Goal: Task Accomplishment & Management: Manage account settings

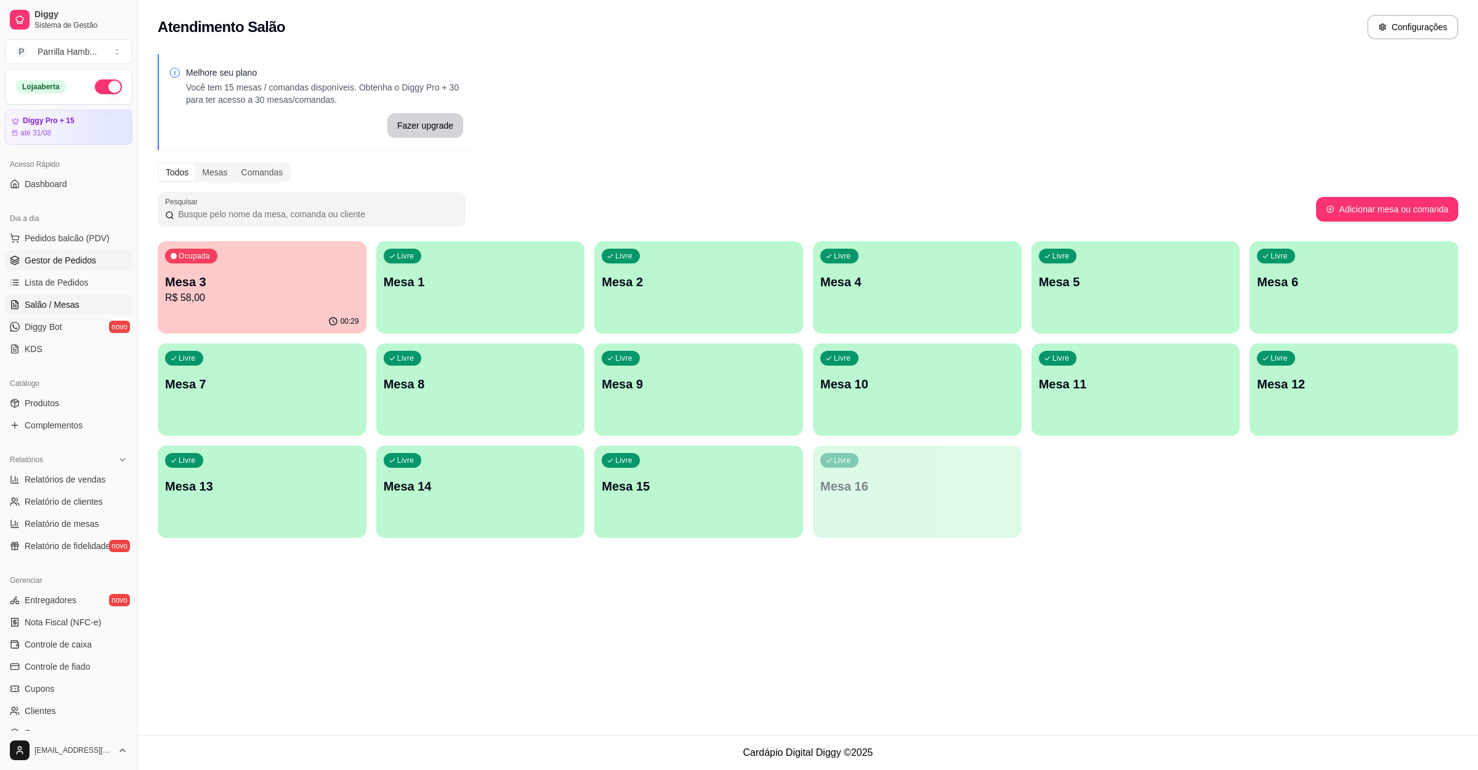
click at [62, 262] on span "Gestor de Pedidos" at bounding box center [60, 260] width 71 height 12
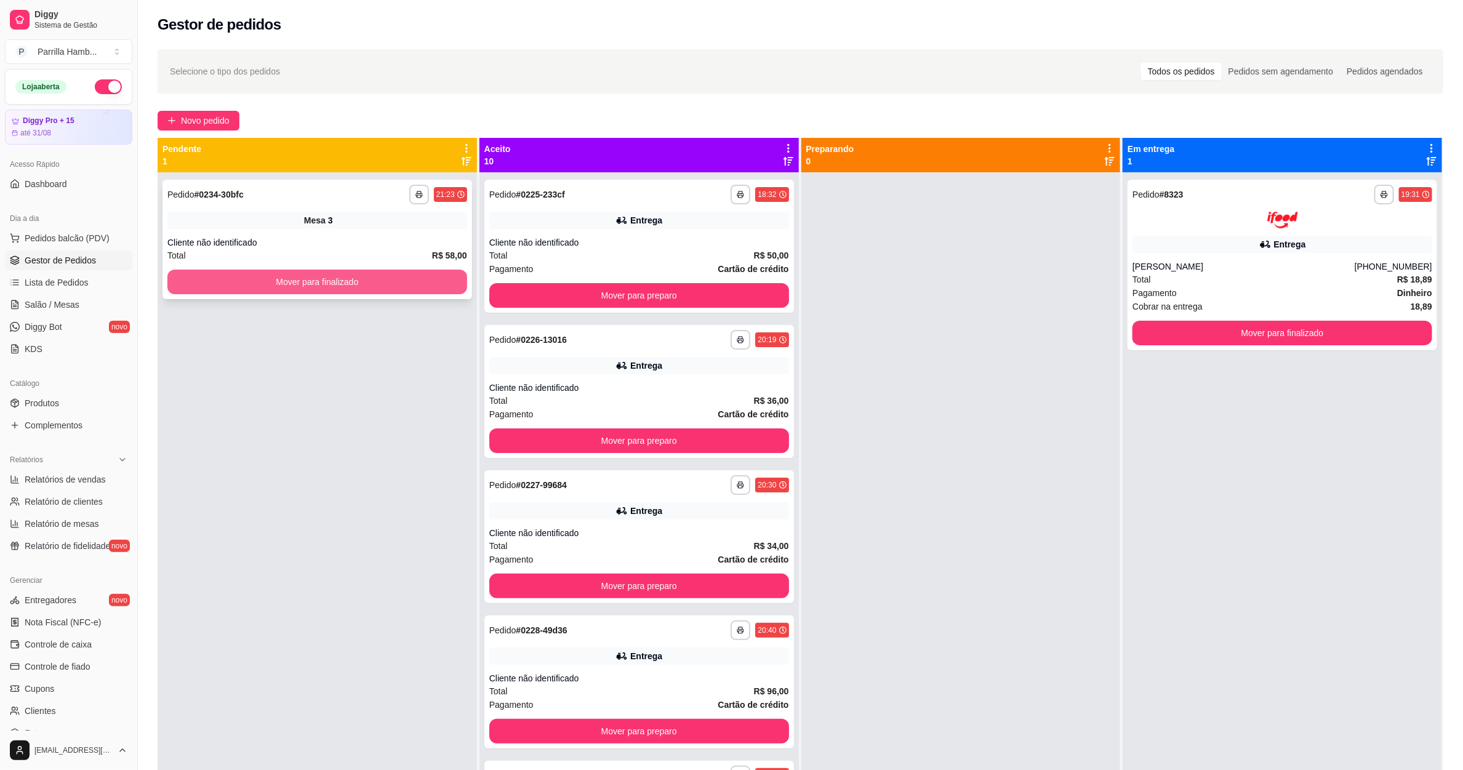
click at [399, 271] on button "Mover para finalizado" at bounding box center [317, 282] width 300 height 25
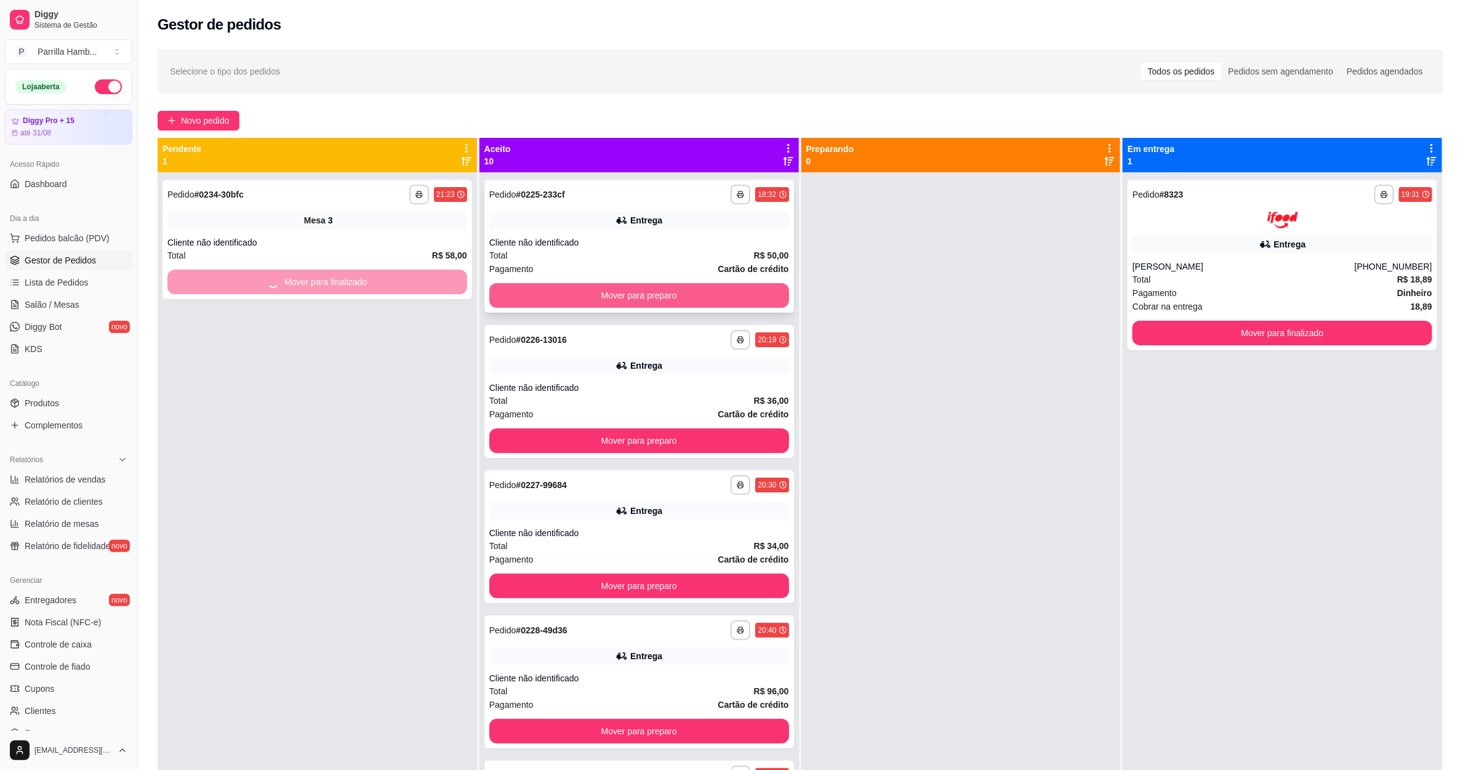
click at [598, 294] on button "Mover para preparo" at bounding box center [639, 295] width 300 height 25
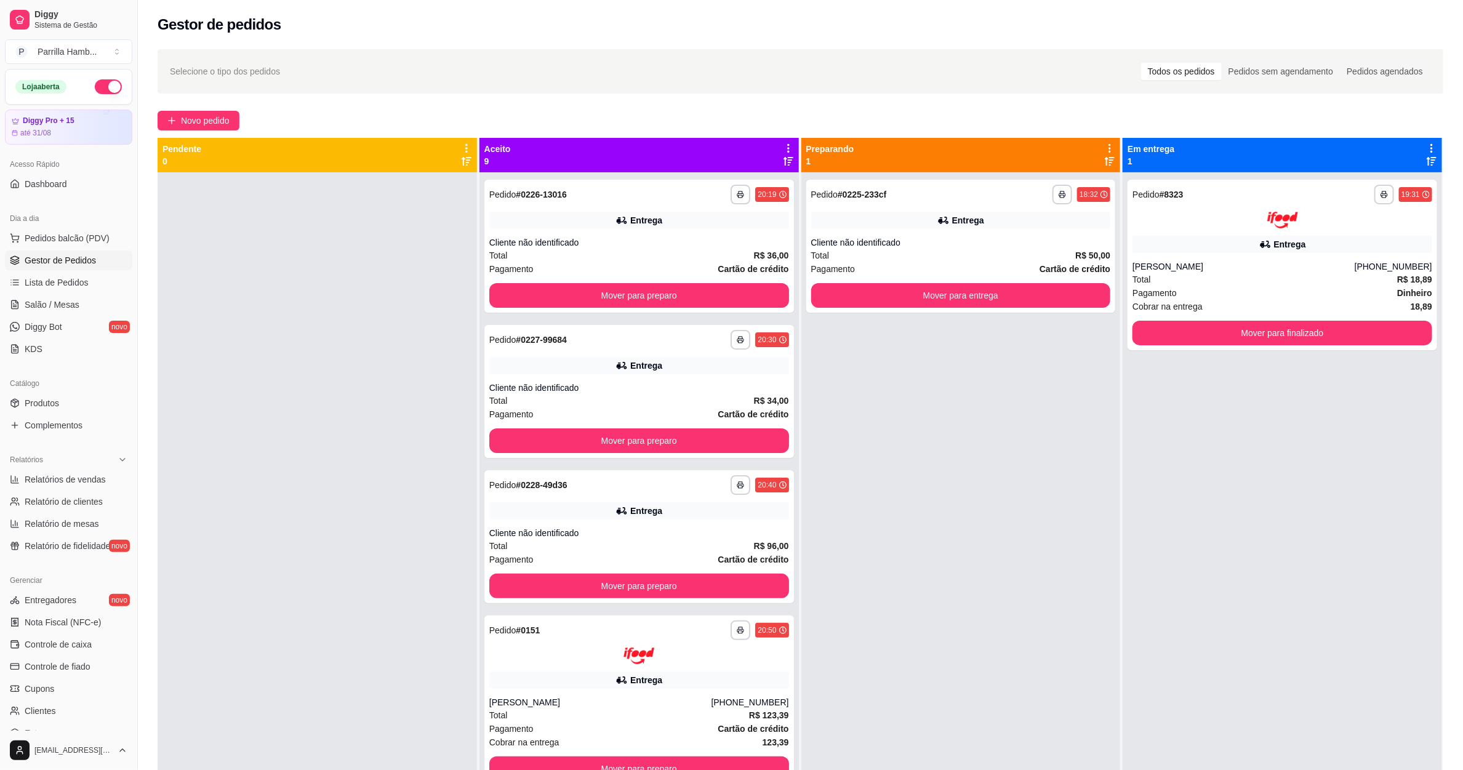
click at [783, 143] on icon at bounding box center [788, 148] width 11 height 11
click at [713, 191] on span "Com essa opção você tem a opção de mover todos os pedidos que estão em uma etap…" at bounding box center [686, 194] width 182 height 30
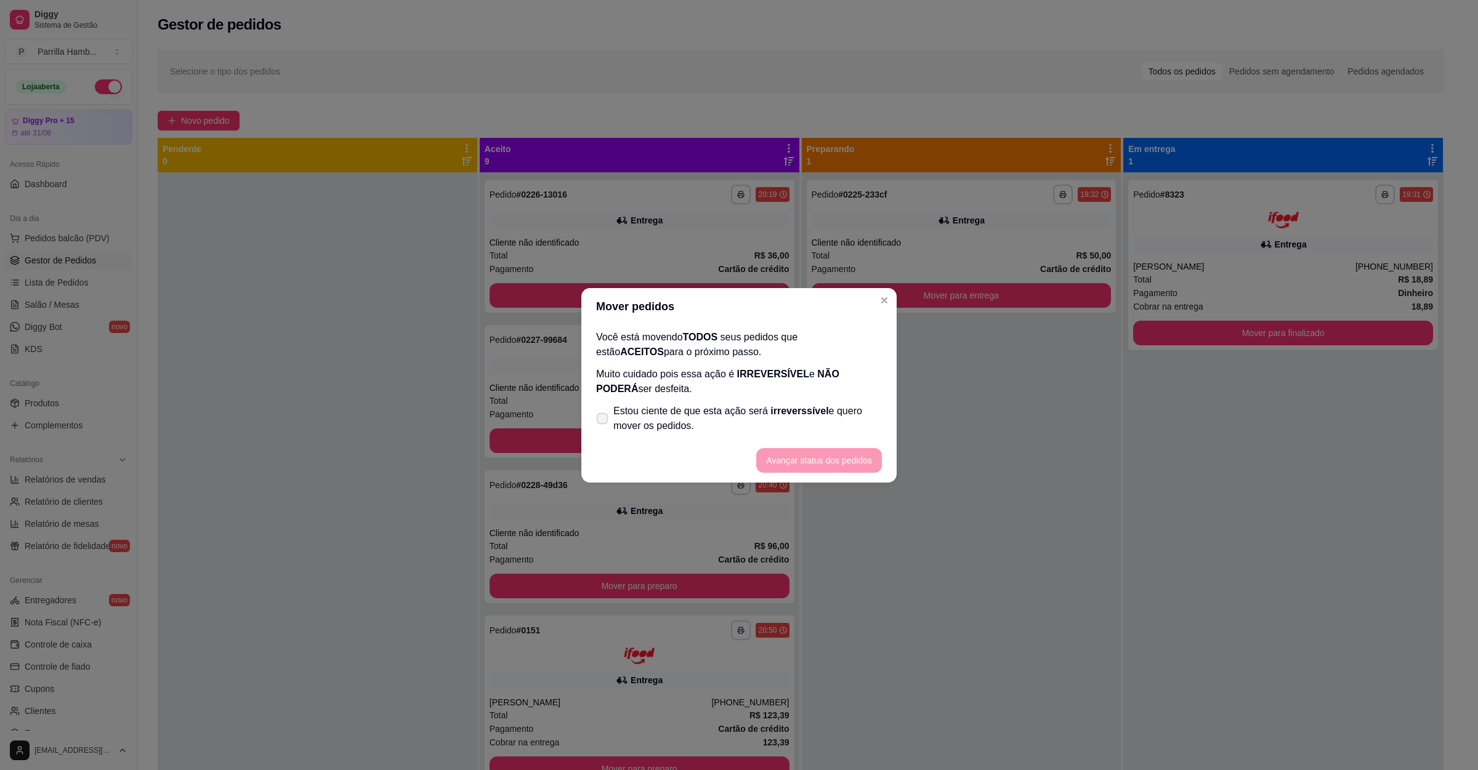
click at [649, 425] on span "Estou ciente de que esta ação será irreverssível e quero mover os pedidos." at bounding box center [747, 419] width 268 height 30
click at [603, 425] on input "Estou ciente de que esta ação será irreverssível e quero mover os pedidos." at bounding box center [599, 424] width 8 height 8
checkbox input "true"
click at [813, 459] on button "Avançar status dos pedidos" at bounding box center [819, 460] width 126 height 25
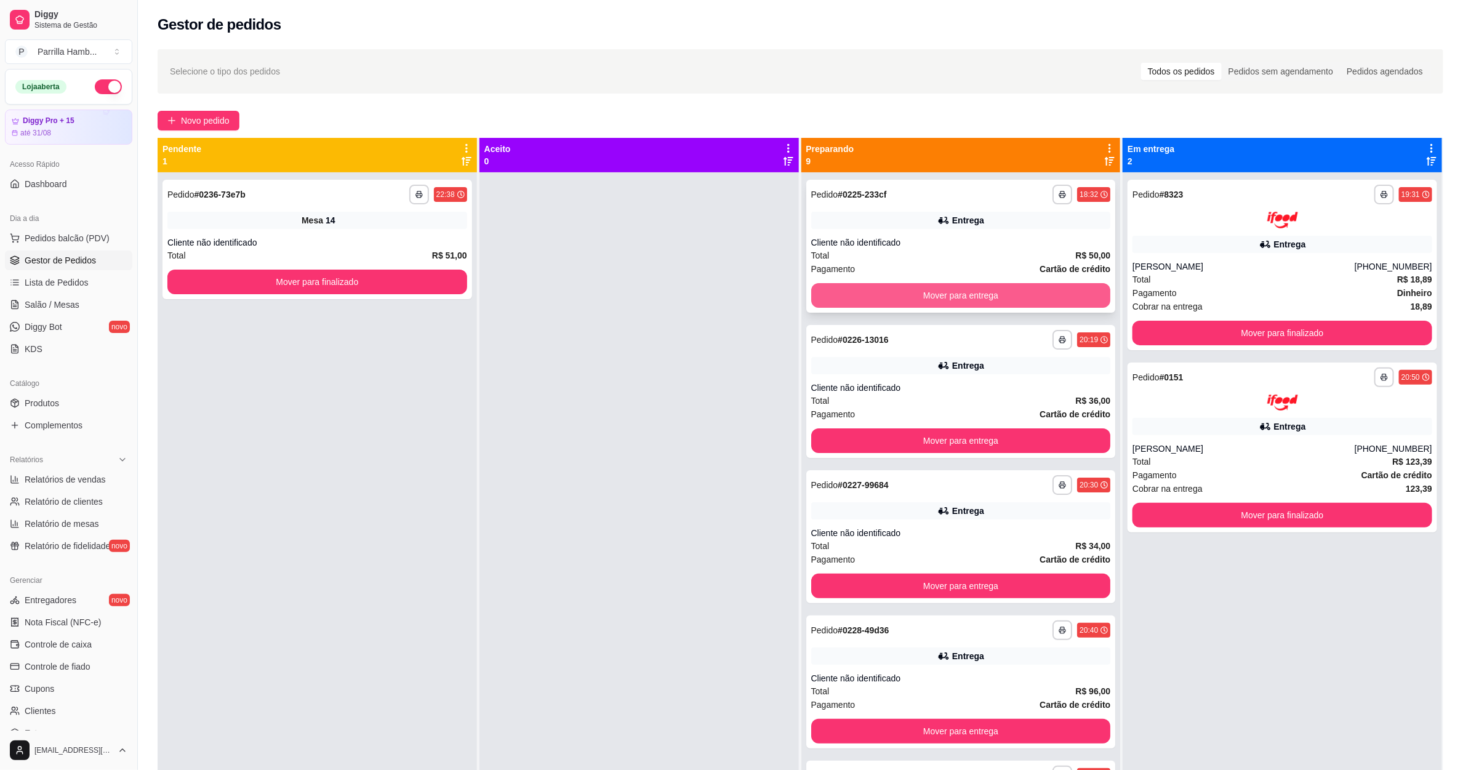
click at [846, 289] on button "Mover para entrega" at bounding box center [961, 295] width 300 height 25
click at [846, 289] on div "Mover para entrega" at bounding box center [961, 295] width 300 height 25
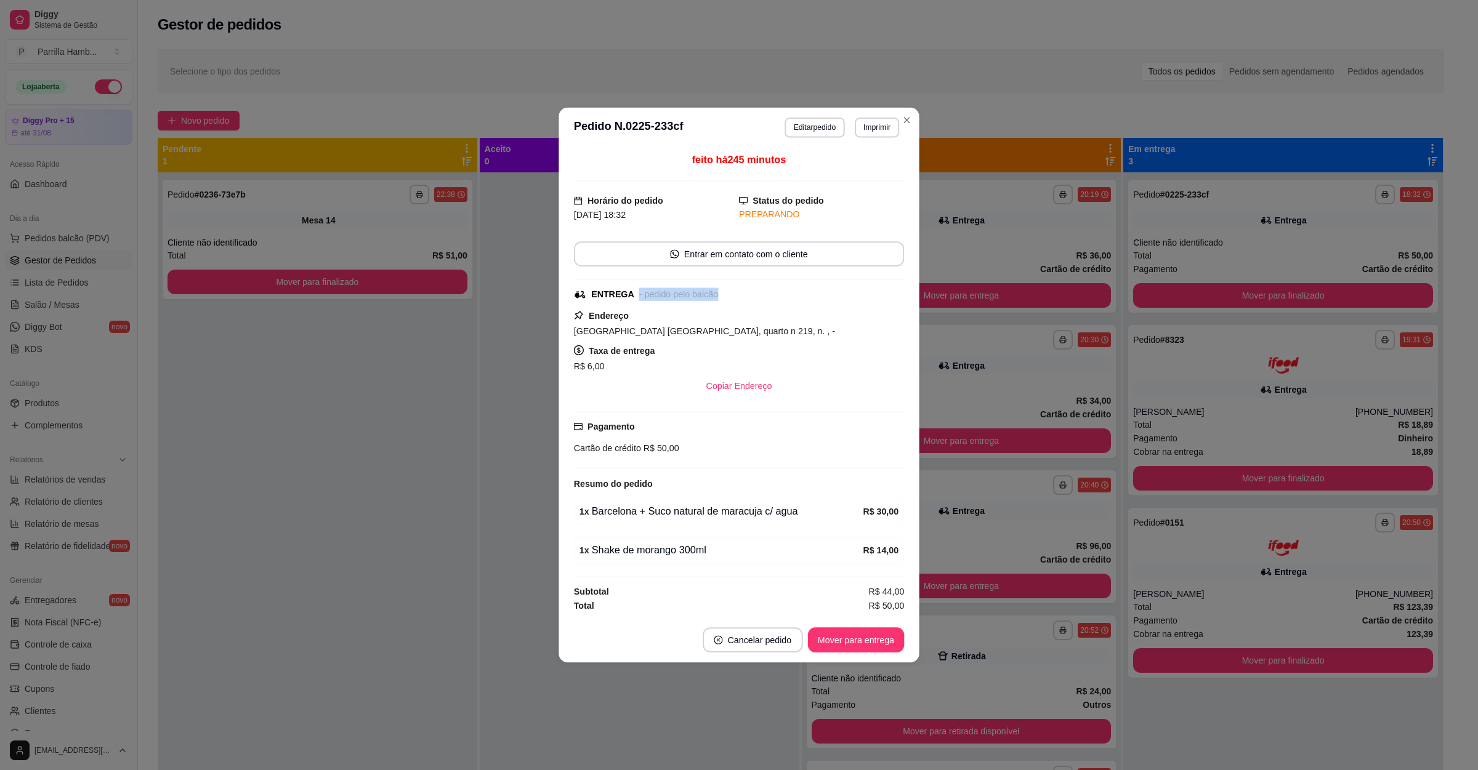
click at [846, 289] on div "ENTREGA - pedido pelo balcão" at bounding box center [738, 293] width 328 height 13
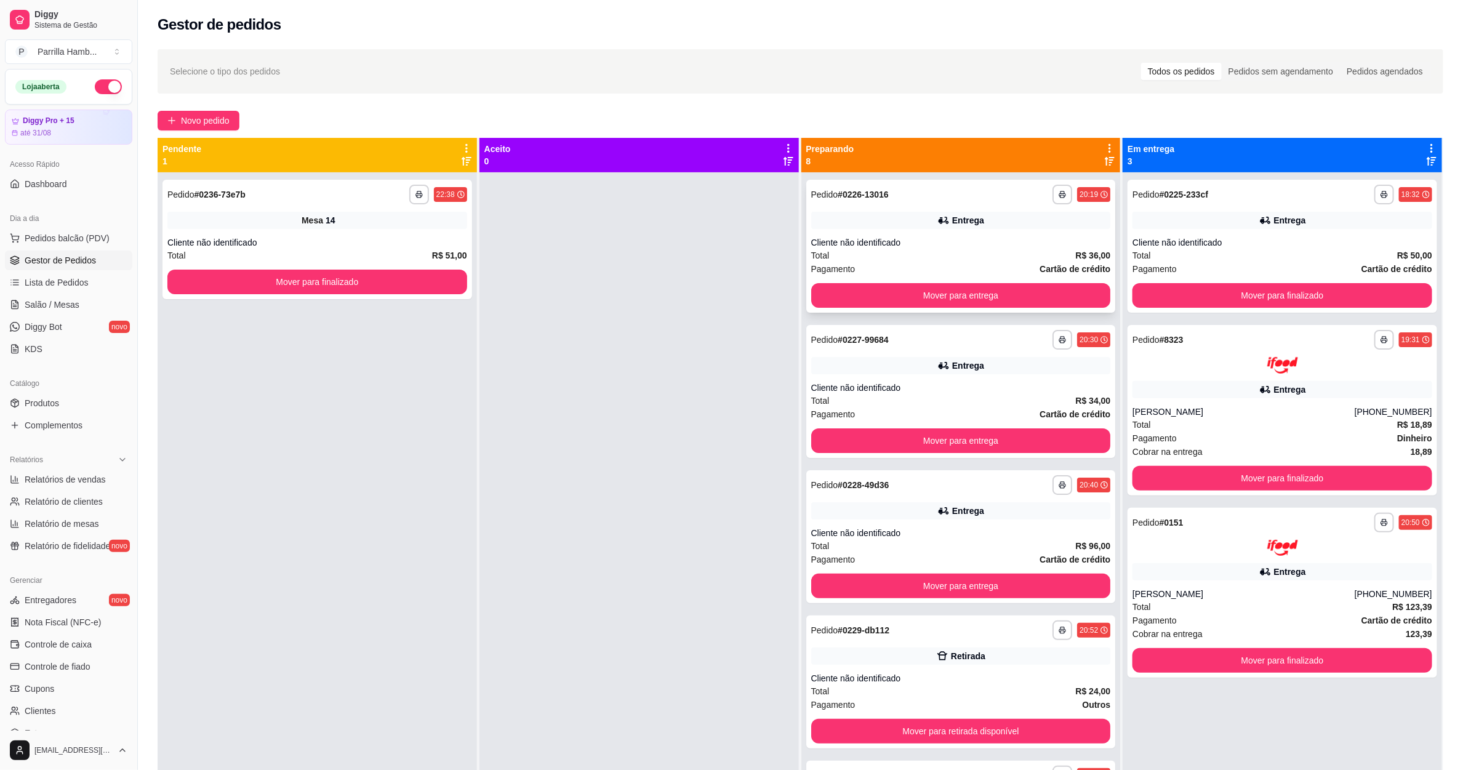
click at [1032, 281] on div "**********" at bounding box center [961, 246] width 310 height 133
click at [1036, 294] on button "Mover para entrega" at bounding box center [961, 296] width 291 height 24
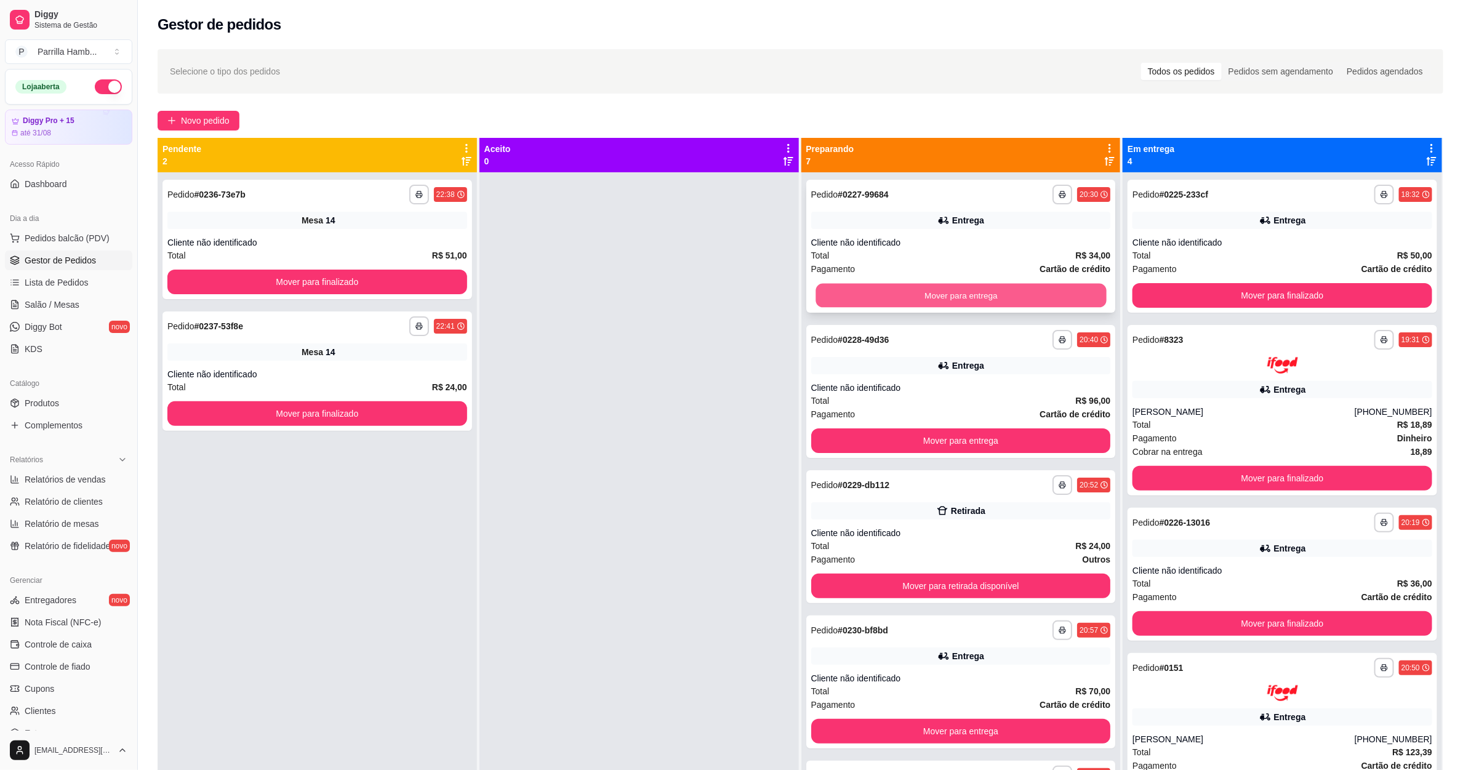
click at [843, 287] on button "Mover para entrega" at bounding box center [961, 296] width 291 height 24
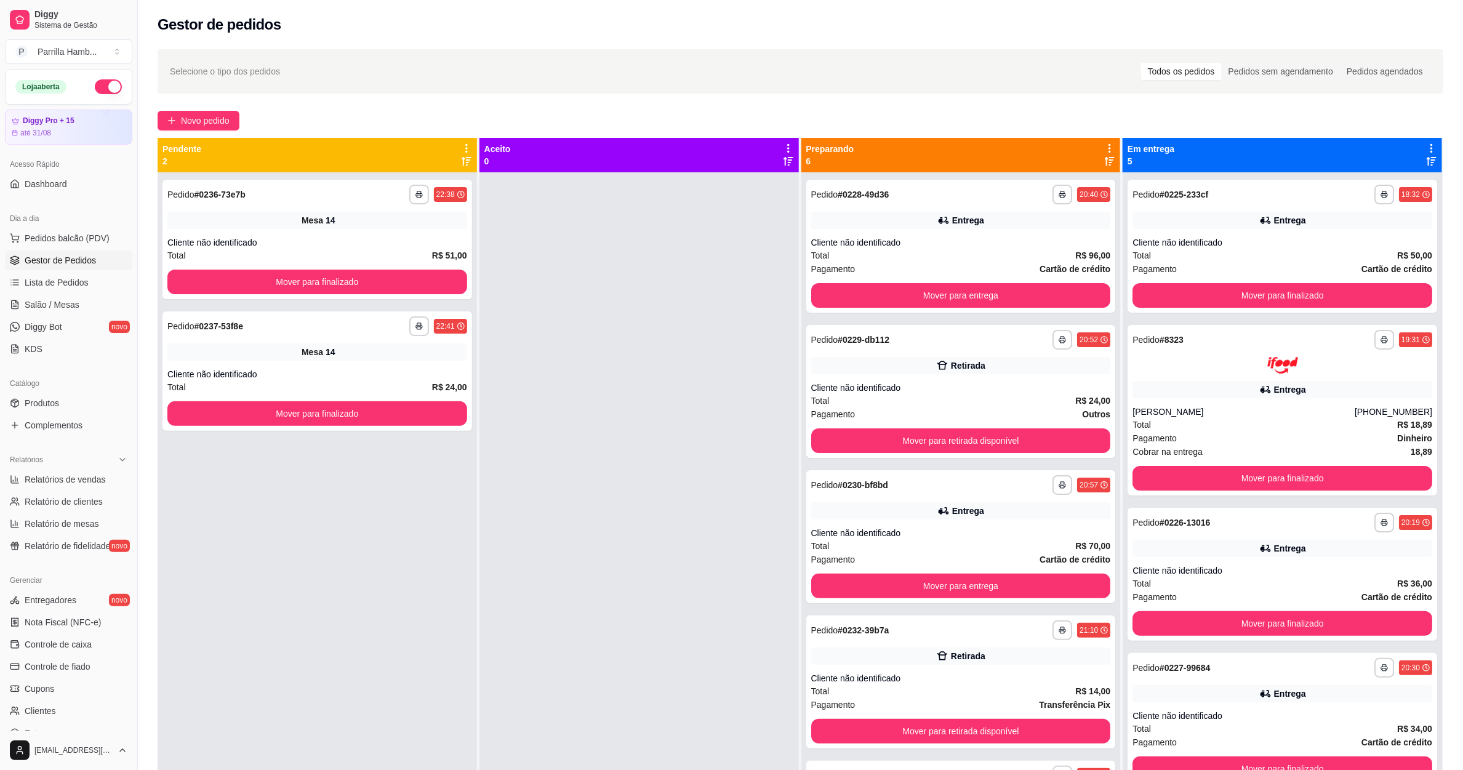
click at [1104, 145] on icon at bounding box center [1109, 148] width 11 height 11
click at [1049, 192] on span "Com essa opção você tem a opção de mover todos os pedidos que estão em uma etap…" at bounding box center [1005, 194] width 182 height 30
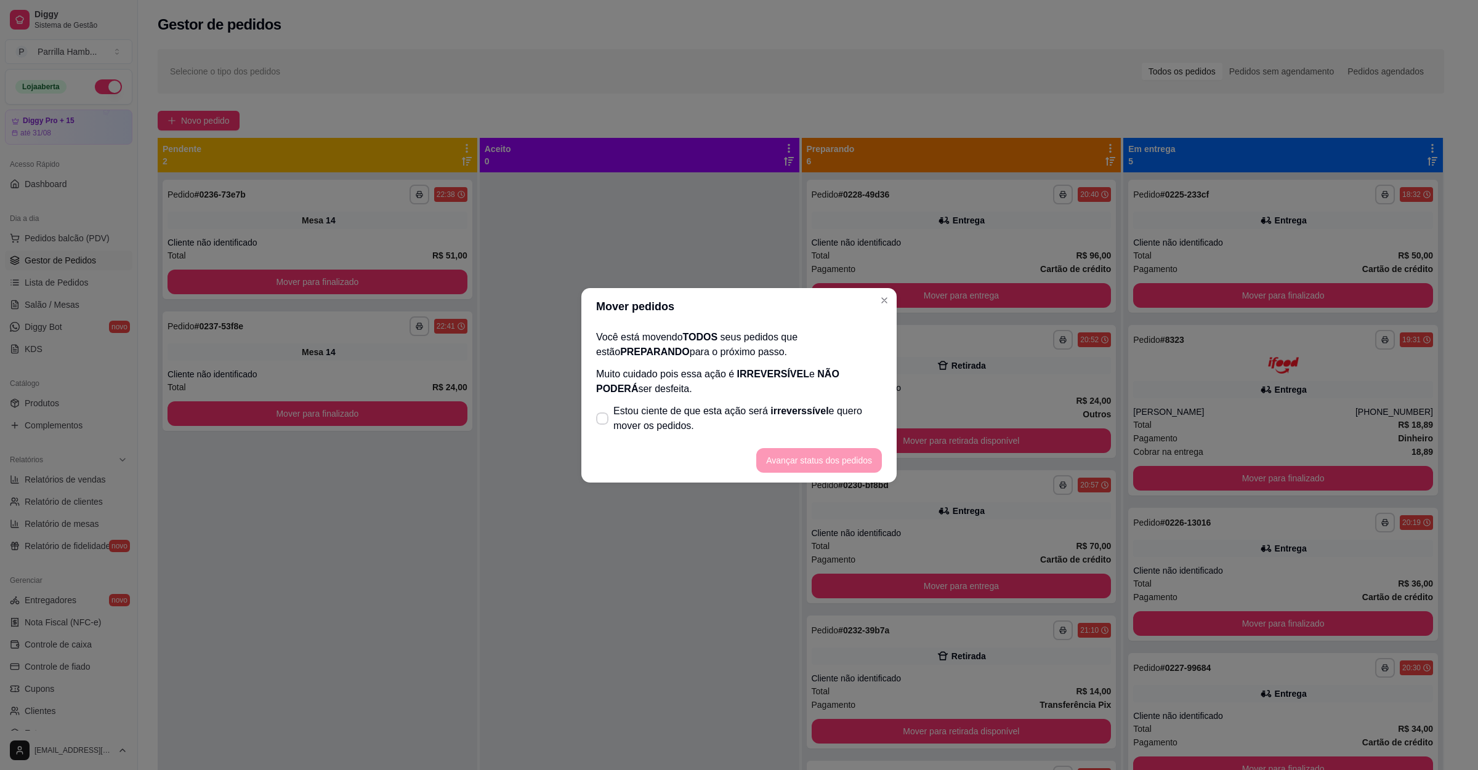
click at [800, 400] on label "Estou ciente de que esta ação será irreverssível e quero mover os pedidos." at bounding box center [739, 418] width 296 height 39
click at [603, 420] on input "Estou ciente de que esta ação será irreverssível e quero mover os pedidos." at bounding box center [599, 424] width 8 height 8
click at [792, 412] on span "irreverssível" at bounding box center [799, 411] width 58 height 10
click at [603, 420] on input "Estou ciente de que esta ação será irreverssível e quero mover os pedidos." at bounding box center [599, 424] width 8 height 8
click at [697, 423] on span "Estou ciente de que esta ação será irreverssível e quero mover os pedidos." at bounding box center [747, 419] width 268 height 30
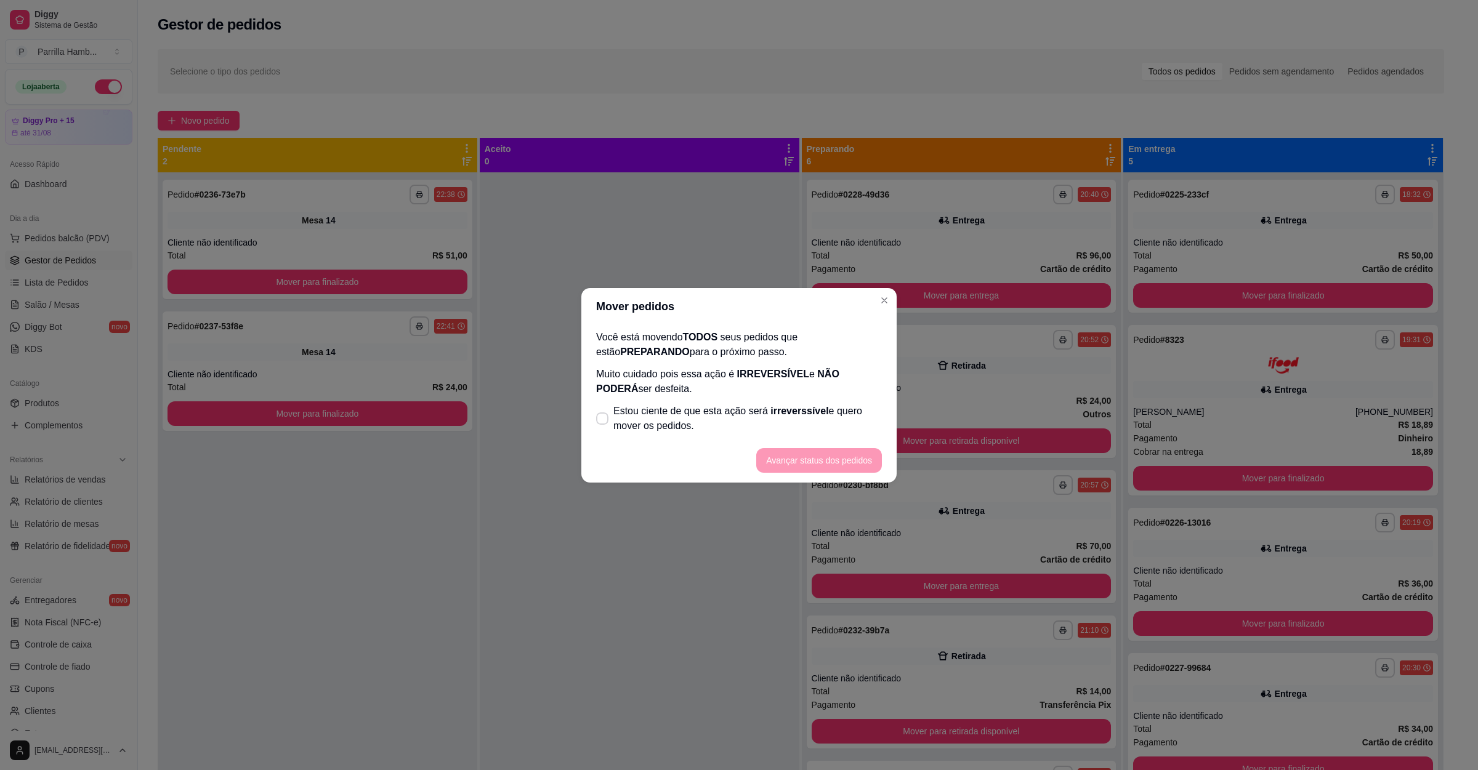
click at [603, 423] on input "Estou ciente de que esta ação será irreverssível e quero mover os pedidos." at bounding box center [599, 424] width 8 height 8
checkbox input "true"
click at [797, 445] on footer "Avançar status dos pedidos" at bounding box center [738, 460] width 315 height 44
click at [800, 451] on footer "Avançar status dos pedidos" at bounding box center [738, 460] width 315 height 44
click at [800, 456] on button "Avançar status dos pedidos" at bounding box center [819, 460] width 122 height 24
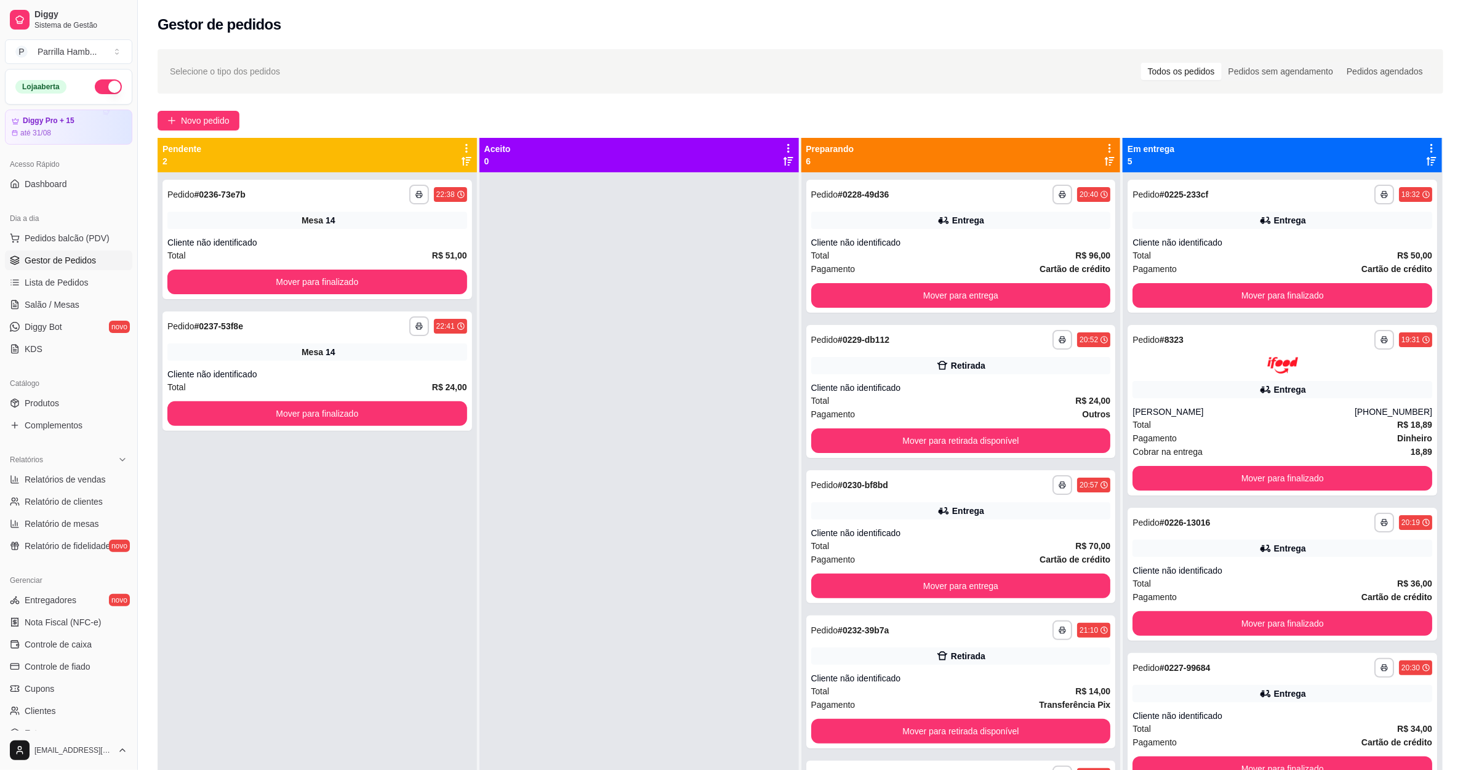
click at [52, 239] on span "Pedidos balcão (PDV)" at bounding box center [67, 238] width 85 height 12
click at [72, 312] on link "Salão / Mesas" at bounding box center [68, 305] width 127 height 20
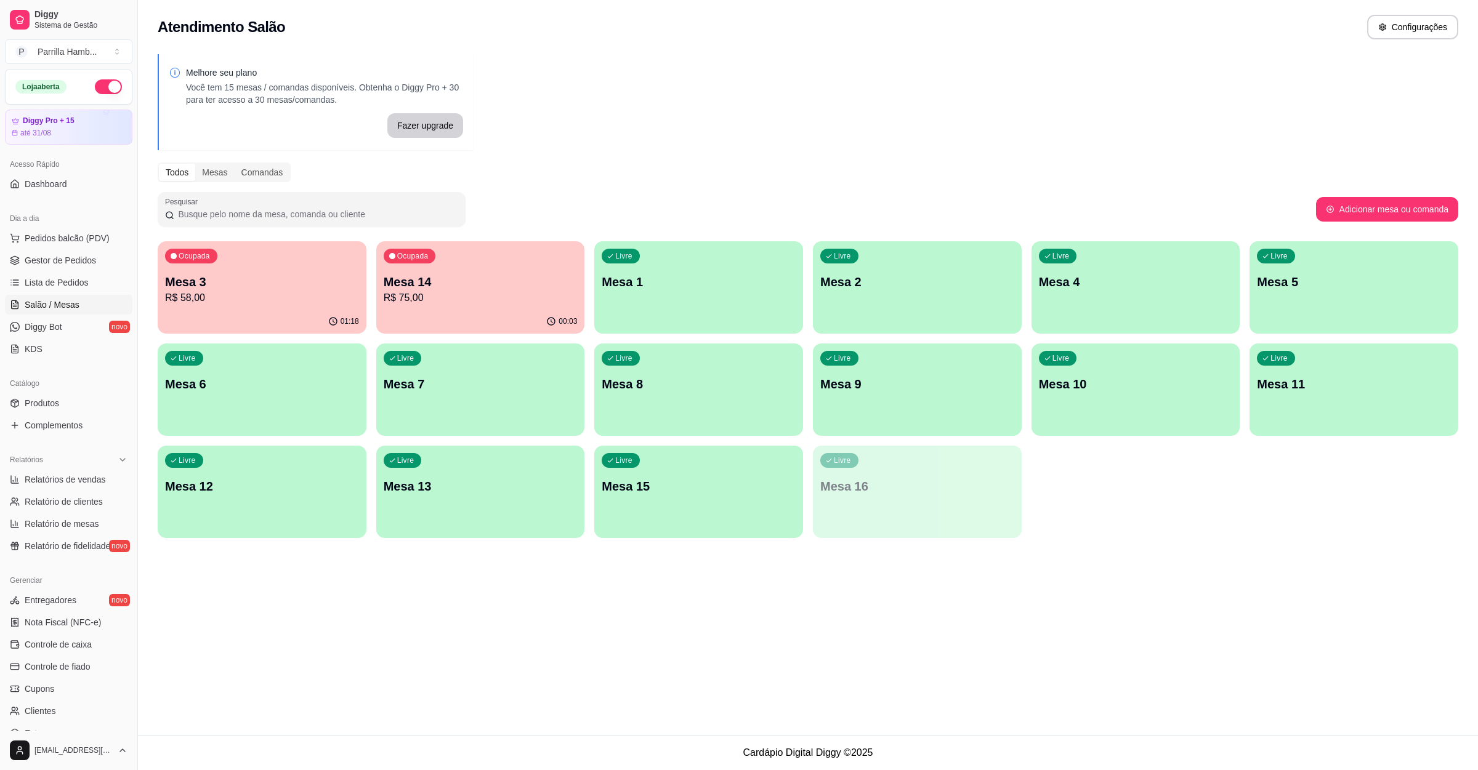
click at [674, 501] on div "Livre Mesa 15" at bounding box center [698, 485] width 209 height 78
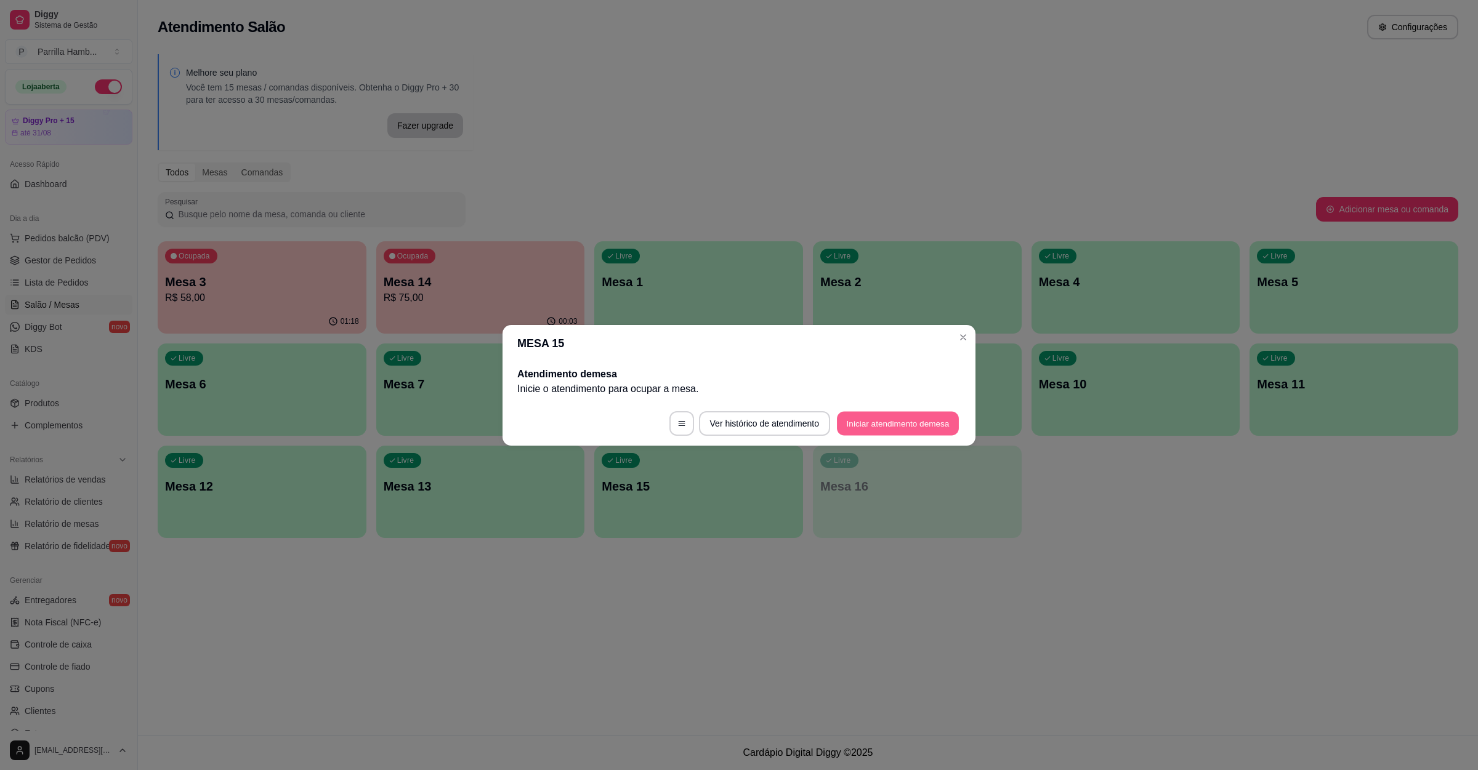
click at [898, 419] on button "Iniciar atendimento de mesa" at bounding box center [898, 423] width 122 height 24
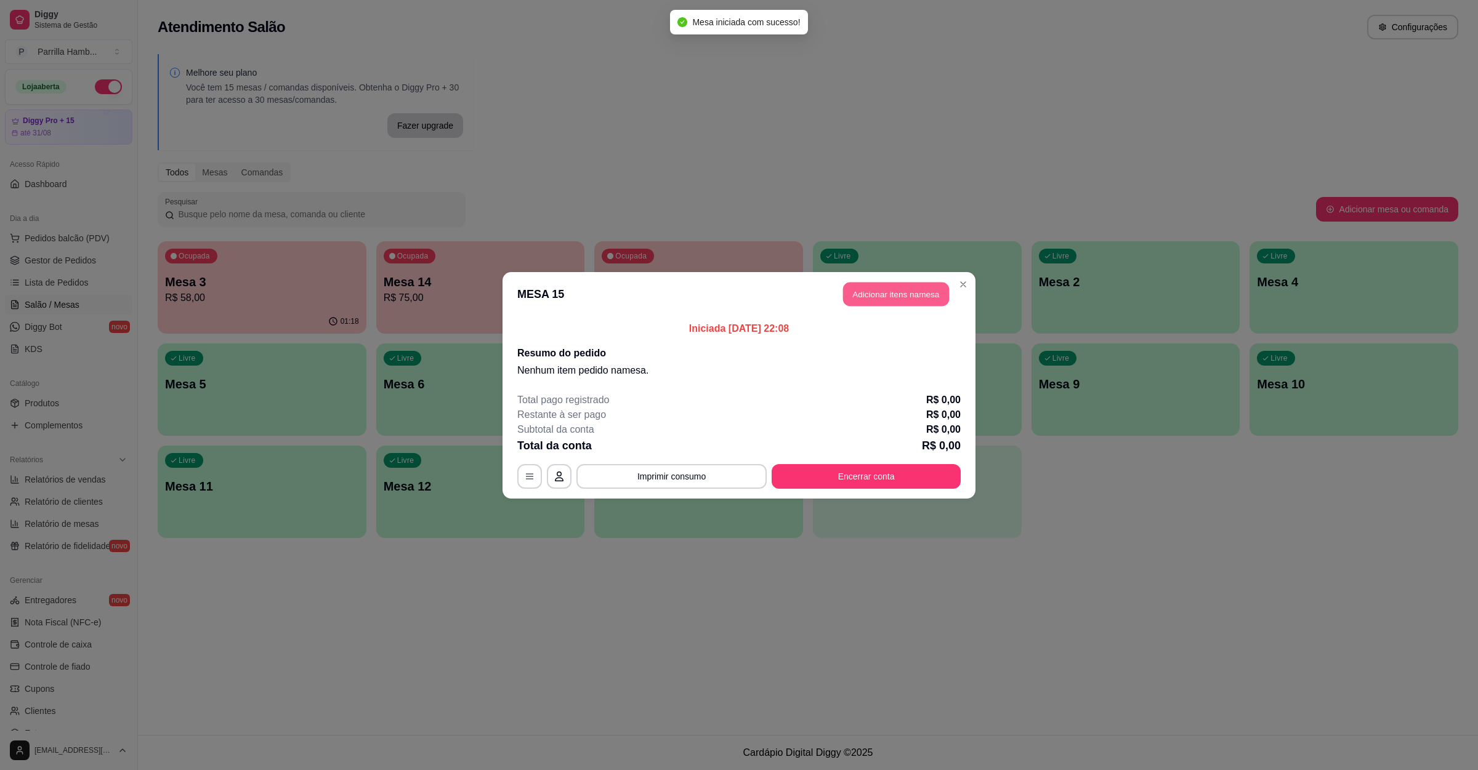
click at [902, 287] on button "Adicionar itens na mesa" at bounding box center [896, 294] width 106 height 24
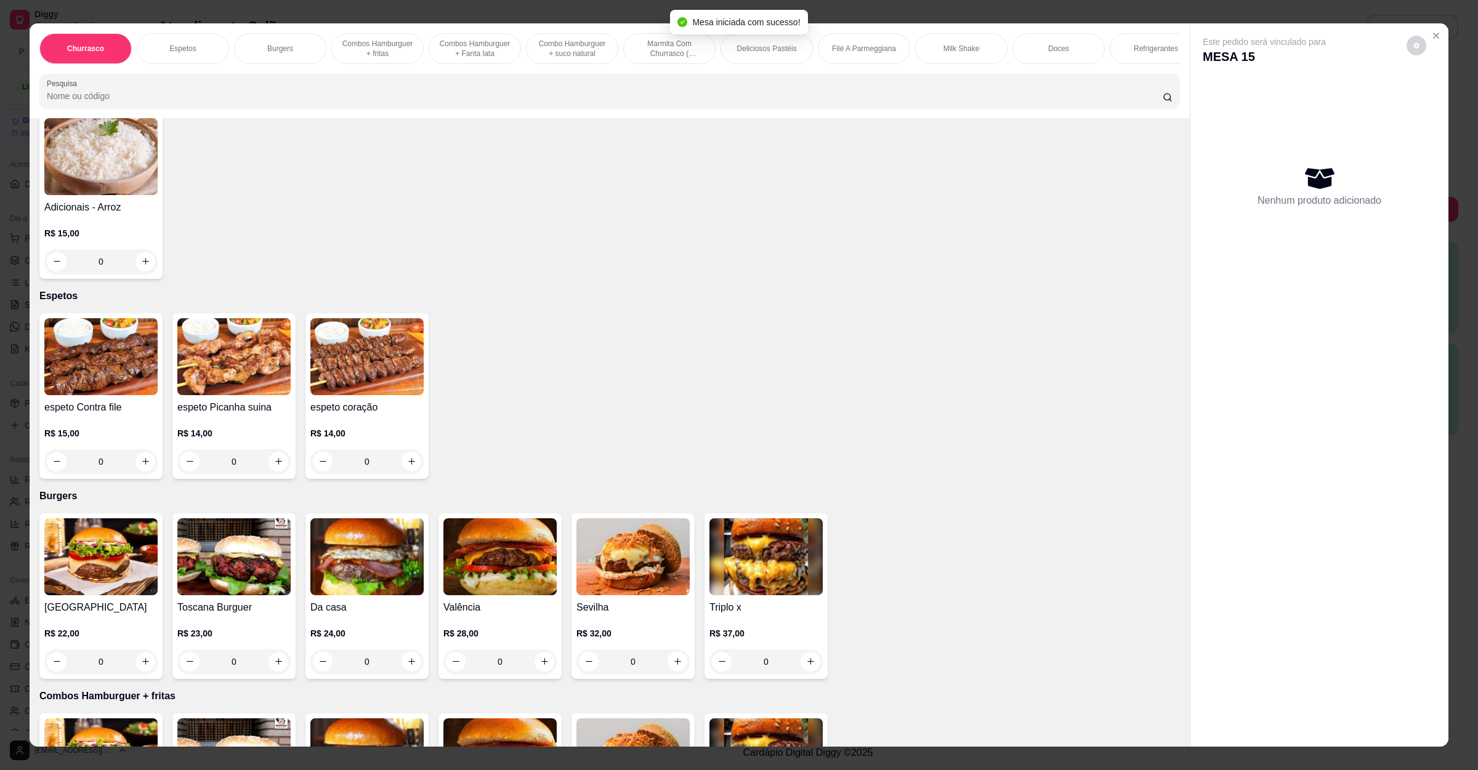
scroll to position [462, 0]
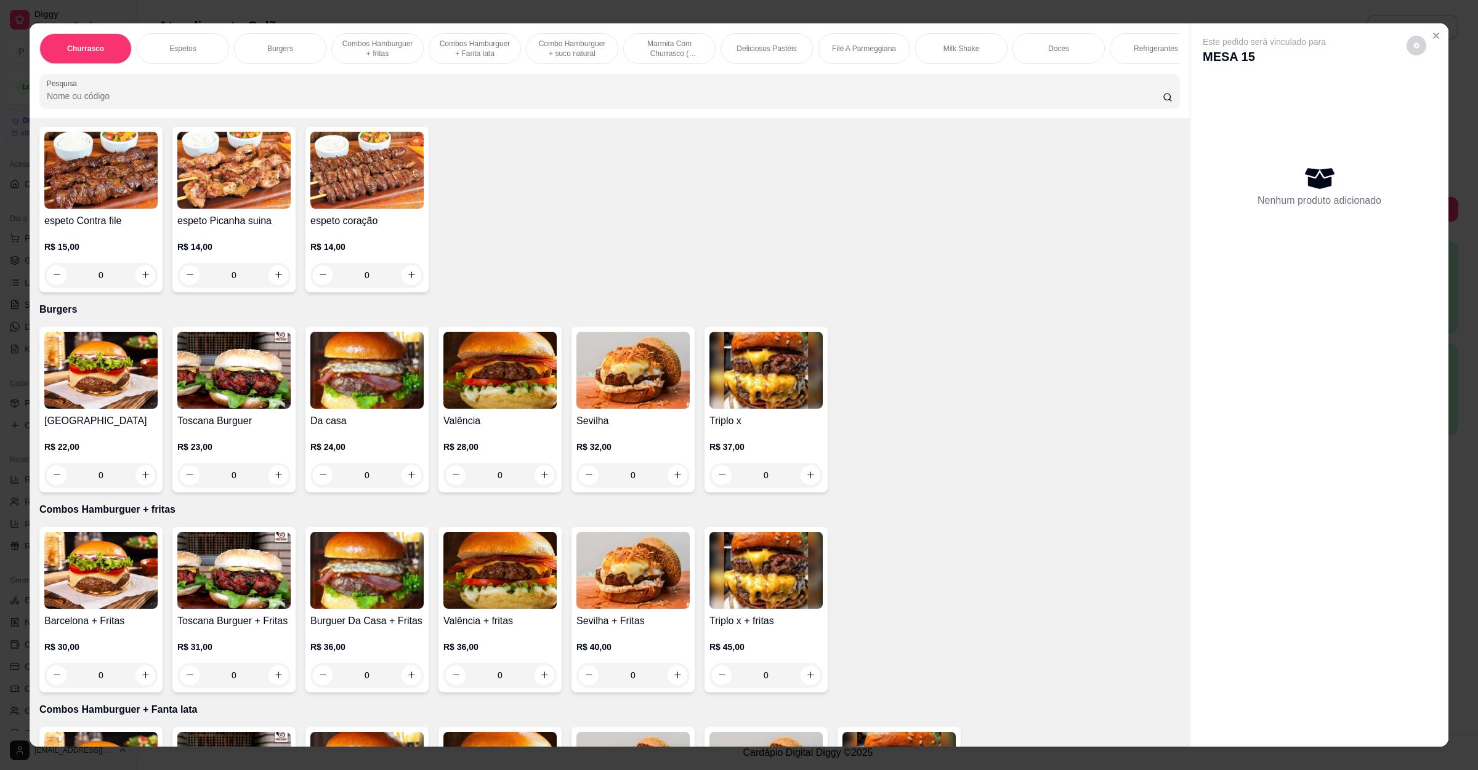
click at [350, 393] on img at bounding box center [366, 370] width 113 height 77
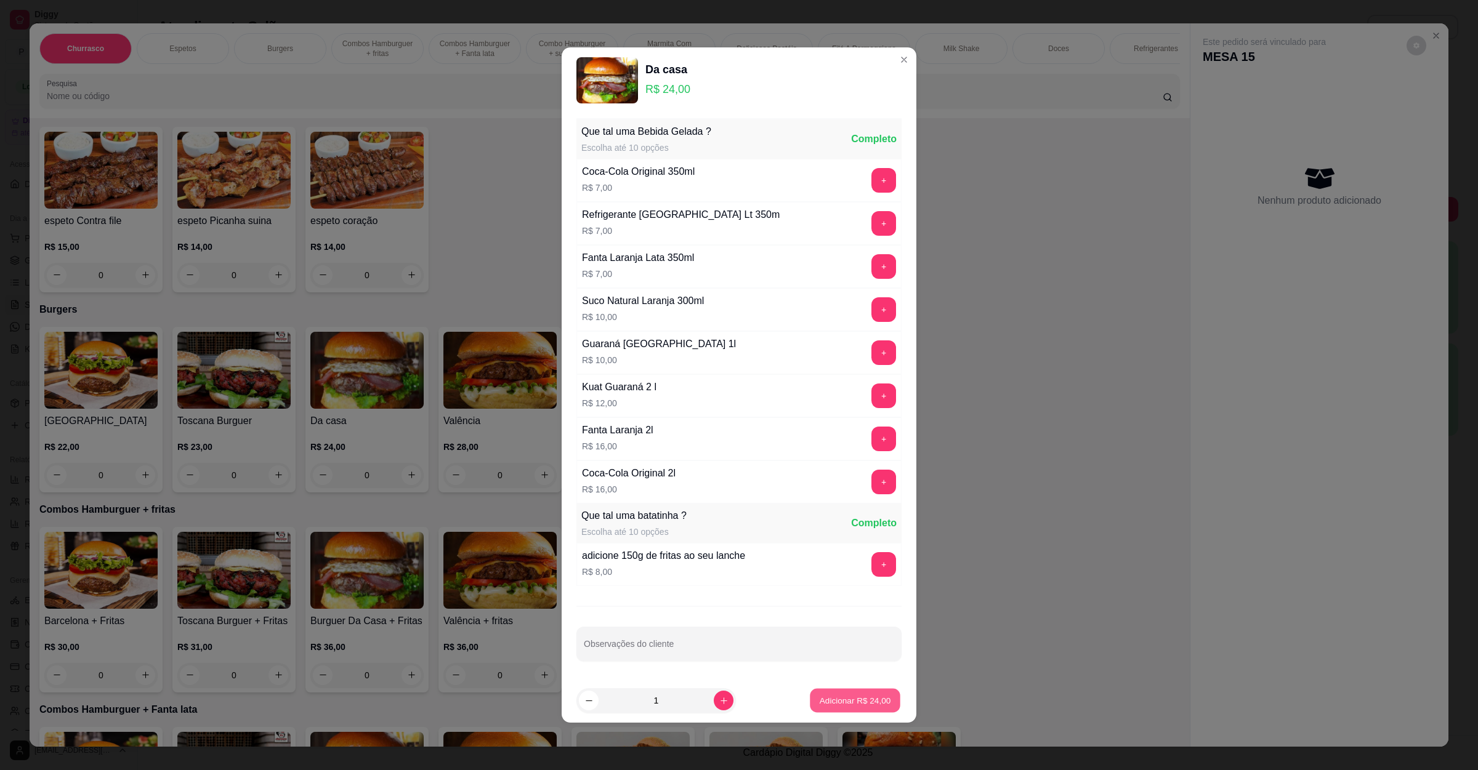
click at [833, 693] on button "Adicionar R$ 24,00" at bounding box center [855, 701] width 90 height 24
type input "1"
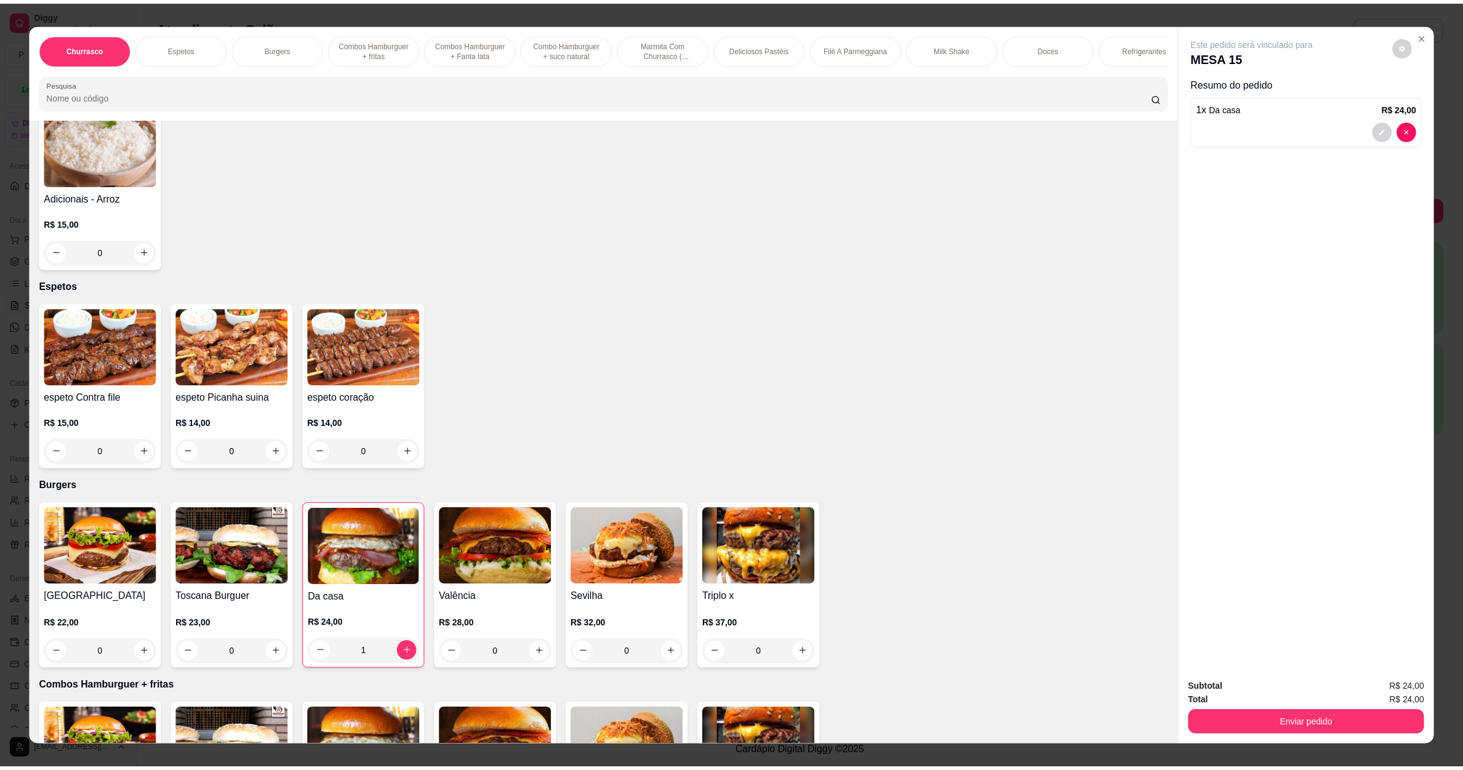
scroll to position [277, 0]
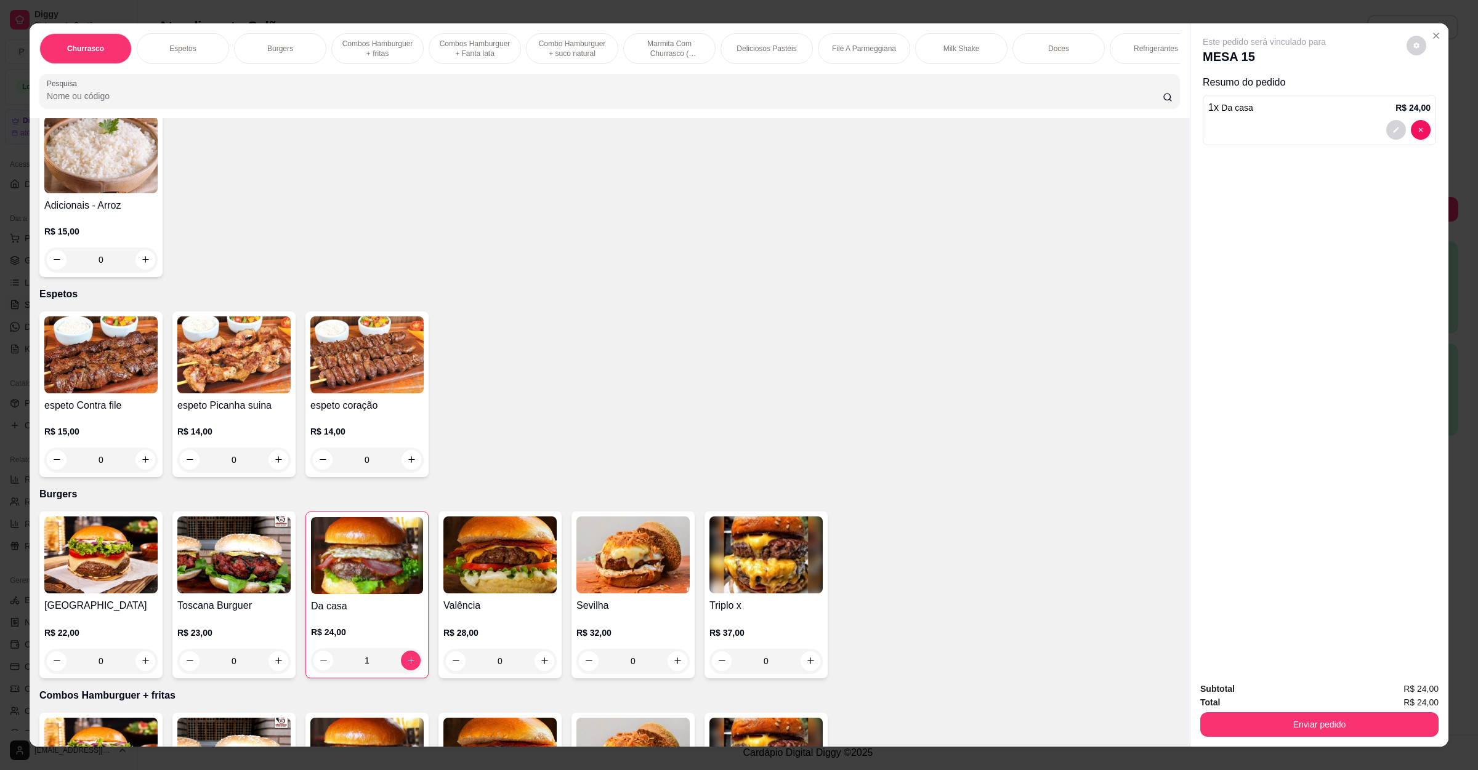
click at [275, 102] on input "Pesquisa" at bounding box center [605, 96] width 1116 height 12
click at [274, 102] on input "Pesquisa" at bounding box center [605, 96] width 1116 height 12
click at [1232, 734] on button "Enviar pedido" at bounding box center [1319, 725] width 231 height 24
click at [1236, 697] on button "Não registrar e enviar pedido" at bounding box center [1276, 694] width 124 height 23
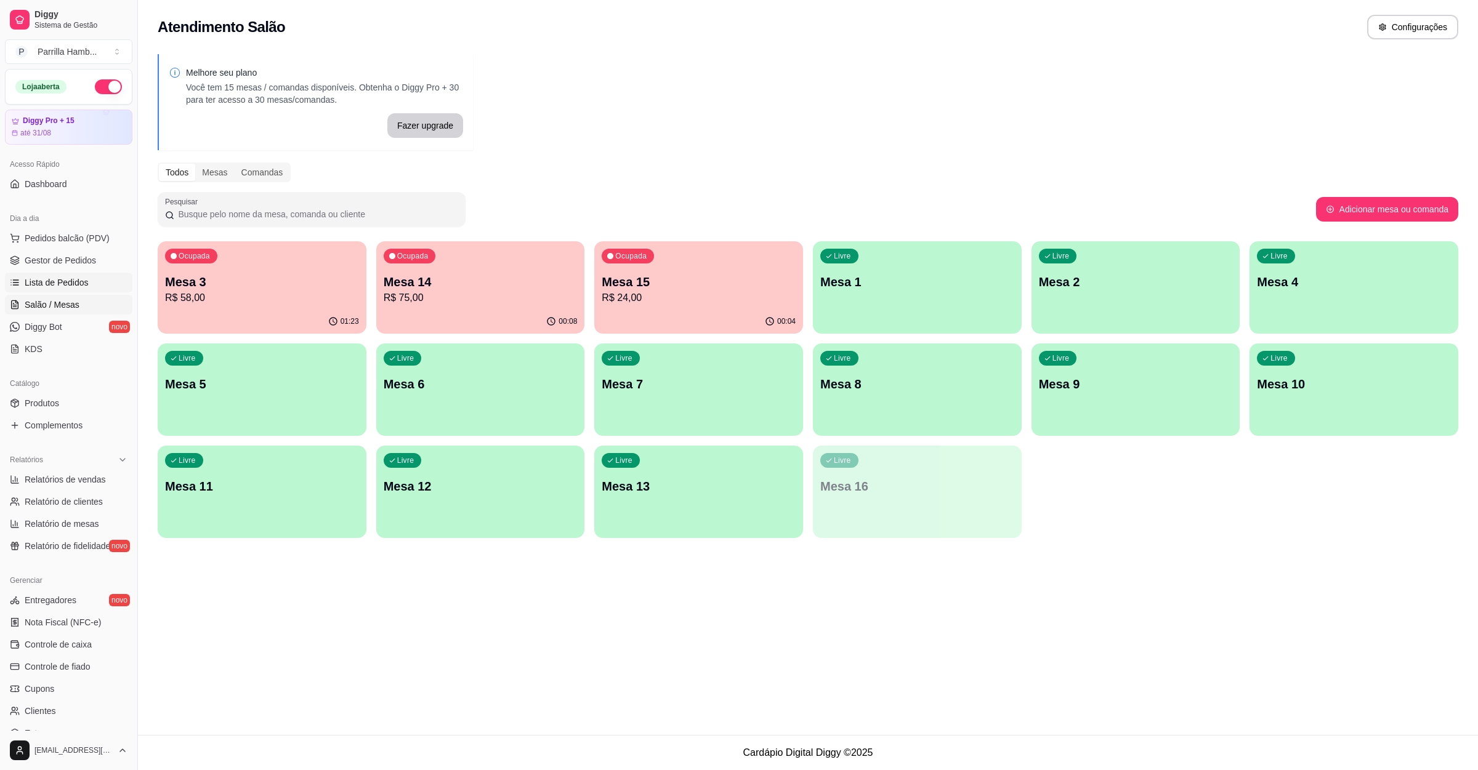
click at [91, 278] on link "Lista de Pedidos" at bounding box center [68, 283] width 127 height 20
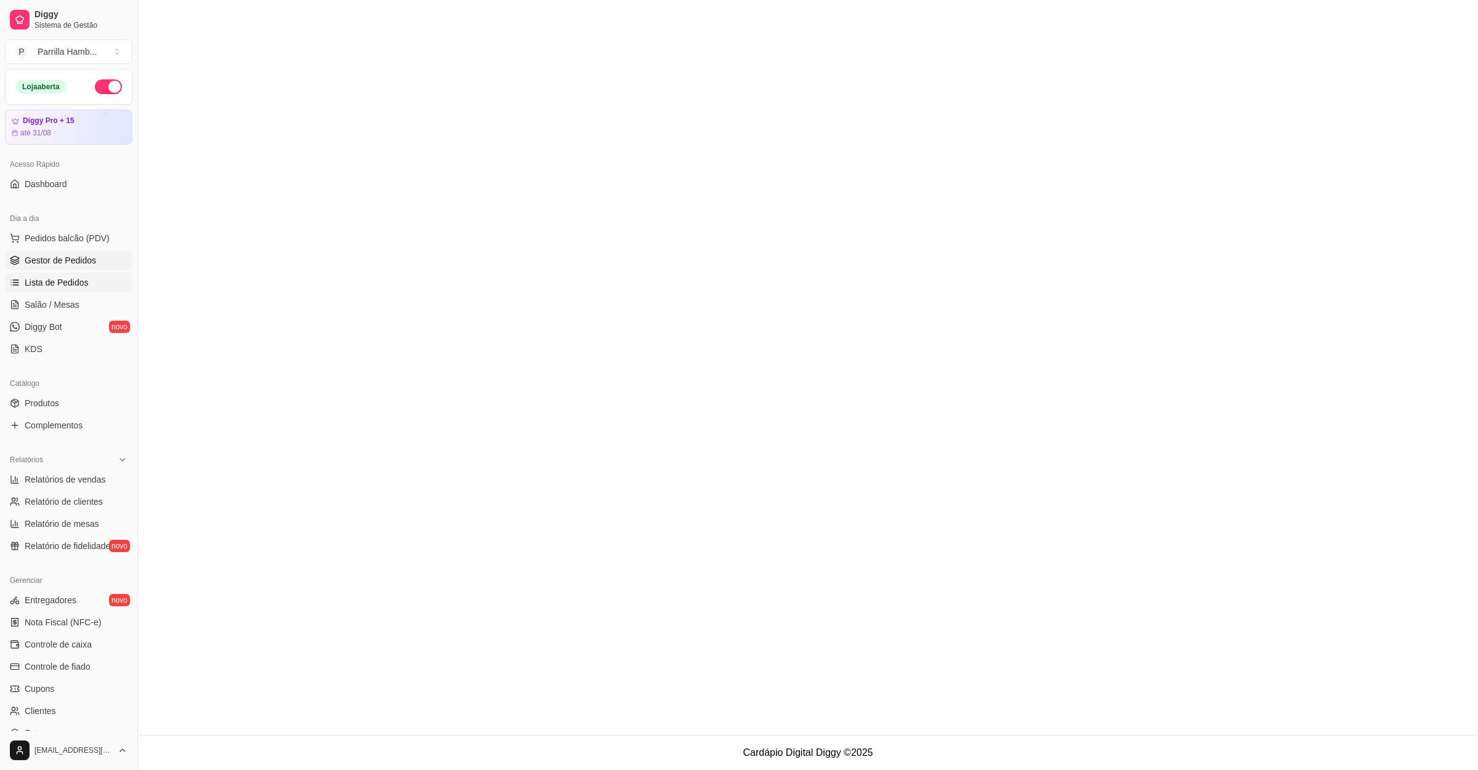
click at [89, 259] on span "Gestor de Pedidos" at bounding box center [60, 260] width 71 height 12
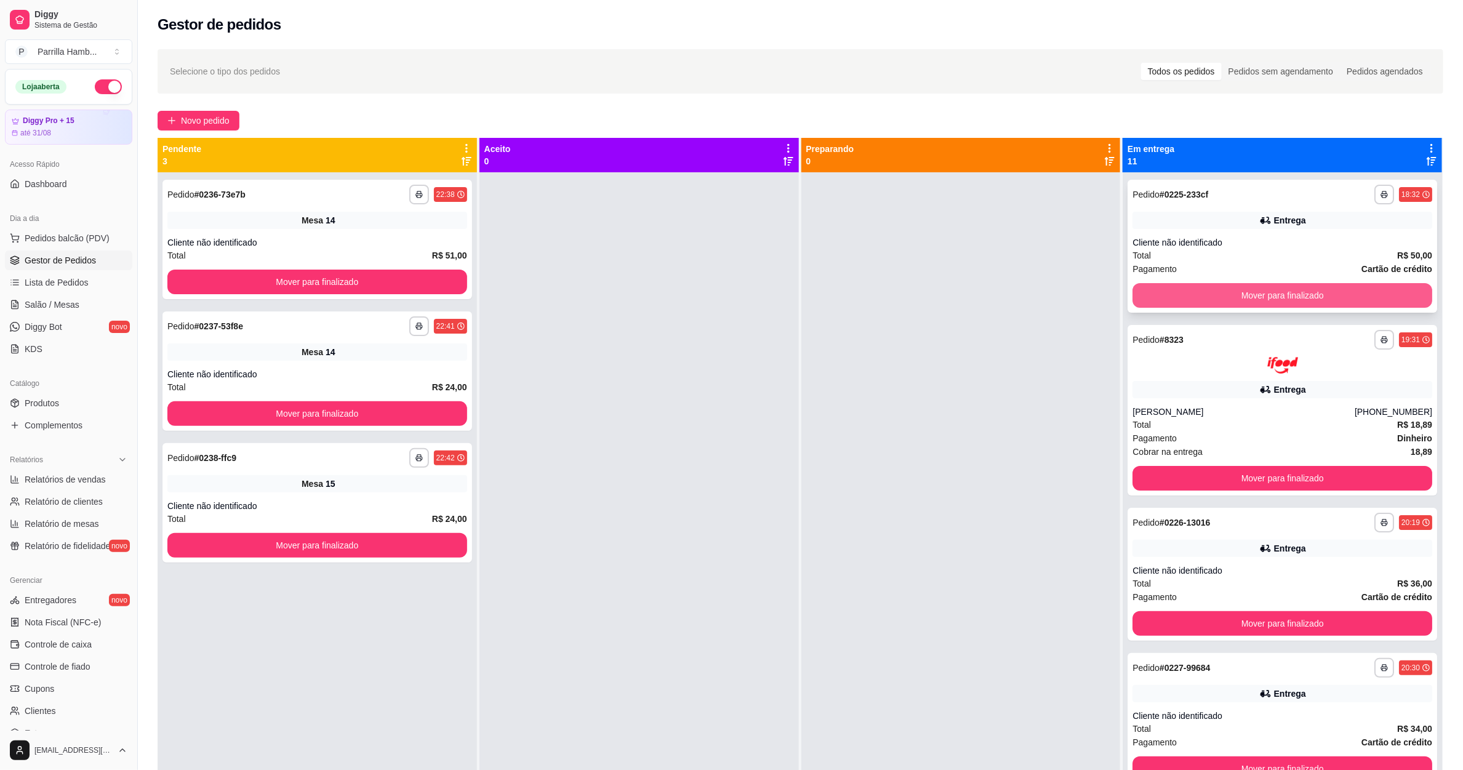
click at [1199, 294] on button "Mover para finalizado" at bounding box center [1283, 295] width 300 height 25
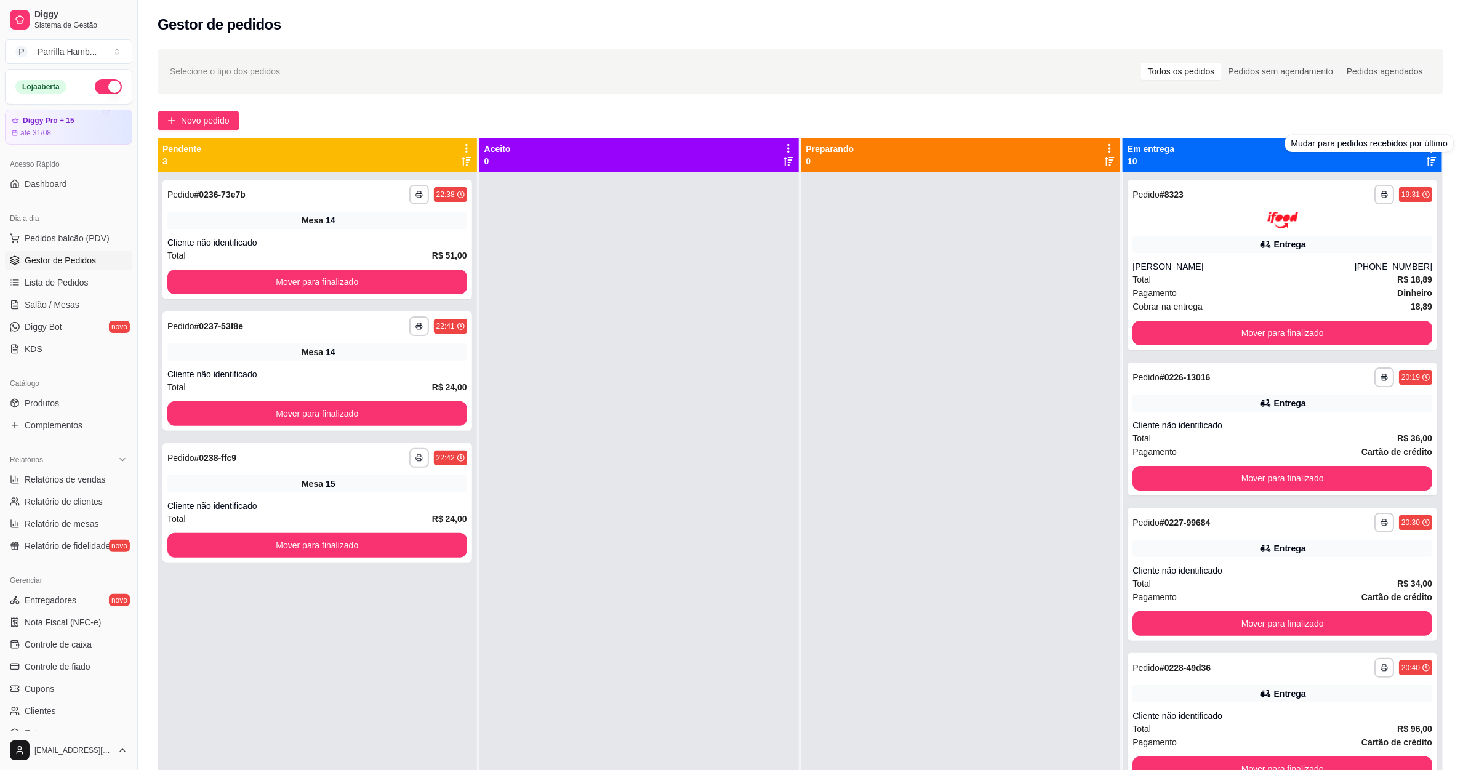
click at [1404, 126] on div "Novo pedido" at bounding box center [801, 121] width 1286 height 20
click at [1374, 113] on div "Novo pedido" at bounding box center [801, 121] width 1286 height 20
click at [1389, 120] on div "Novo pedido" at bounding box center [801, 121] width 1286 height 20
click at [1410, 144] on div "Em entrega 10" at bounding box center [1283, 155] width 310 height 25
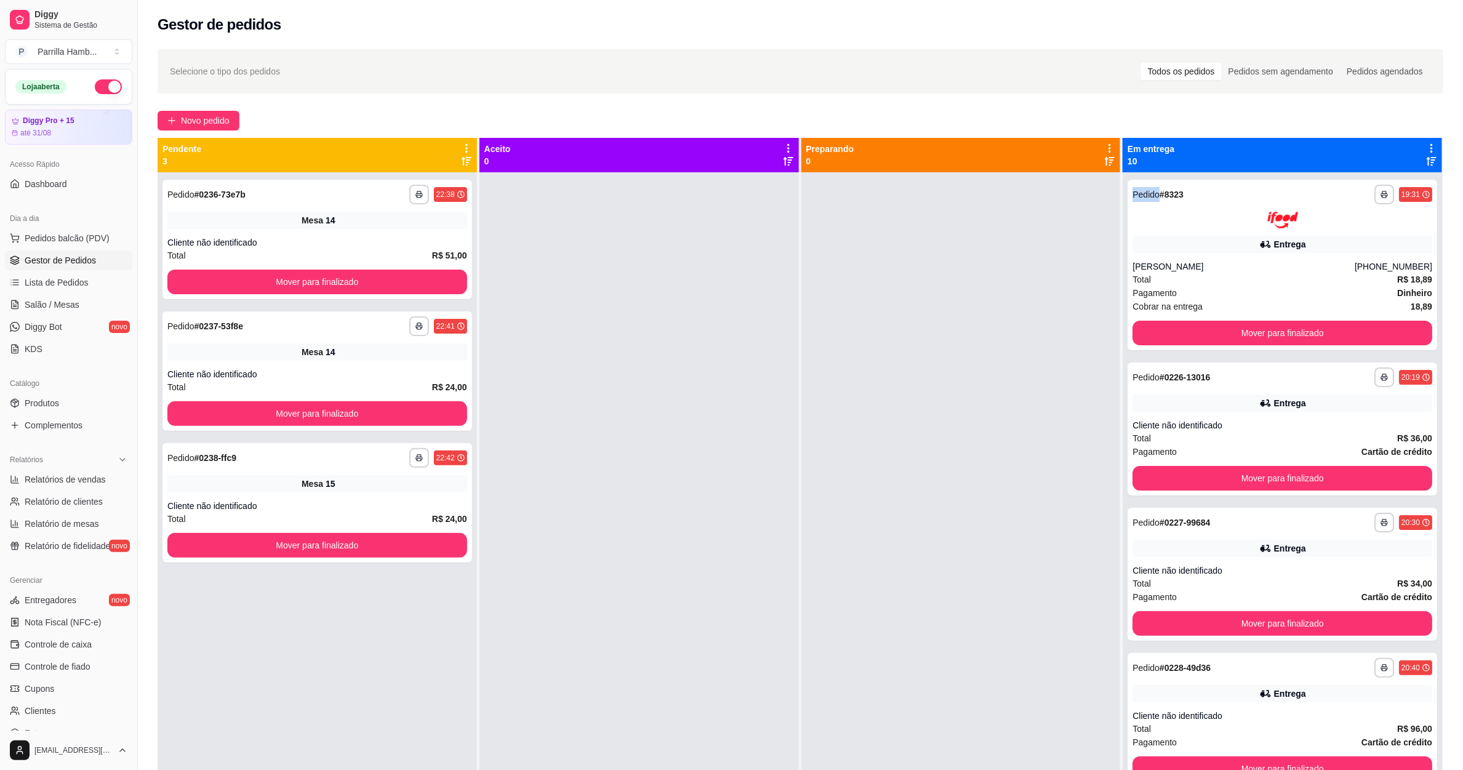
drag, startPoint x: 1410, startPoint y: 144, endPoint x: 1401, endPoint y: 142, distance: 9.4
click at [1401, 143] on div "Em entrega 10" at bounding box center [1283, 155] width 310 height 25
click at [1426, 147] on icon at bounding box center [1431, 148] width 11 height 11
click at [1277, 182] on span "Com essa opção você tem a opção de mover todos os pedidos que estão em uma etap…" at bounding box center [1323, 194] width 182 height 30
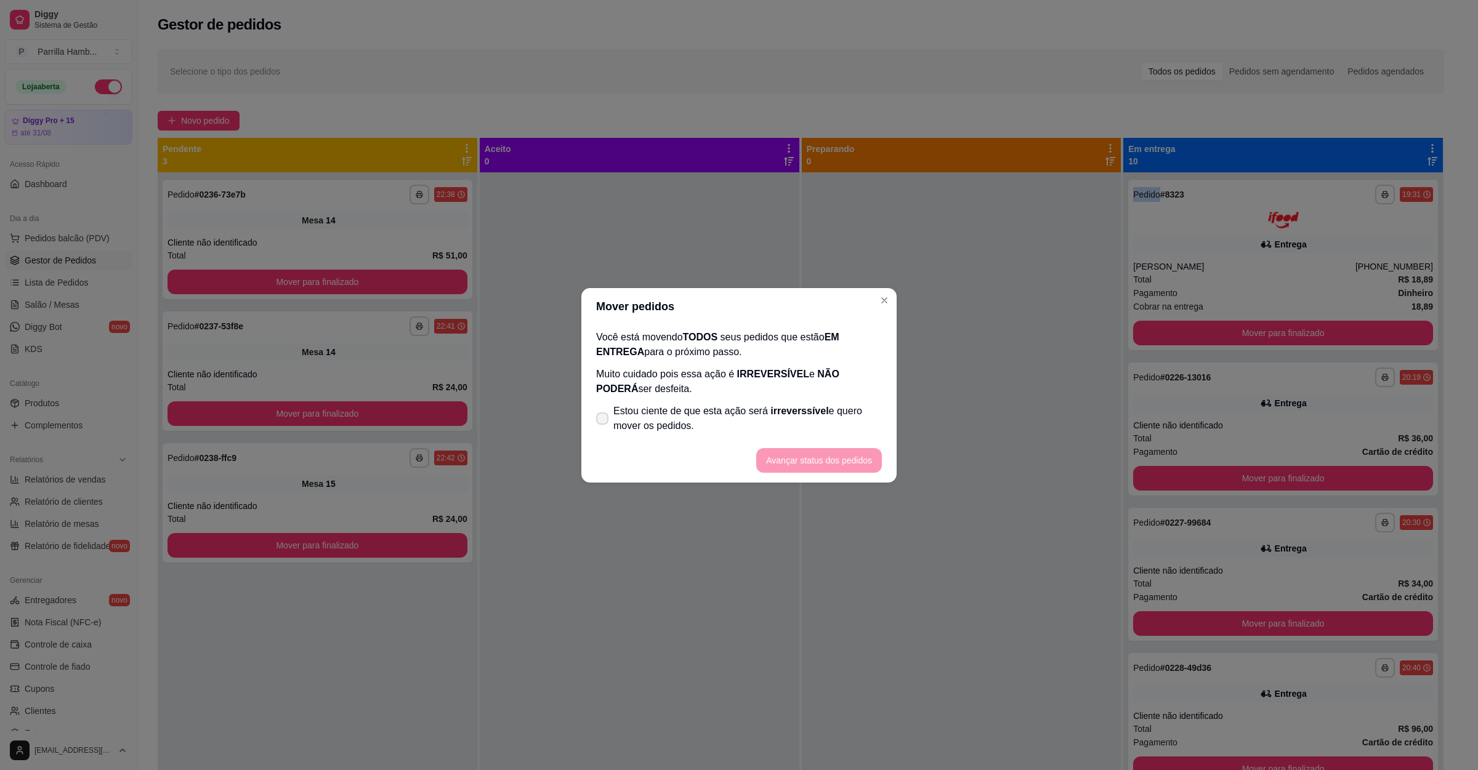
click at [677, 422] on span "Estou ciente de que esta ação será irreverssível e quero mover os pedidos." at bounding box center [747, 419] width 268 height 30
click at [603, 422] on input "Estou ciente de que esta ação será irreverssível e quero mover os pedidos." at bounding box center [599, 424] width 8 height 8
checkbox input "true"
click at [863, 472] on button "Avançar status dos pedidos" at bounding box center [819, 460] width 122 height 24
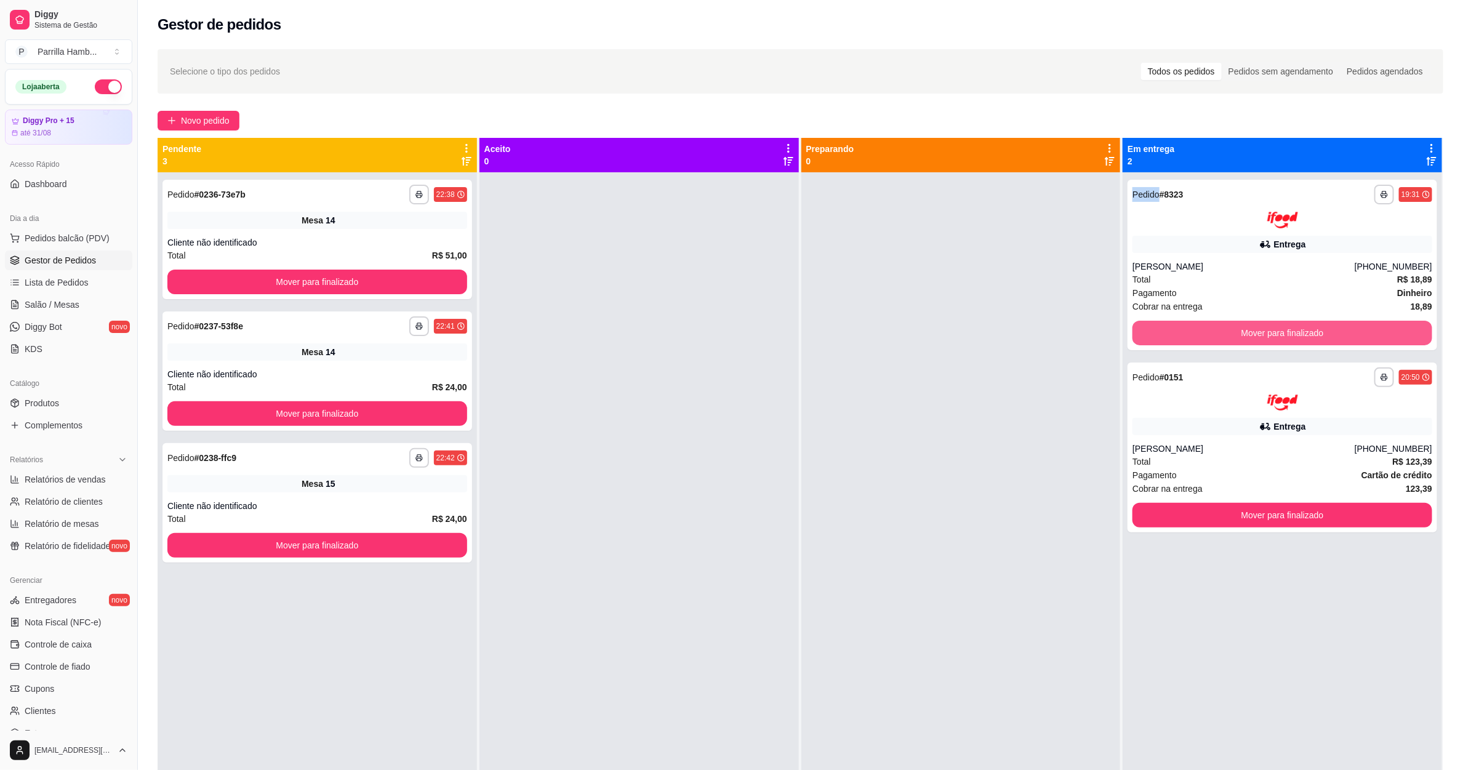
click at [1319, 325] on button "Mover para finalizado" at bounding box center [1283, 333] width 300 height 25
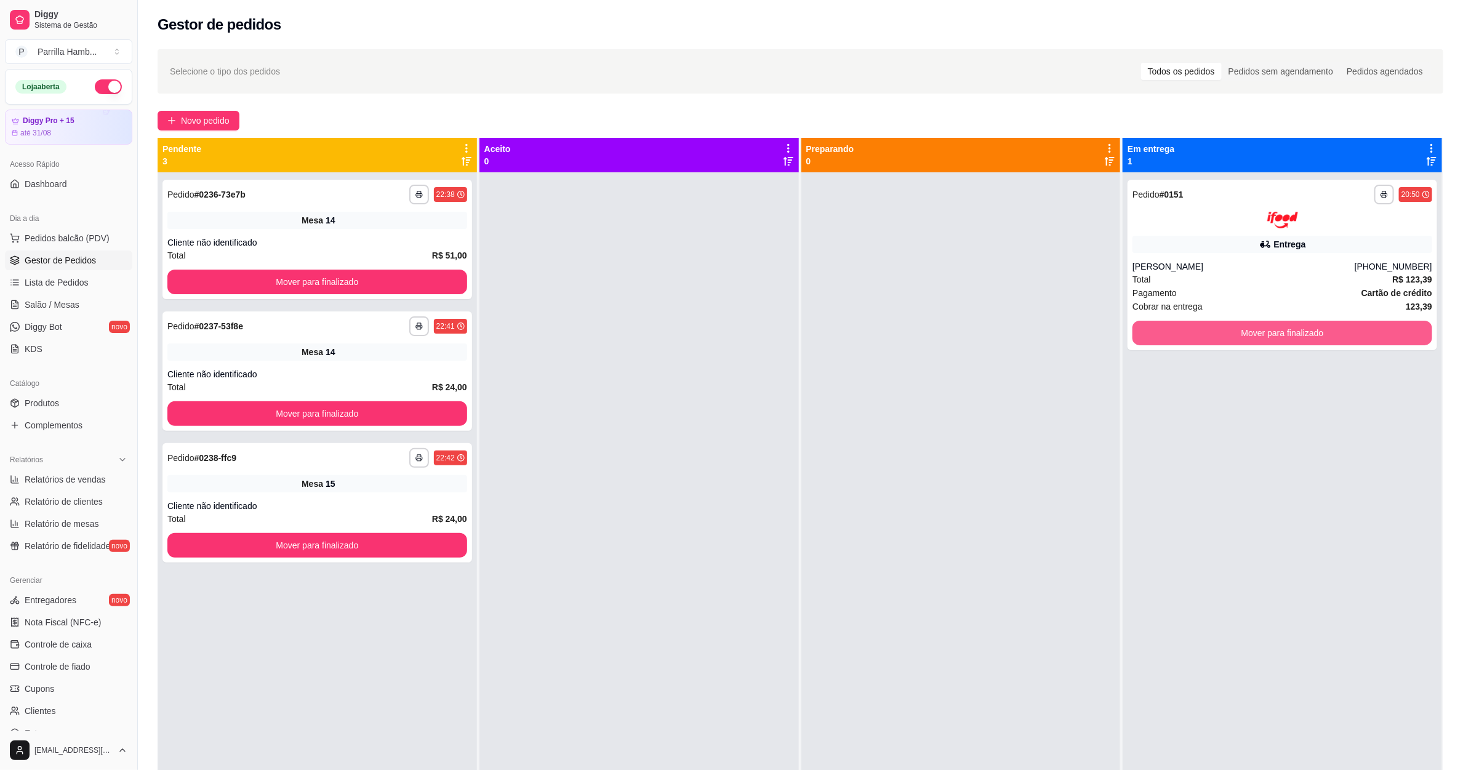
click at [1319, 325] on button "Mover para finalizado" at bounding box center [1283, 333] width 300 height 25
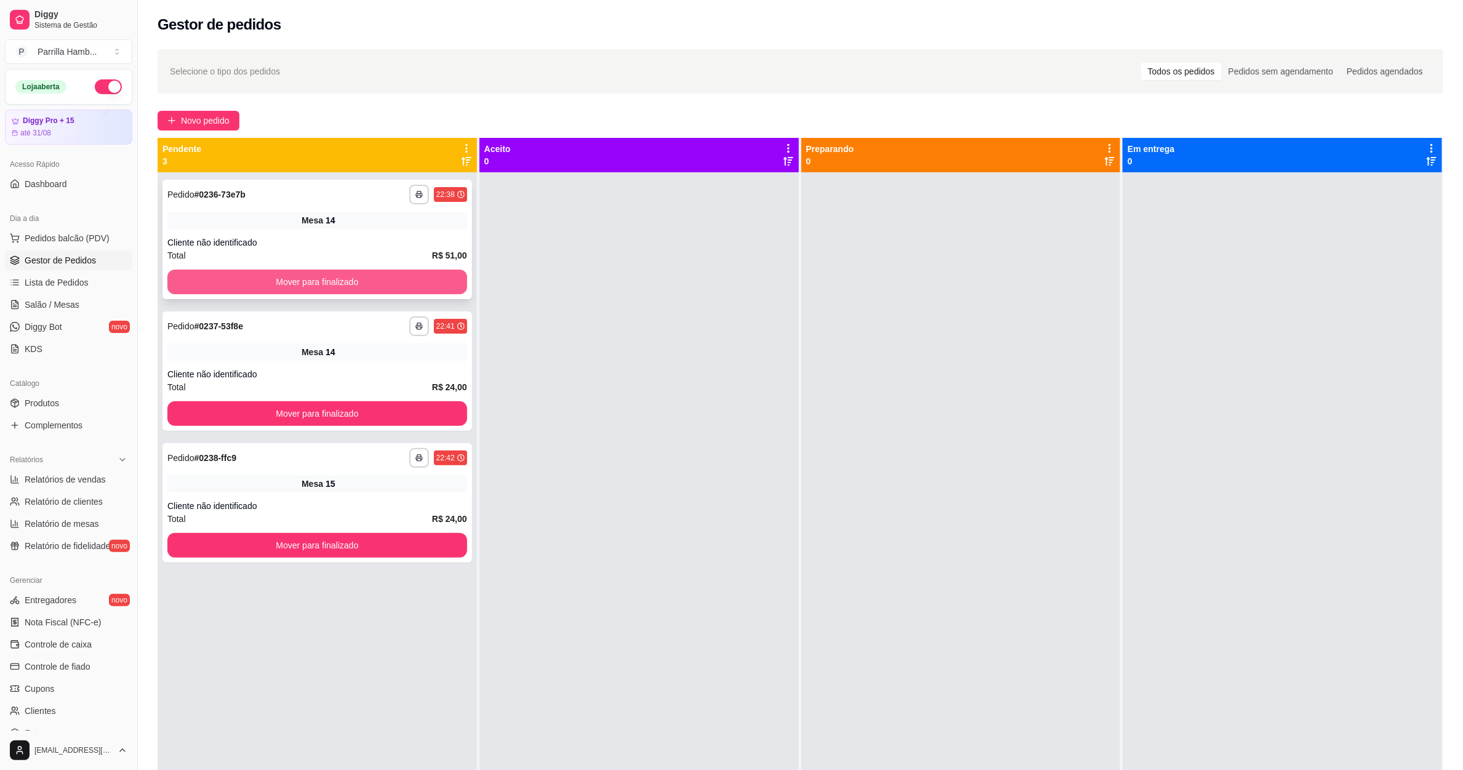
click at [377, 277] on button "Mover para finalizado" at bounding box center [317, 282] width 300 height 25
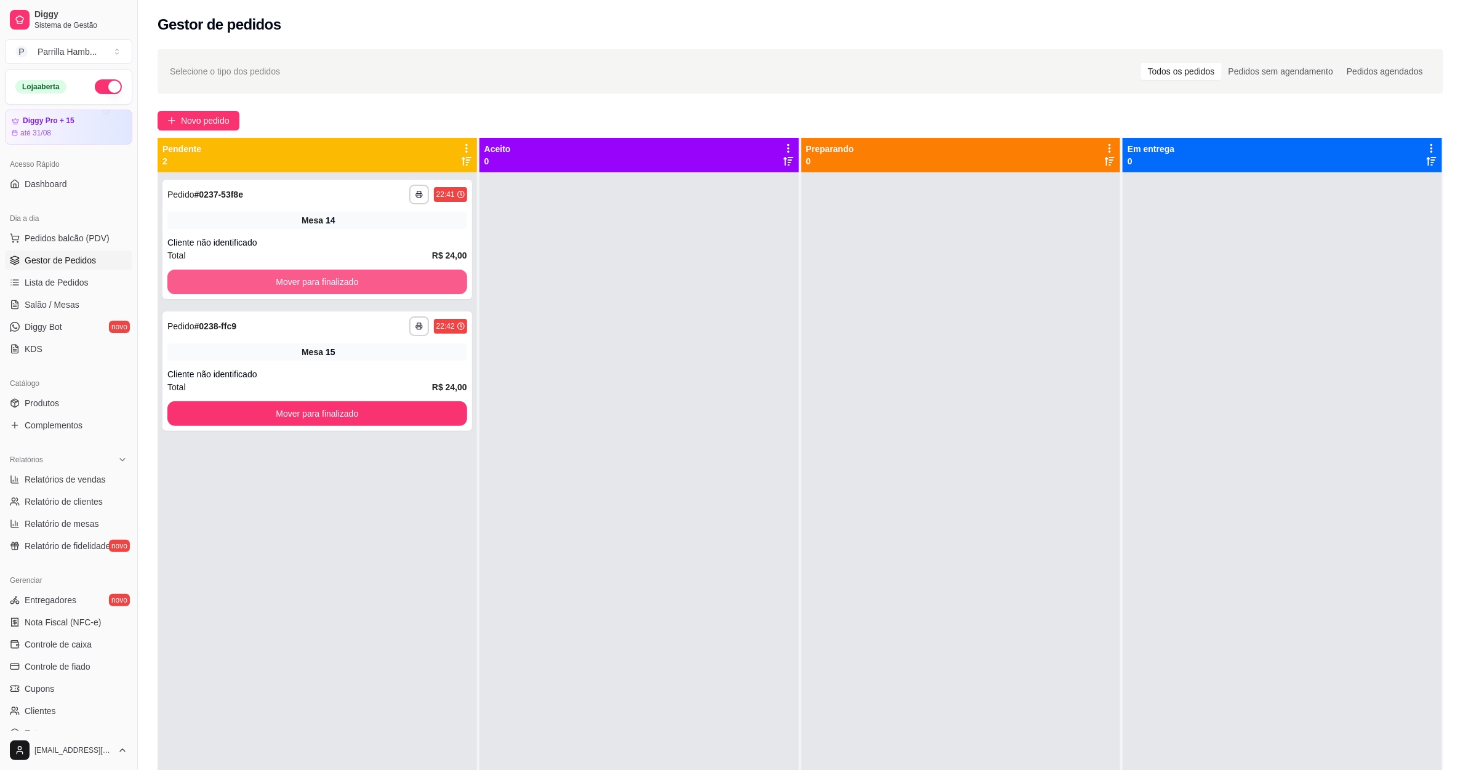
click at [377, 277] on button "Mover para finalizado" at bounding box center [317, 282] width 300 height 25
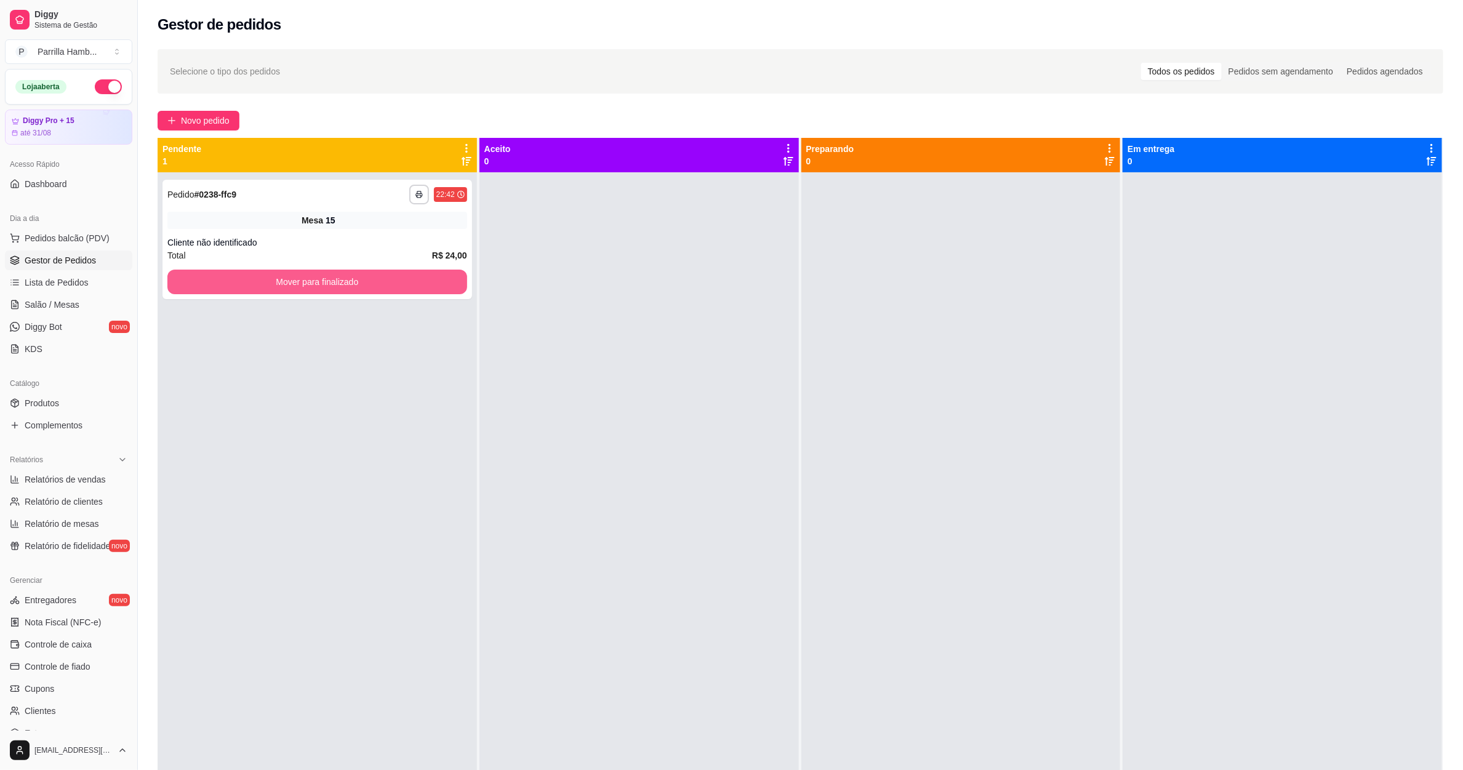
click at [377, 277] on button "Mover para finalizado" at bounding box center [317, 282] width 300 height 25
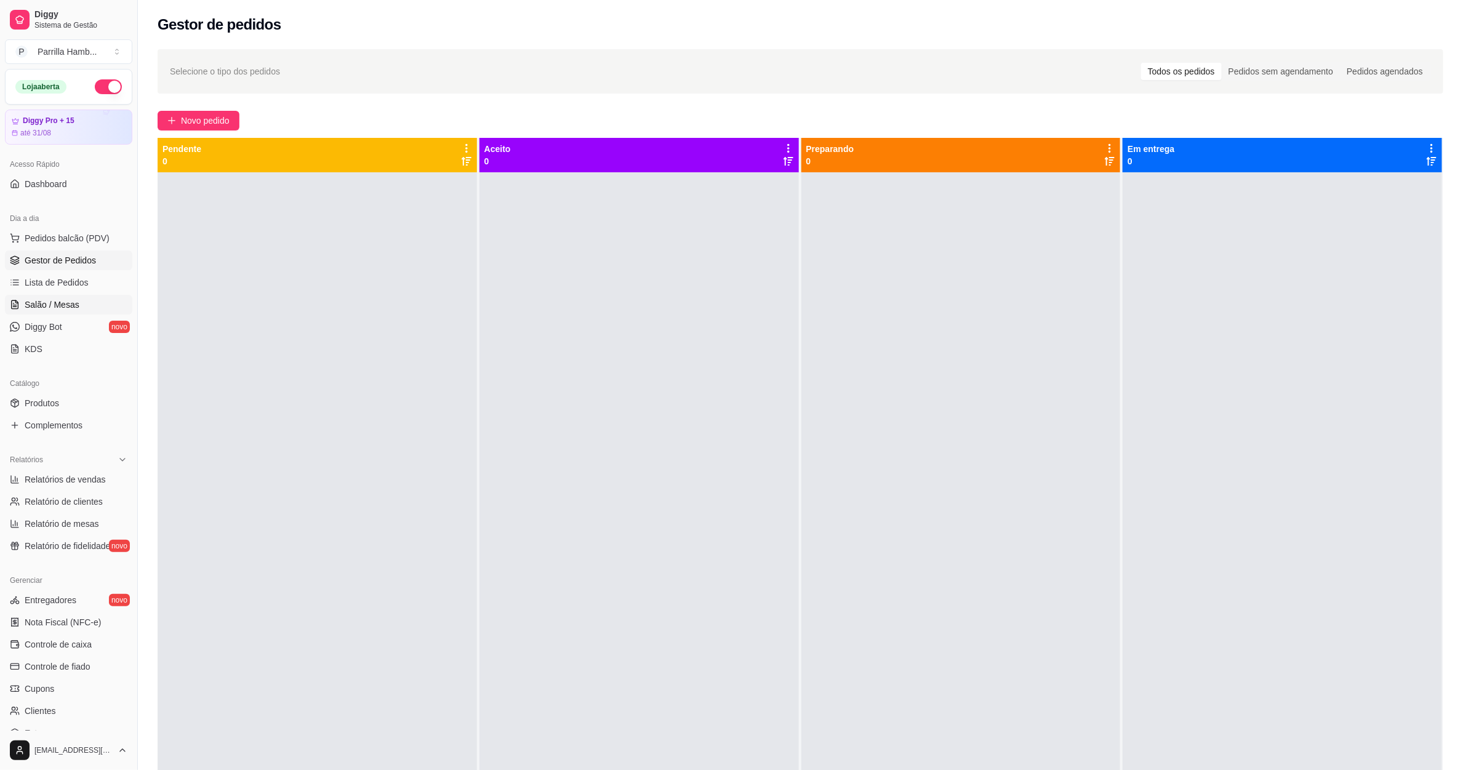
click at [62, 296] on link "Salão / Mesas" at bounding box center [68, 305] width 127 height 20
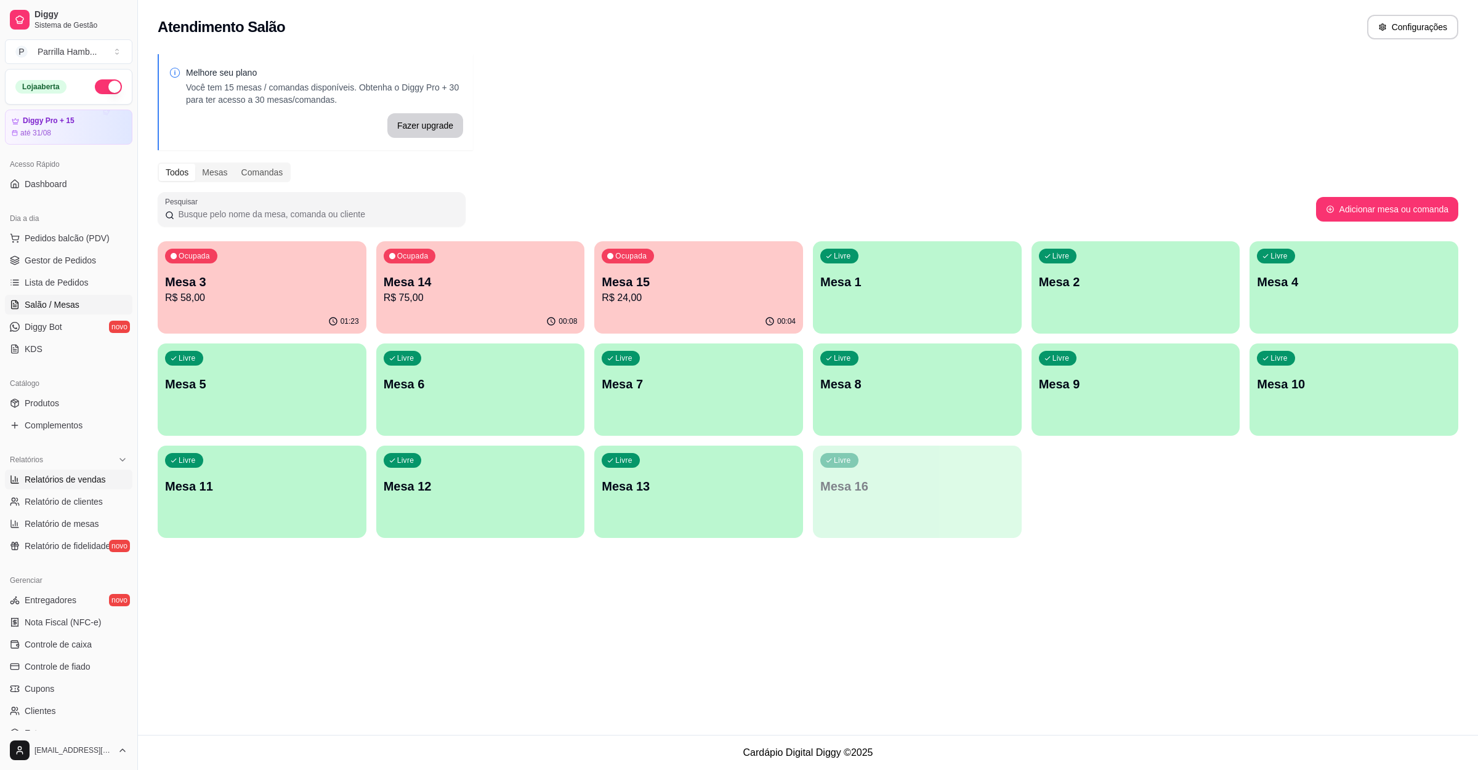
click at [90, 486] on span "Relatórios de vendas" at bounding box center [65, 479] width 81 height 12
select select "ALL"
select select "0"
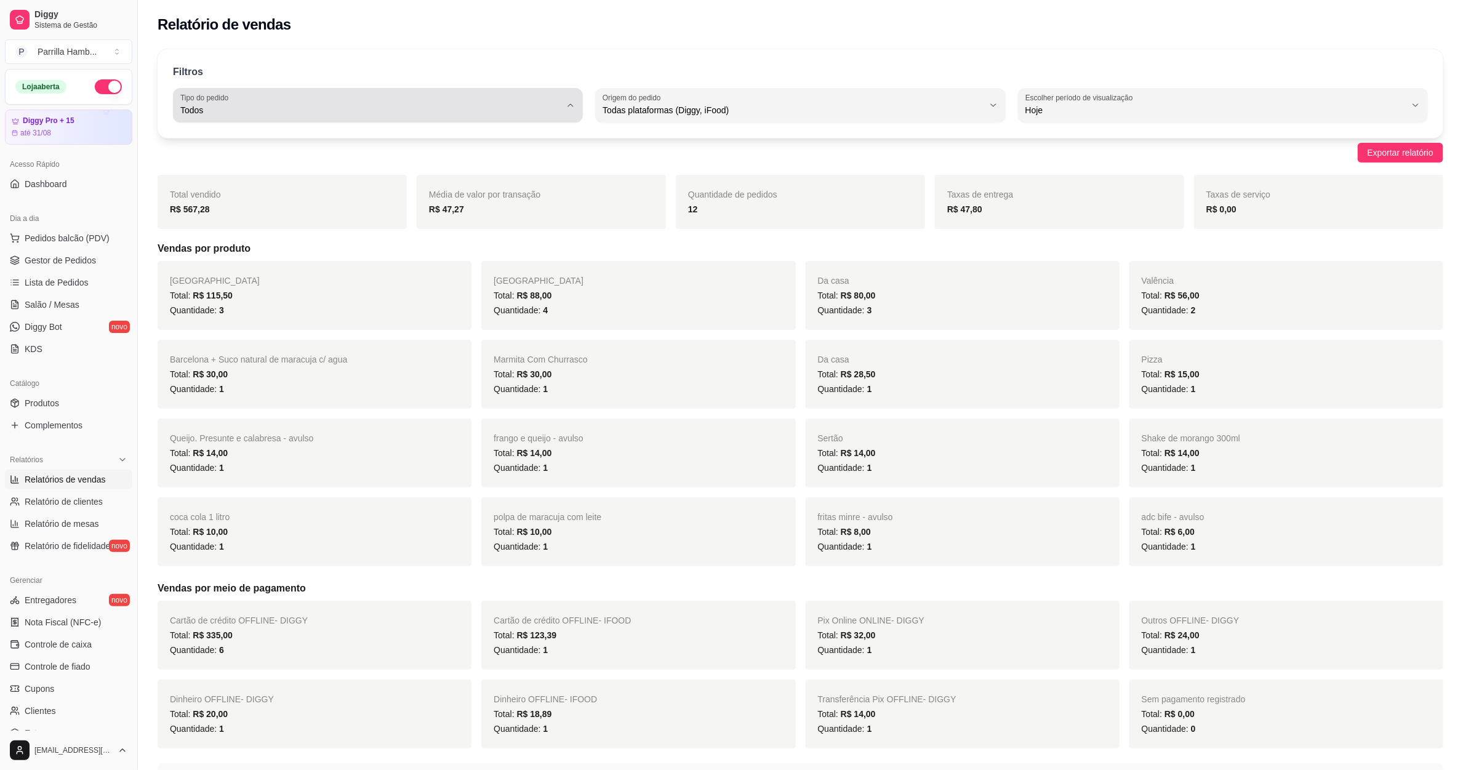
click at [451, 106] on span "Todos" at bounding box center [370, 110] width 380 height 12
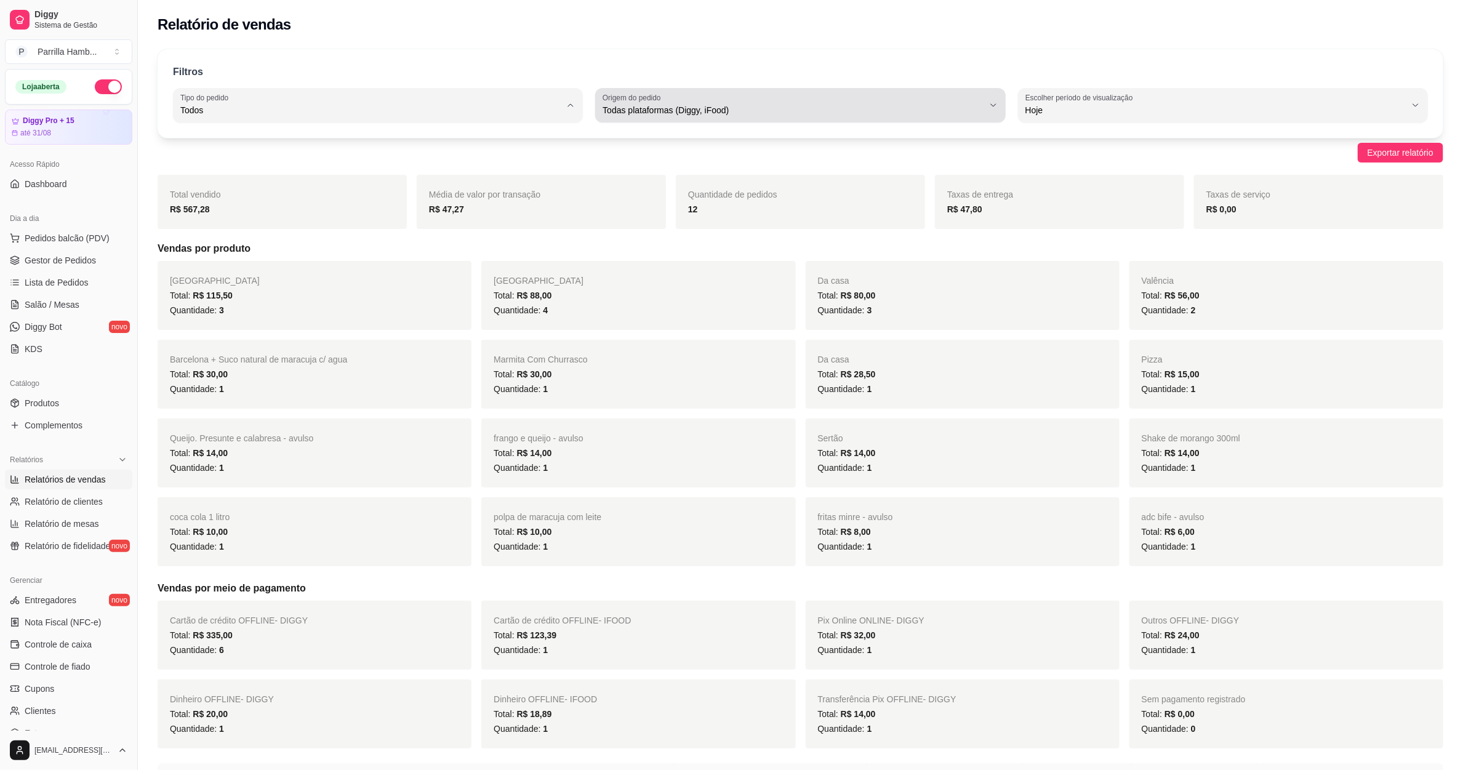
click at [670, 113] on span "Todas plataformas (Diggy, iFood)" at bounding box center [793, 110] width 380 height 12
click at [667, 169] on li "Diggy" at bounding box center [801, 159] width 384 height 19
type input "DIGGY"
select select "DIGGY"
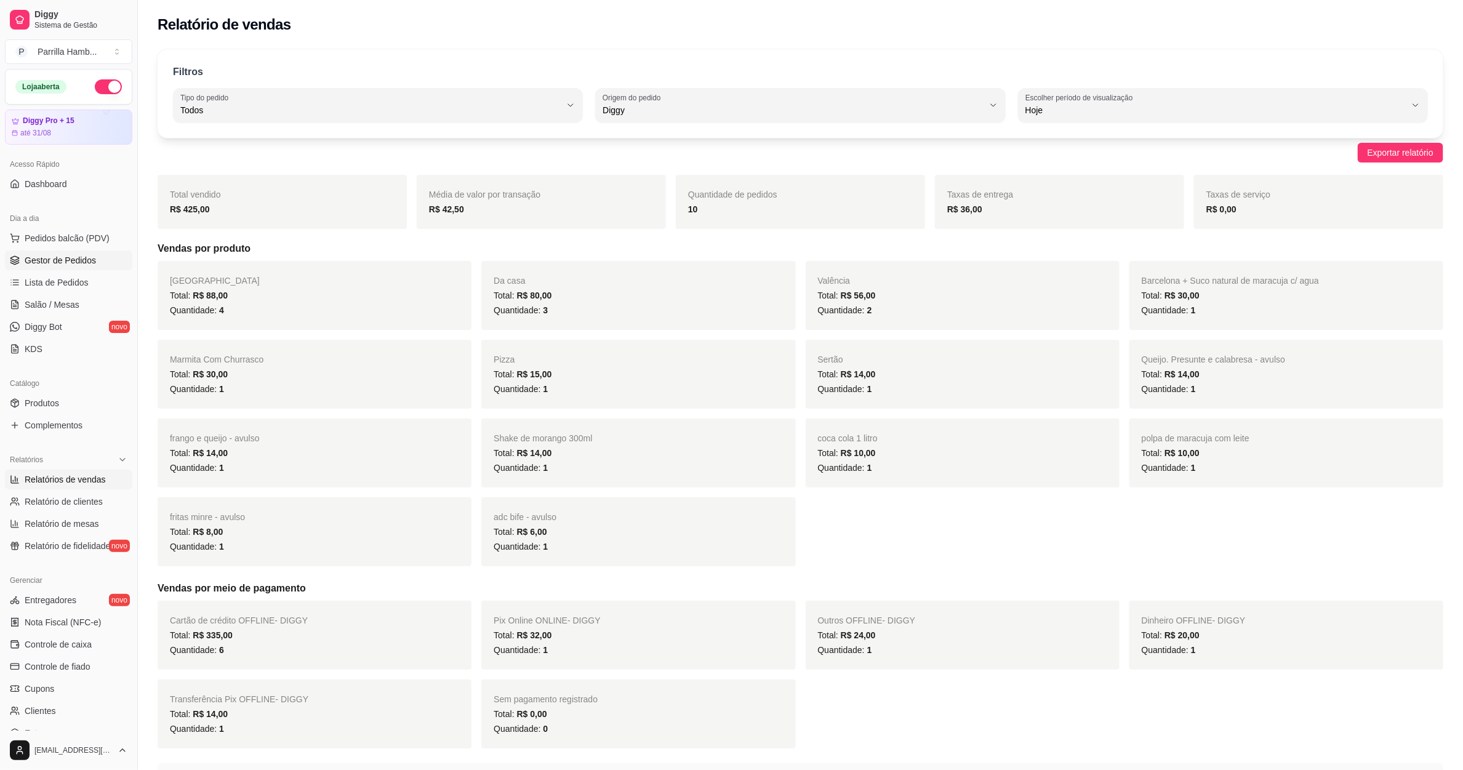
click at [74, 265] on span "Gestor de Pedidos" at bounding box center [60, 260] width 71 height 12
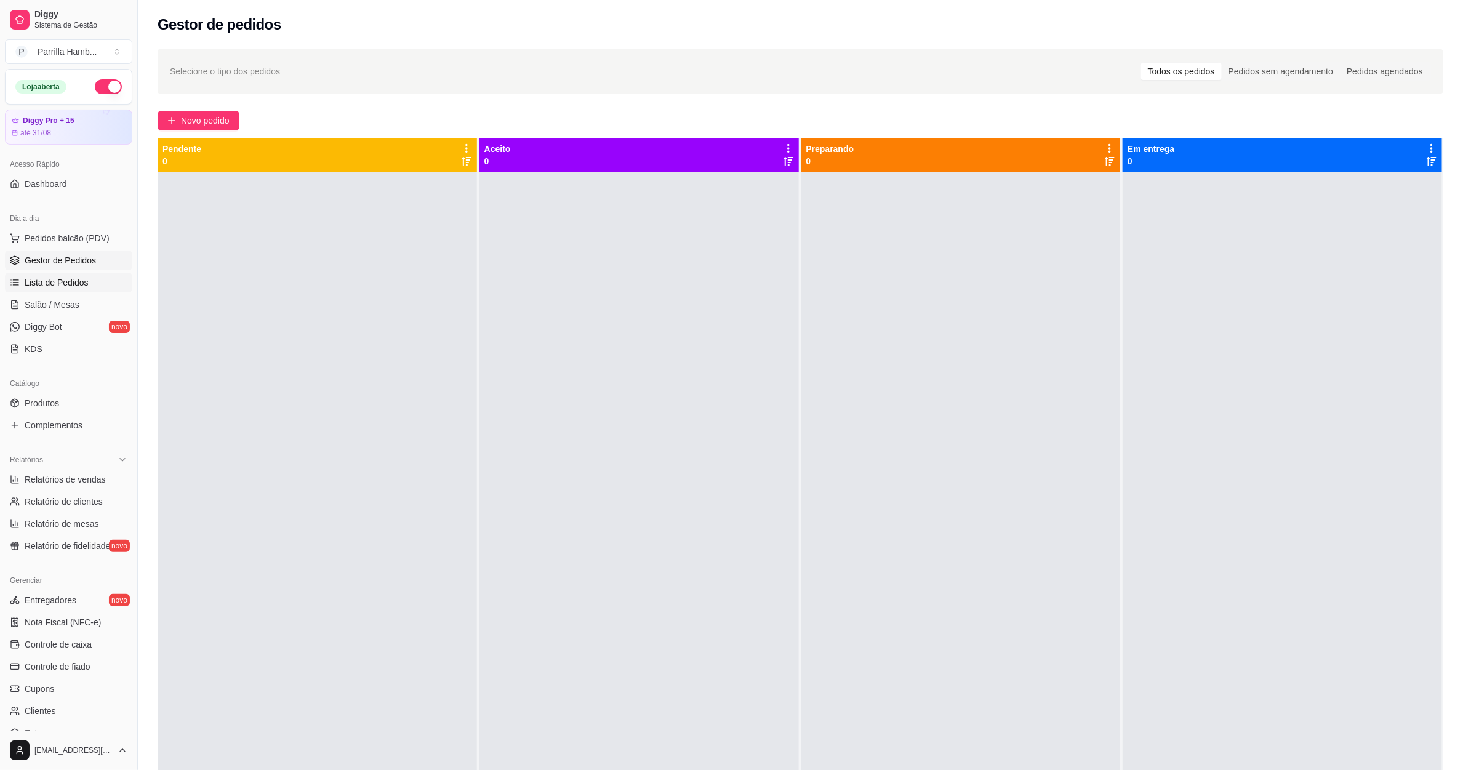
click at [74, 284] on span "Lista de Pedidos" at bounding box center [57, 282] width 64 height 12
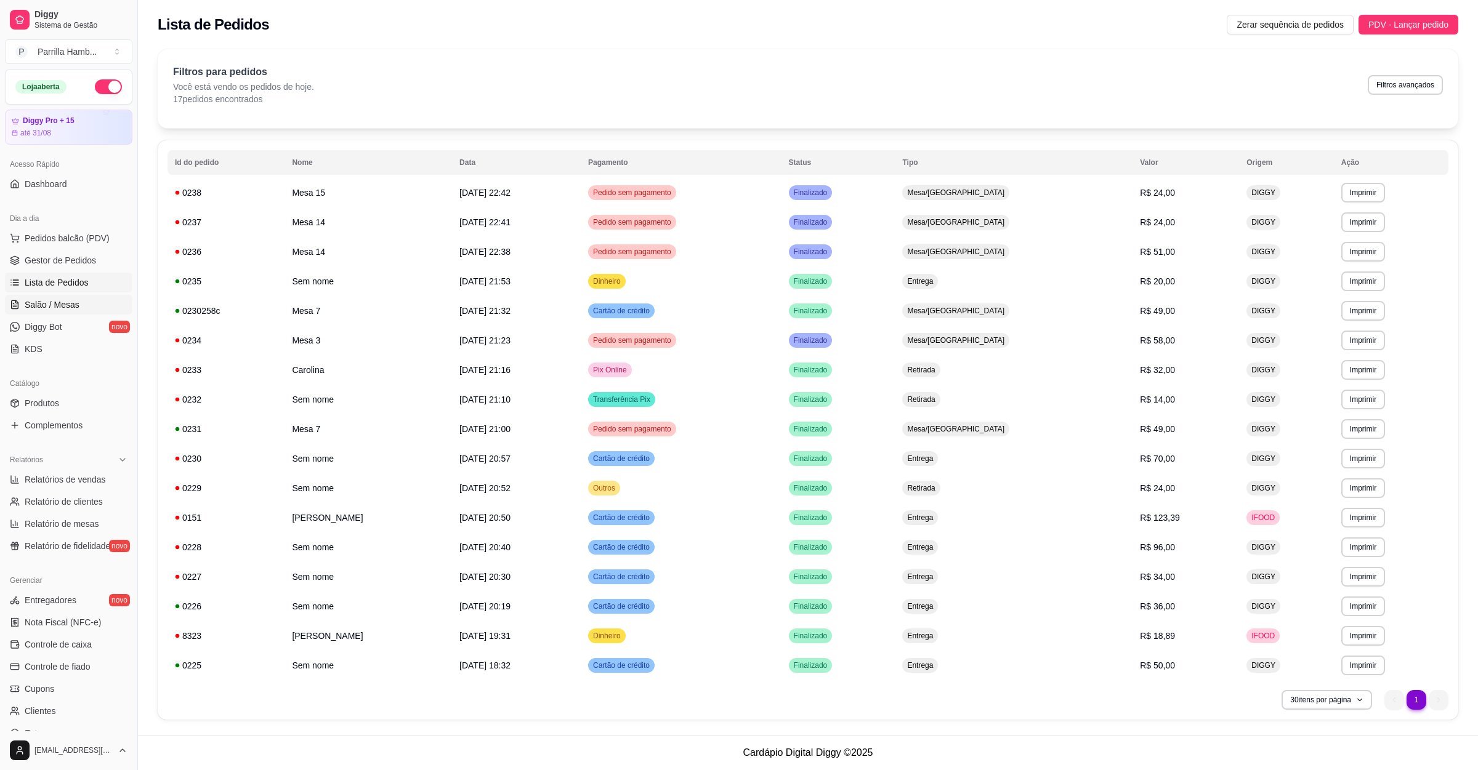
click at [78, 305] on link "Salão / Mesas" at bounding box center [68, 305] width 127 height 20
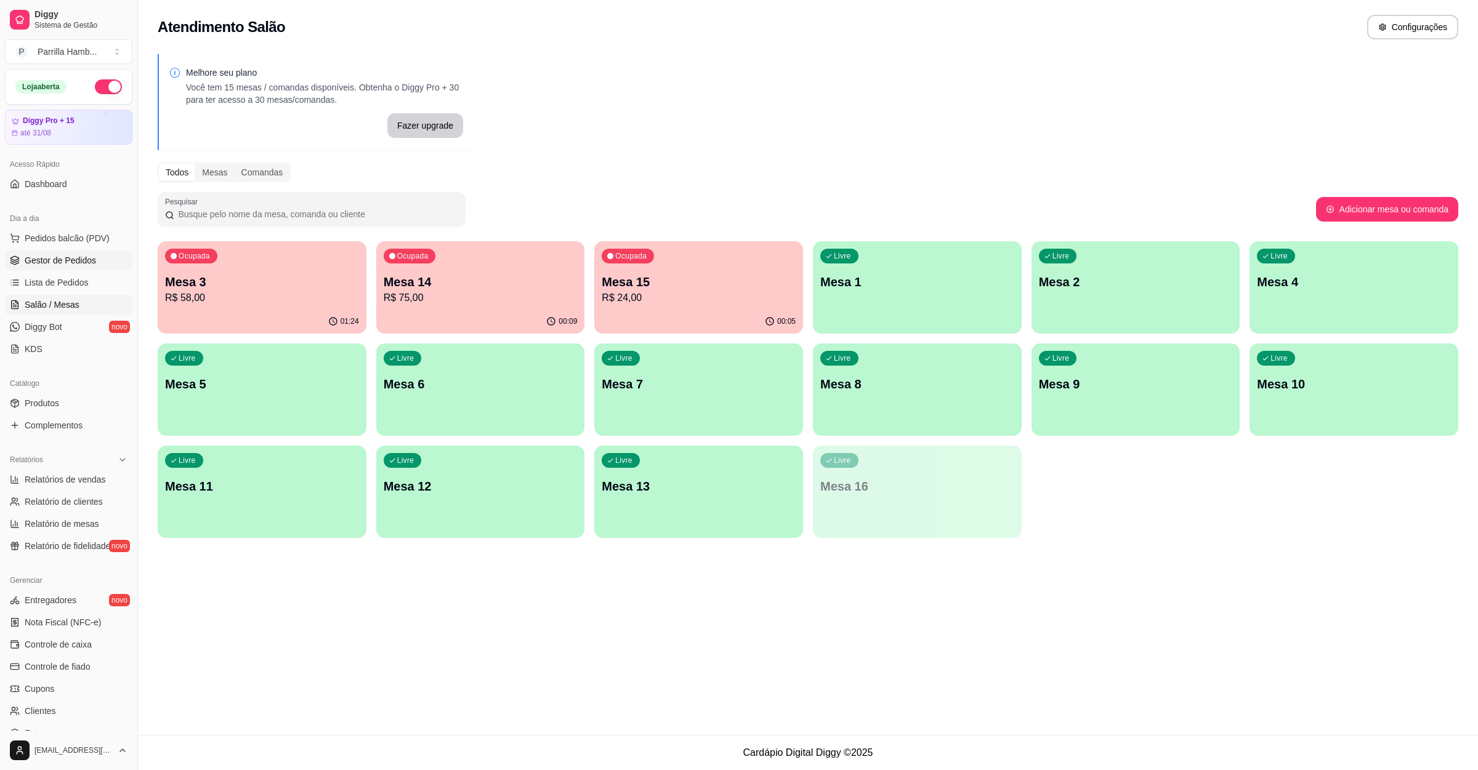
click at [87, 268] on link "Gestor de Pedidos" at bounding box center [68, 261] width 127 height 20
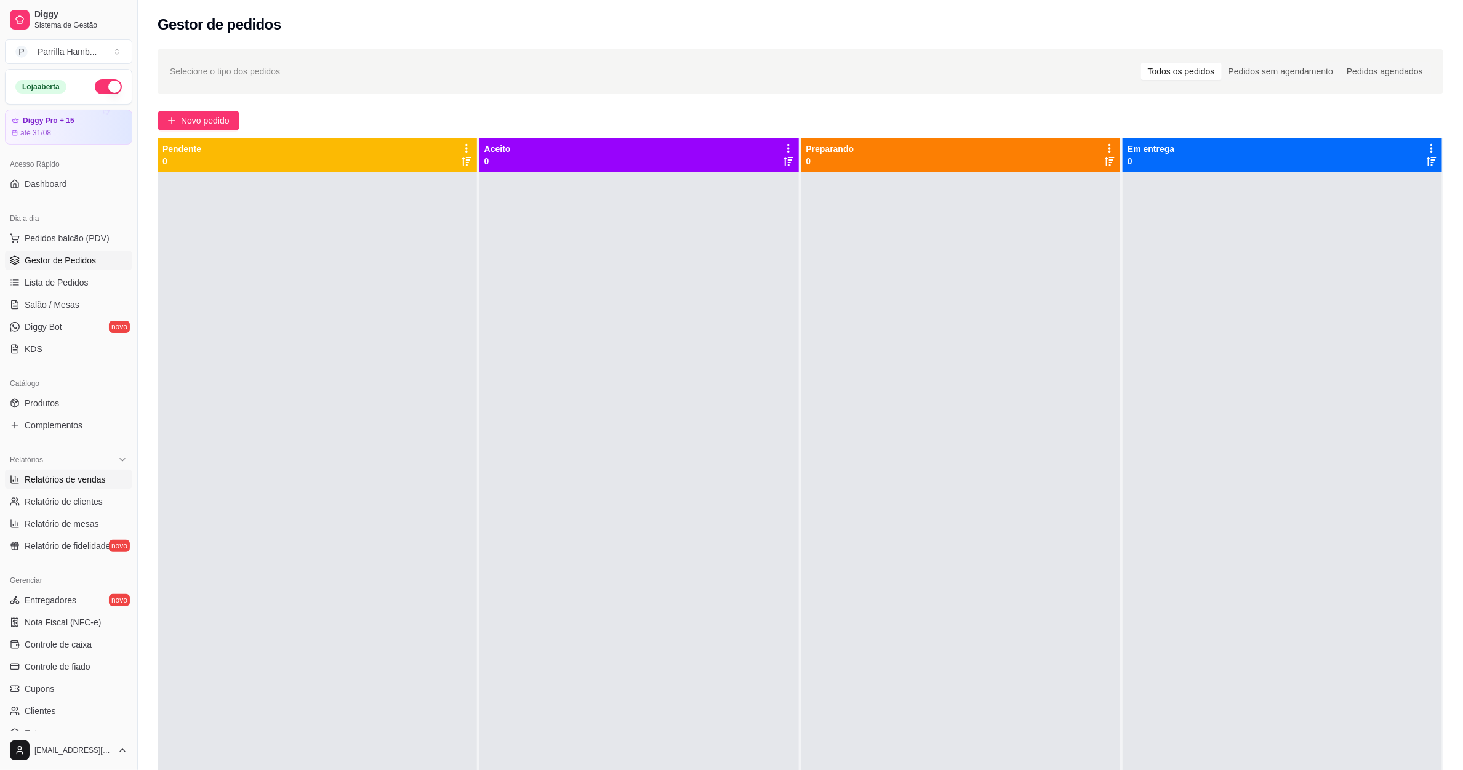
click at [91, 480] on span "Relatórios de vendas" at bounding box center [65, 479] width 81 height 12
select select "ALL"
select select "0"
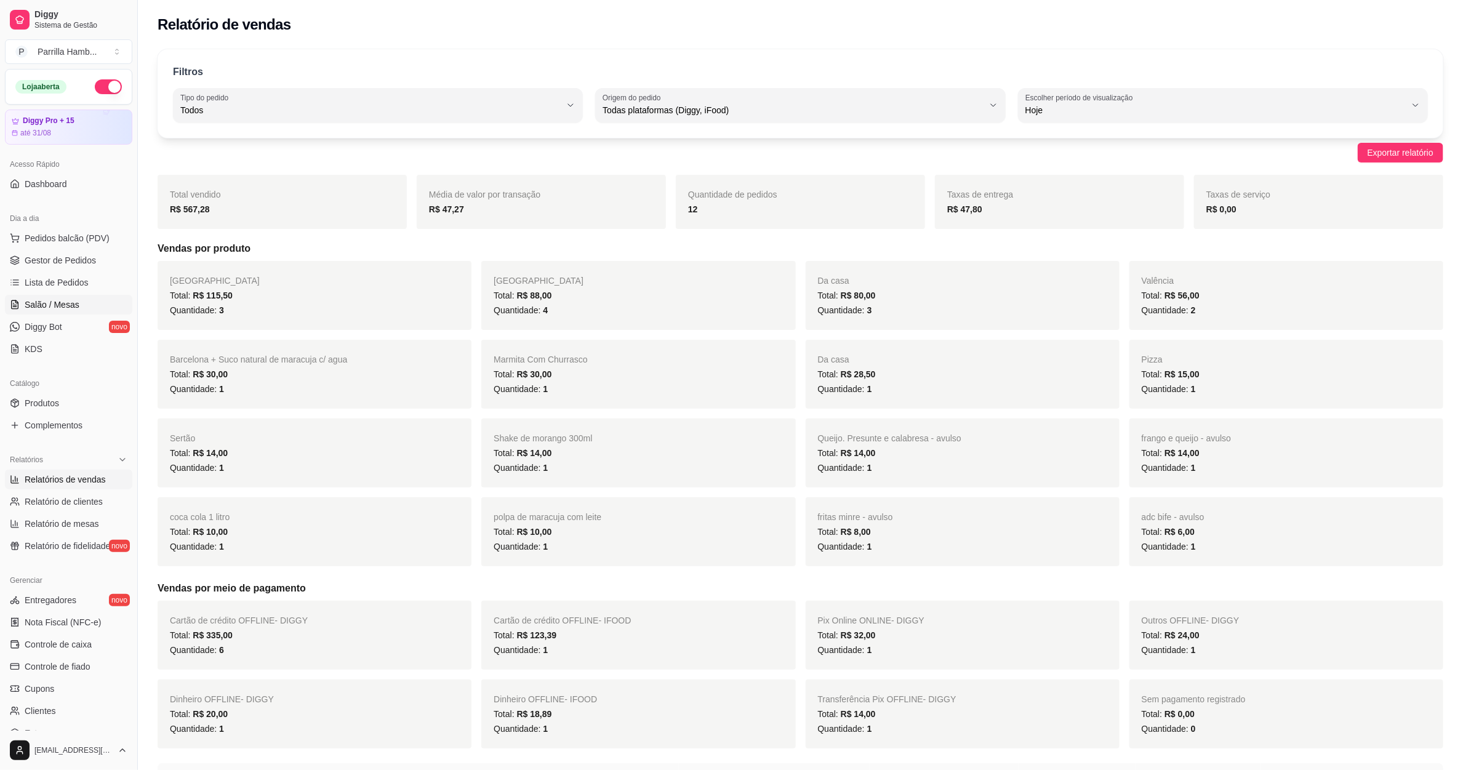
click at [59, 298] on link "Salão / Mesas" at bounding box center [68, 305] width 127 height 20
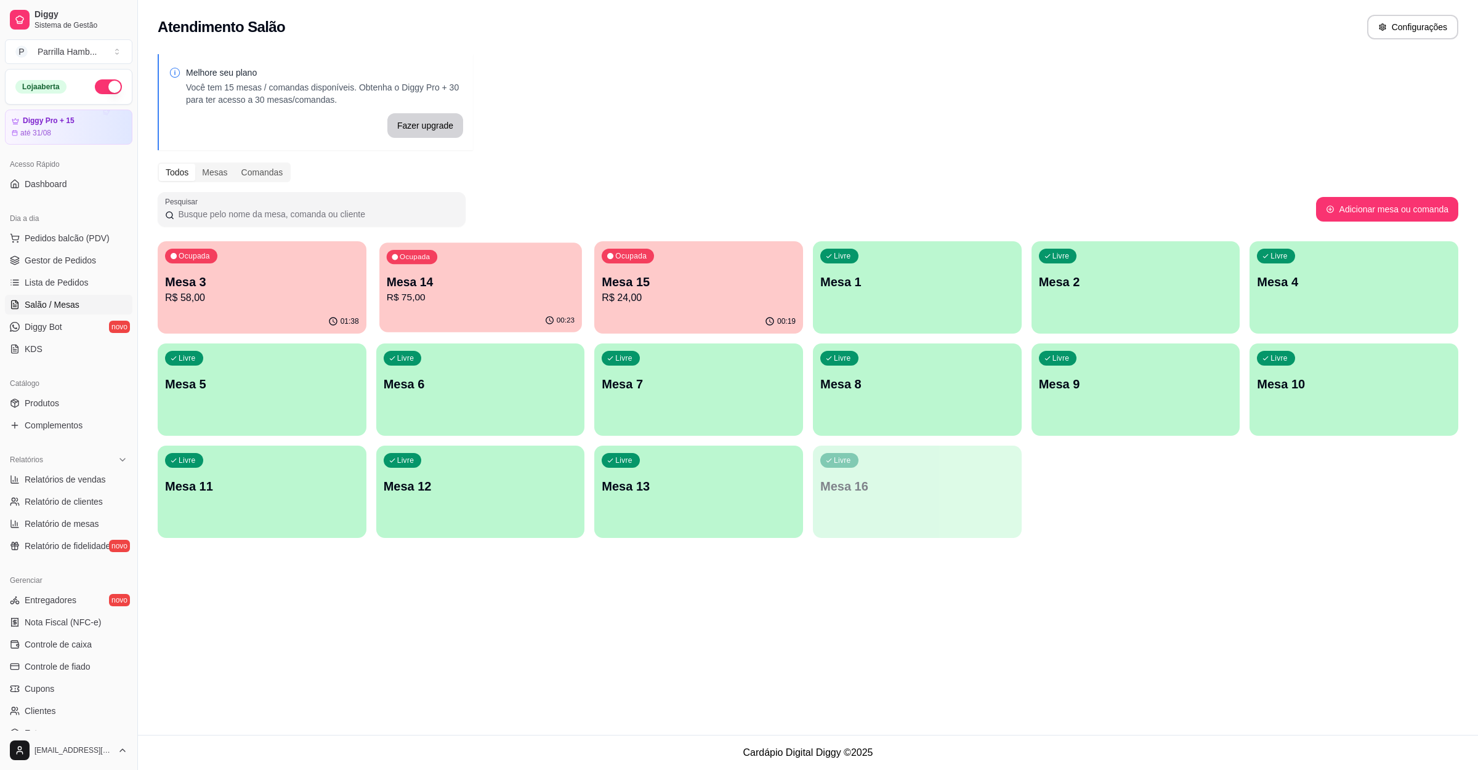
click at [480, 300] on p "R$ 75,00" at bounding box center [480, 298] width 188 height 14
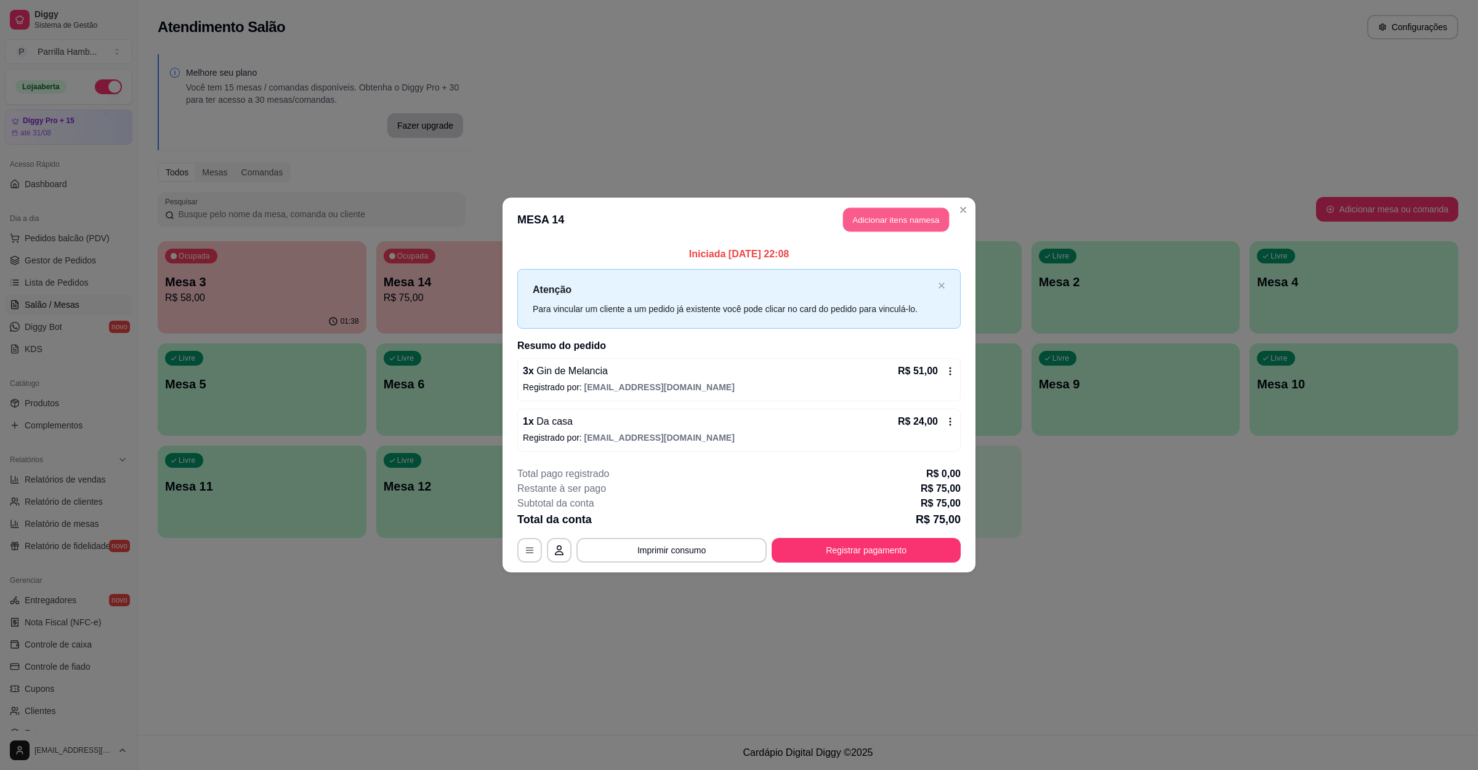
click at [900, 213] on button "Adicionar itens na mesa" at bounding box center [896, 220] width 106 height 24
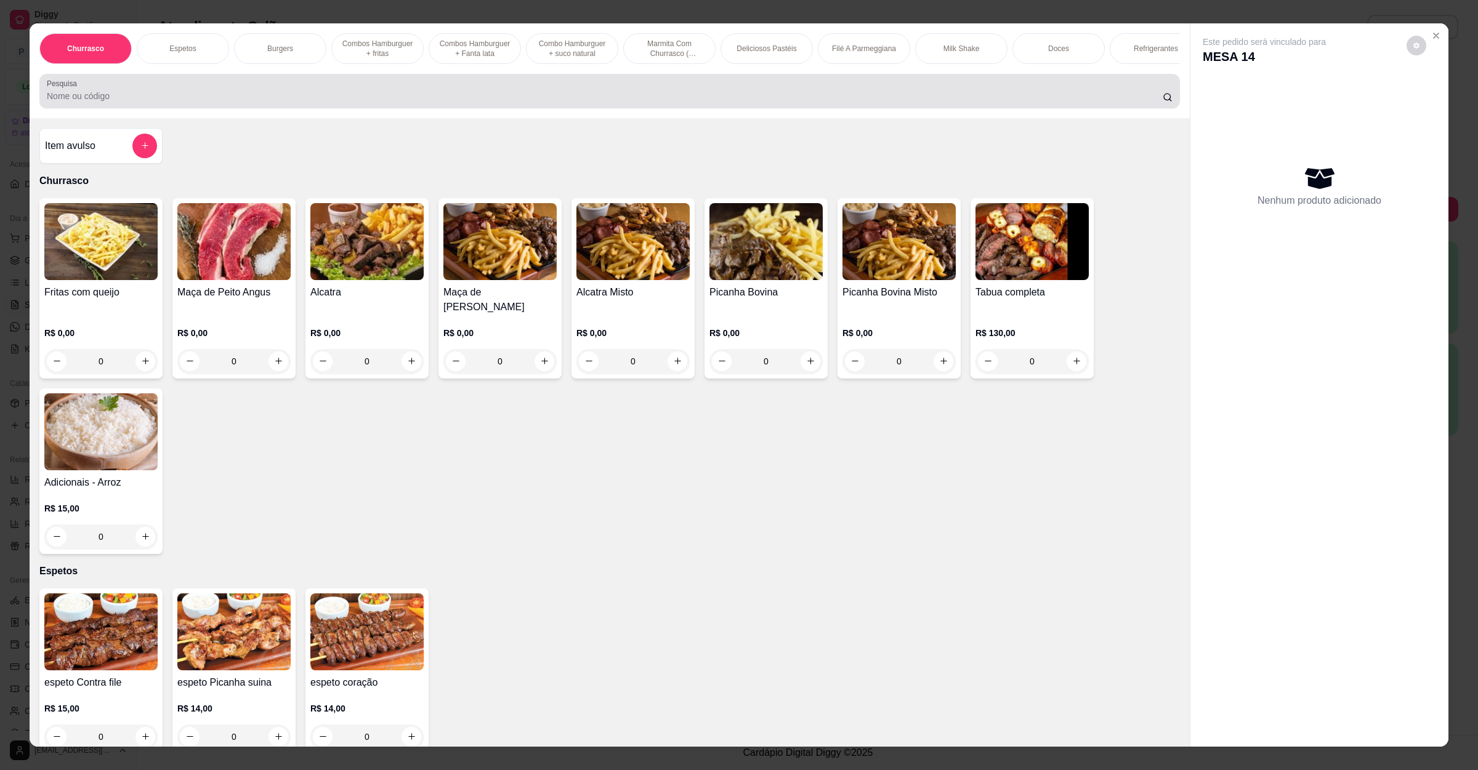
click at [372, 102] on div at bounding box center [609, 91] width 1125 height 25
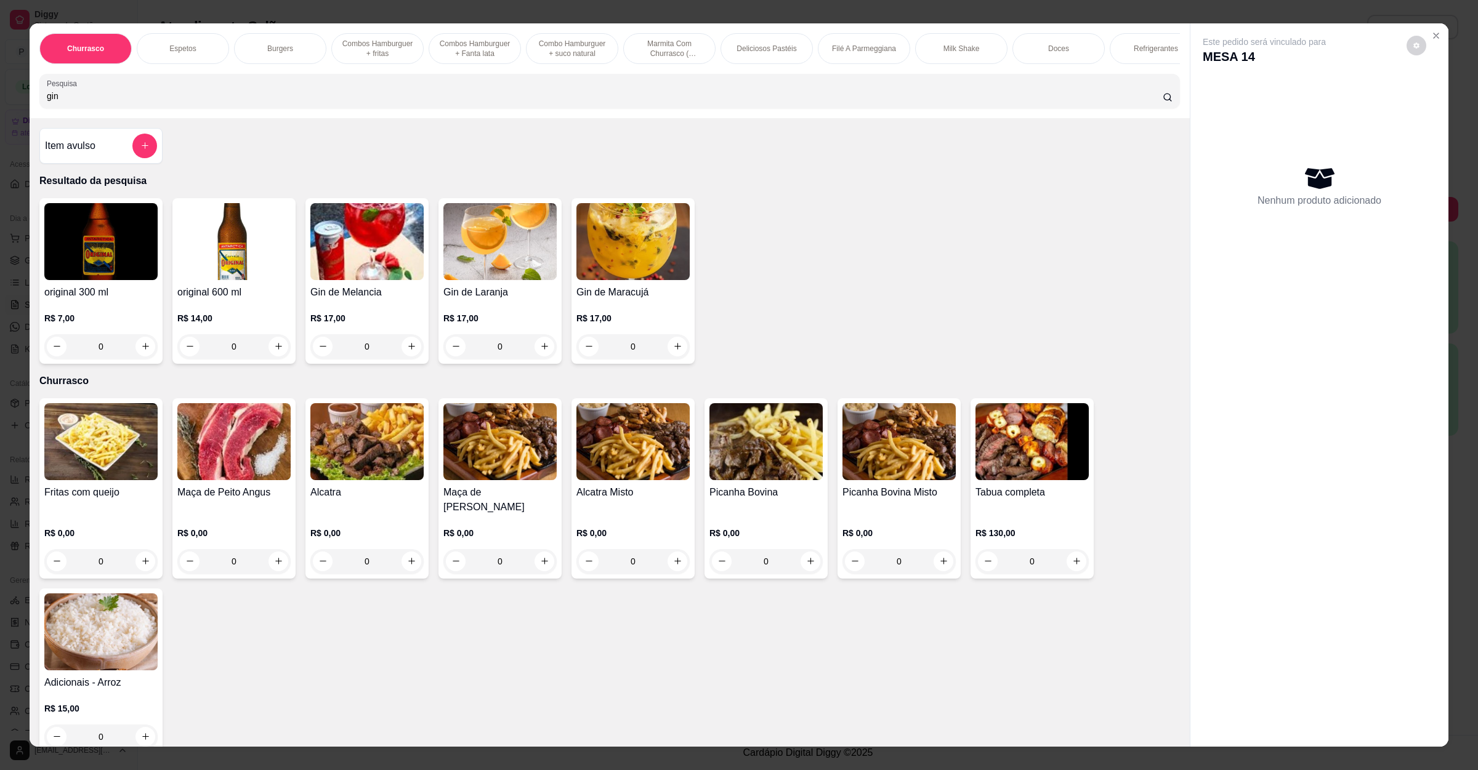
type input "gin"
click at [363, 280] on img at bounding box center [366, 241] width 113 height 77
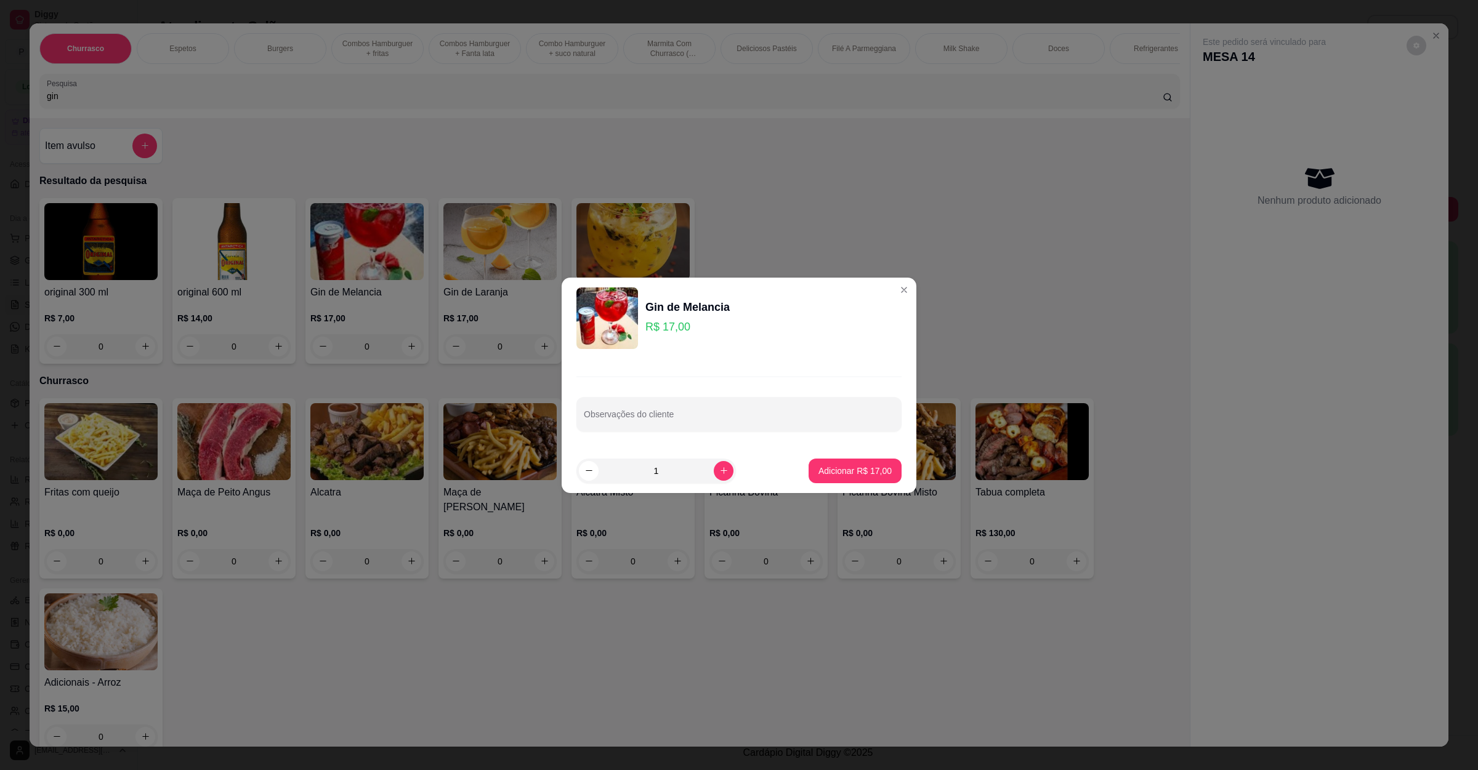
click at [862, 456] on footer "1 Adicionar R$ 17,00" at bounding box center [738, 471] width 355 height 44
click at [857, 460] on button "Adicionar R$ 17,00" at bounding box center [854, 471] width 93 height 25
type input "1"
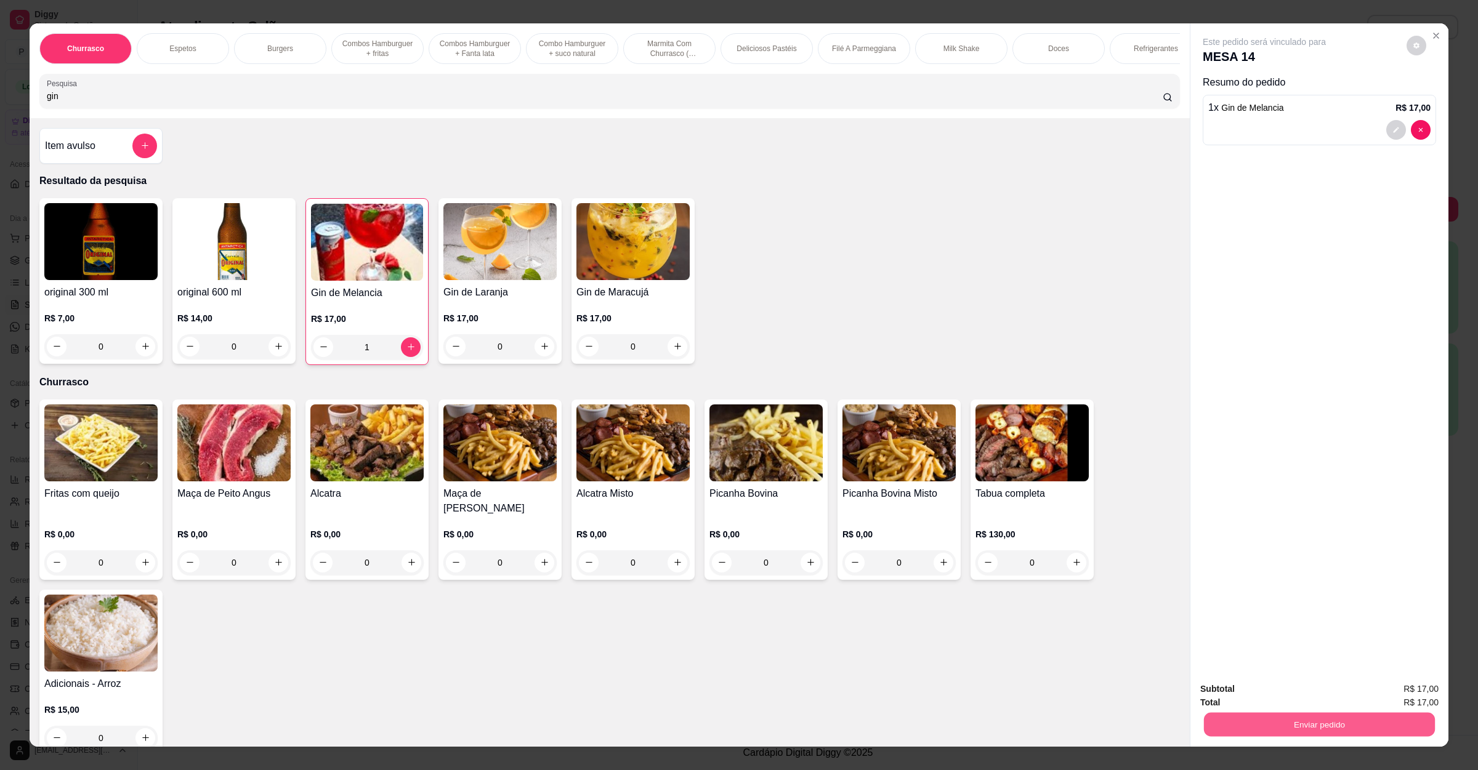
click at [1258, 725] on button "Enviar pedido" at bounding box center [1319, 725] width 231 height 24
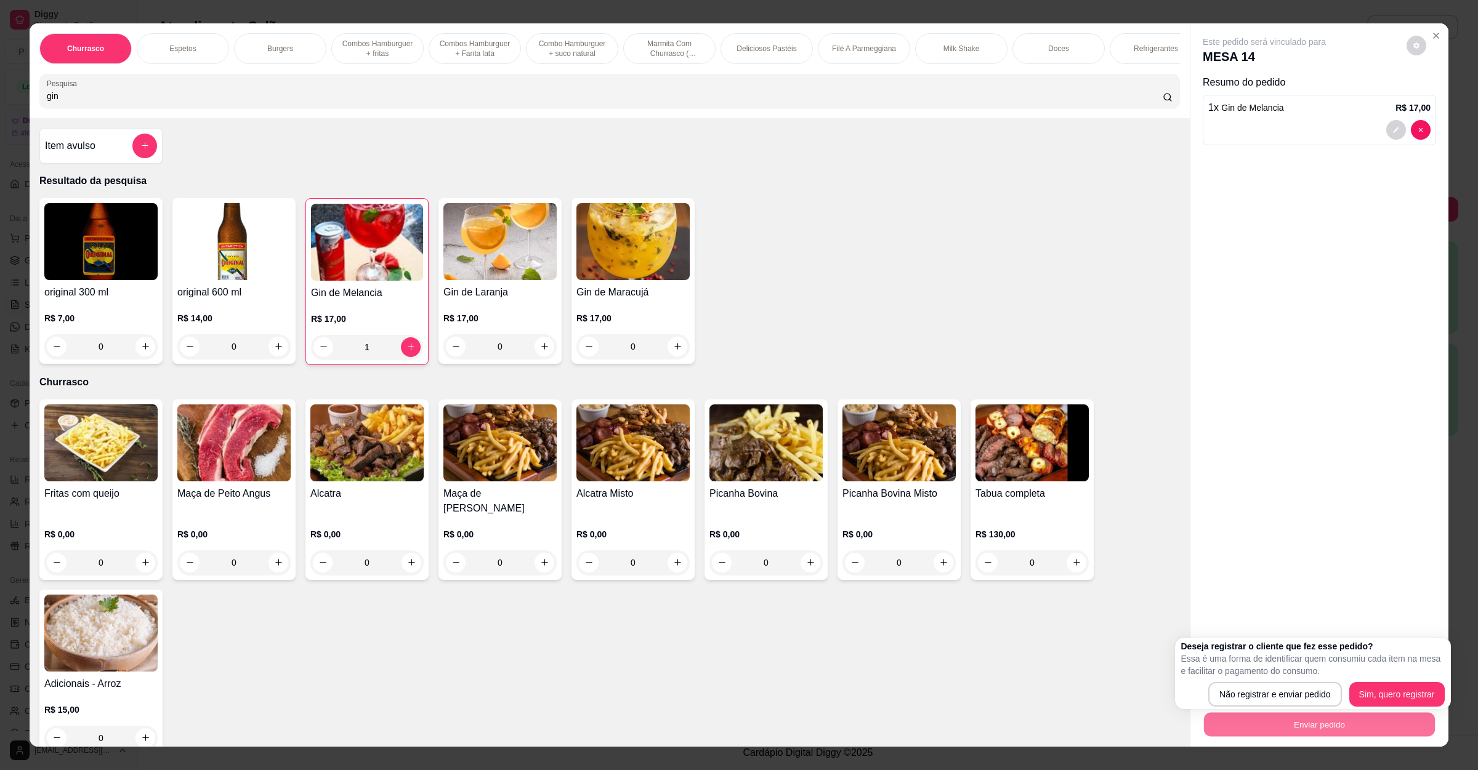
click at [1279, 683] on div "Deseja registrar o cliente que fez esse pedido? Essa é uma forma de identificar…" at bounding box center [1312, 673] width 263 height 66
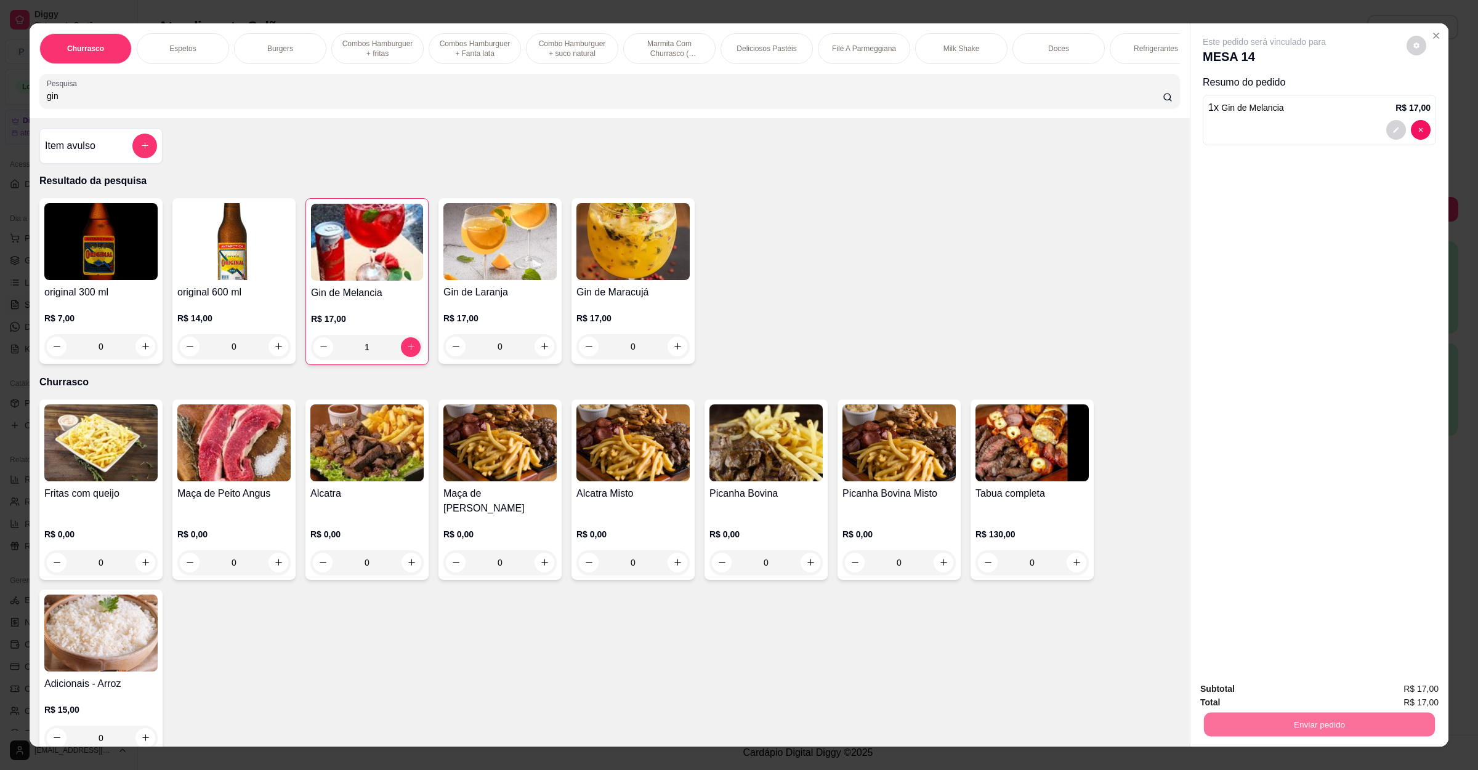
click at [1279, 683] on button "Não registrar e enviar pedido" at bounding box center [1276, 694] width 124 height 23
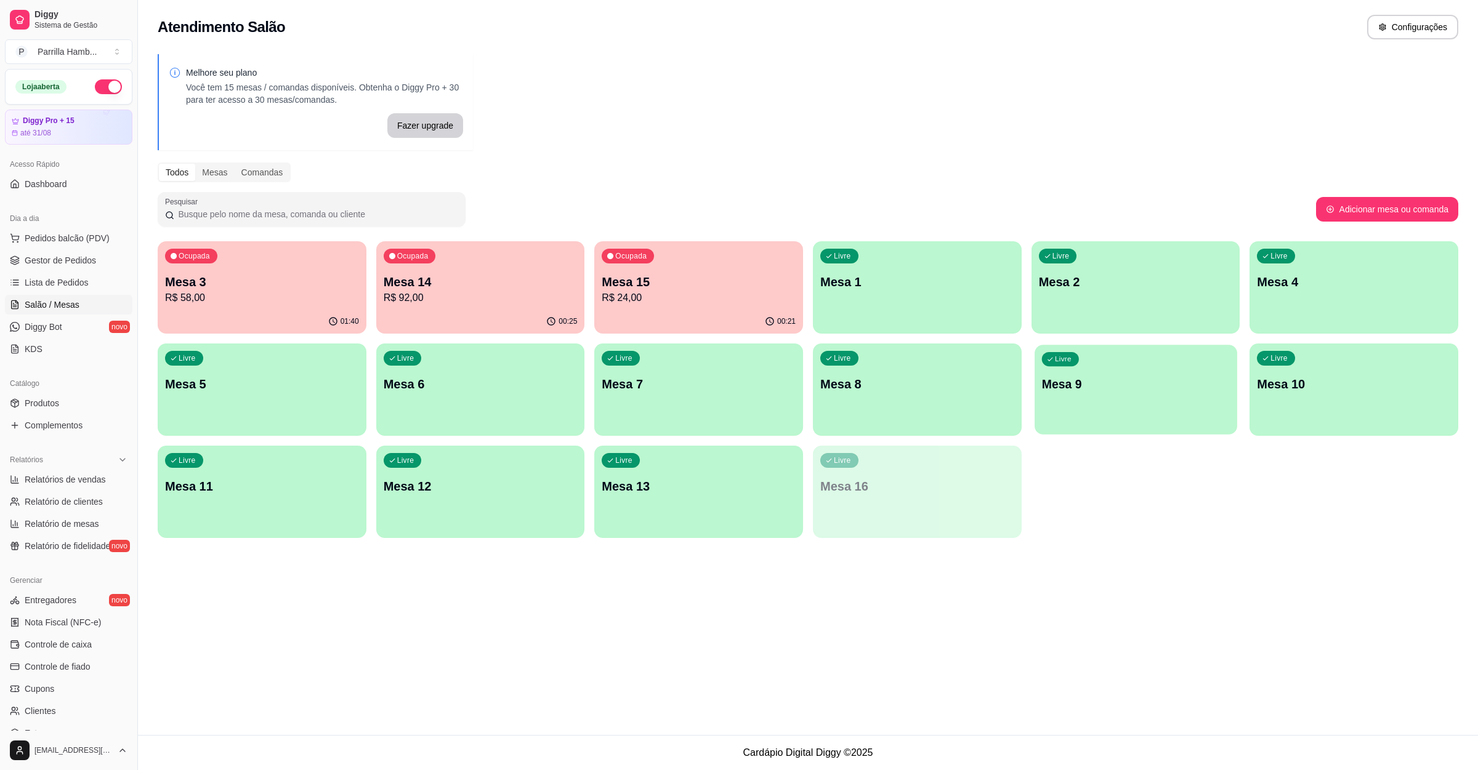
click at [1069, 405] on div "Livre Mesa 9" at bounding box center [1135, 382] width 203 height 75
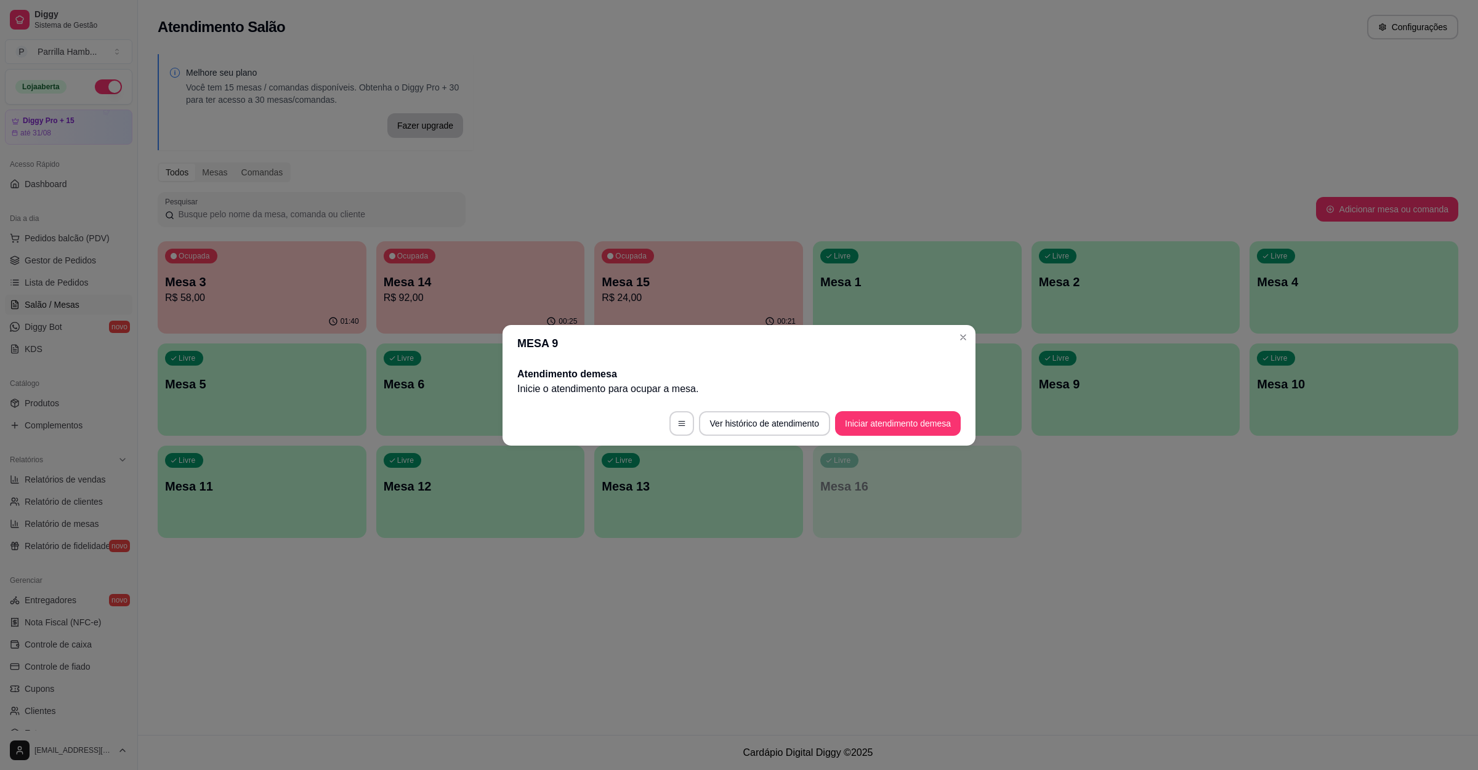
click at [875, 440] on footer "Ver histórico de atendimento Iniciar atendimento de mesa" at bounding box center [738, 423] width 473 height 44
click at [889, 429] on button "Iniciar atendimento de mesa" at bounding box center [898, 423] width 126 height 25
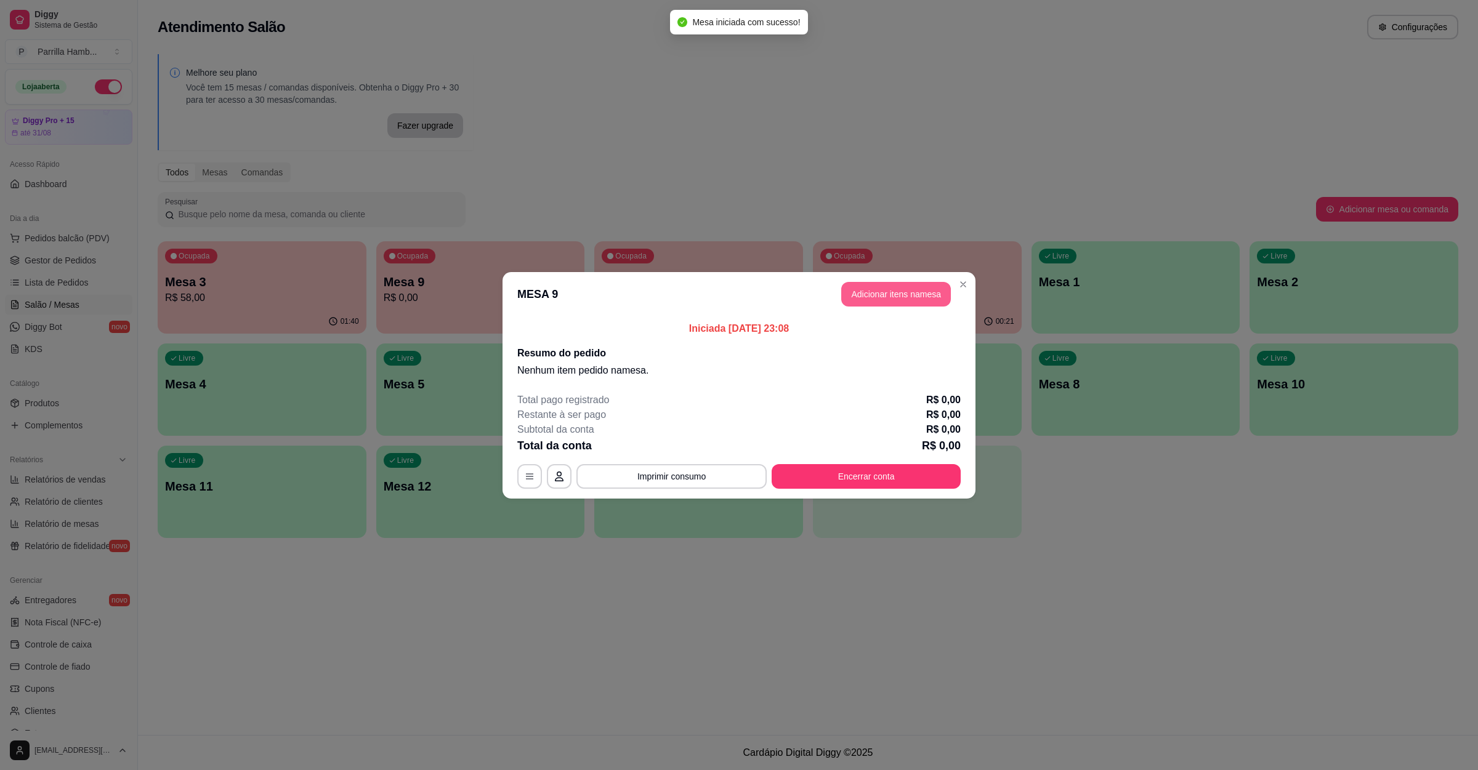
click at [879, 288] on button "Adicionar itens na mesa" at bounding box center [896, 294] width 110 height 25
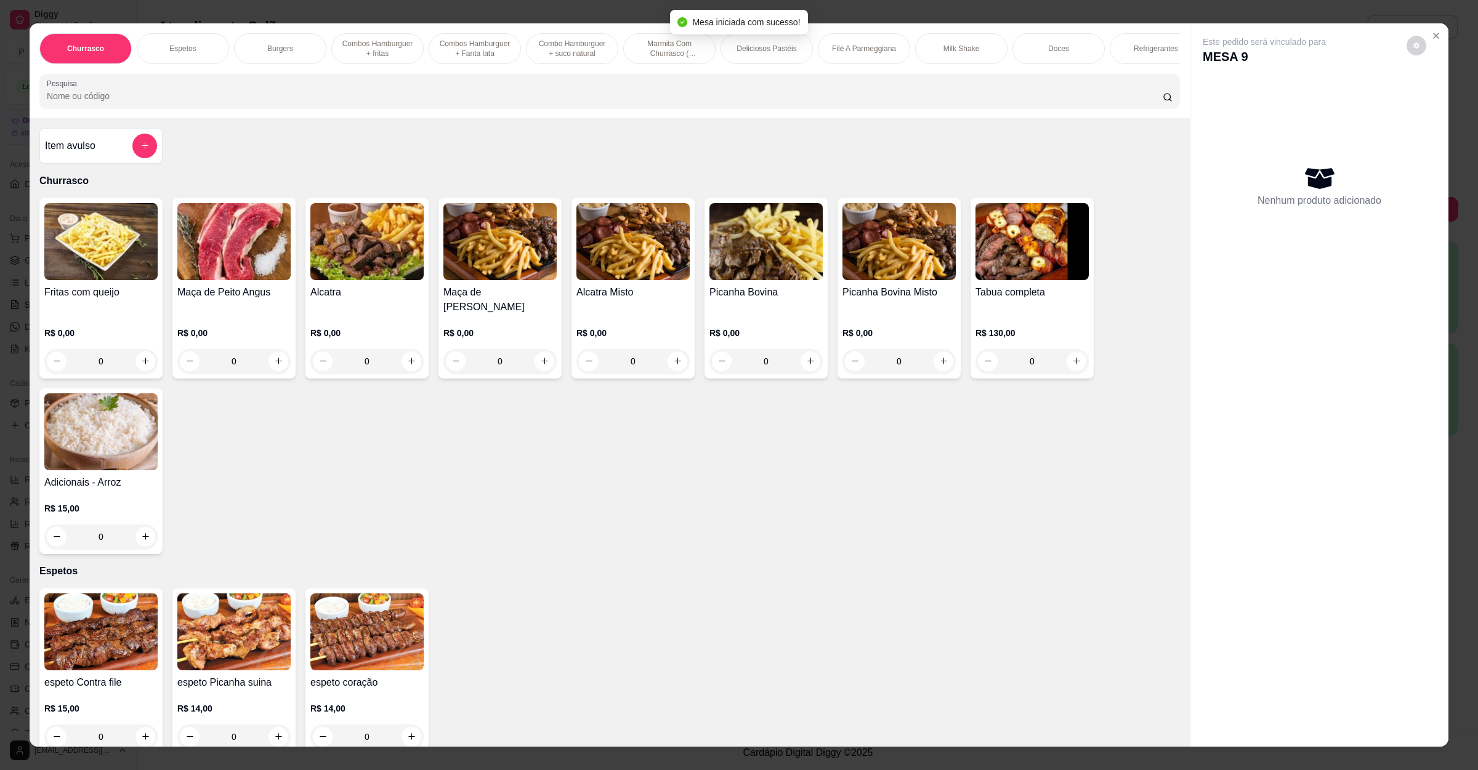
click at [434, 118] on div "Churrasco Espetos Burgers Combos Hamburguer + fritas Combos Hamburguer + Fanta …" at bounding box center [610, 70] width 1160 height 95
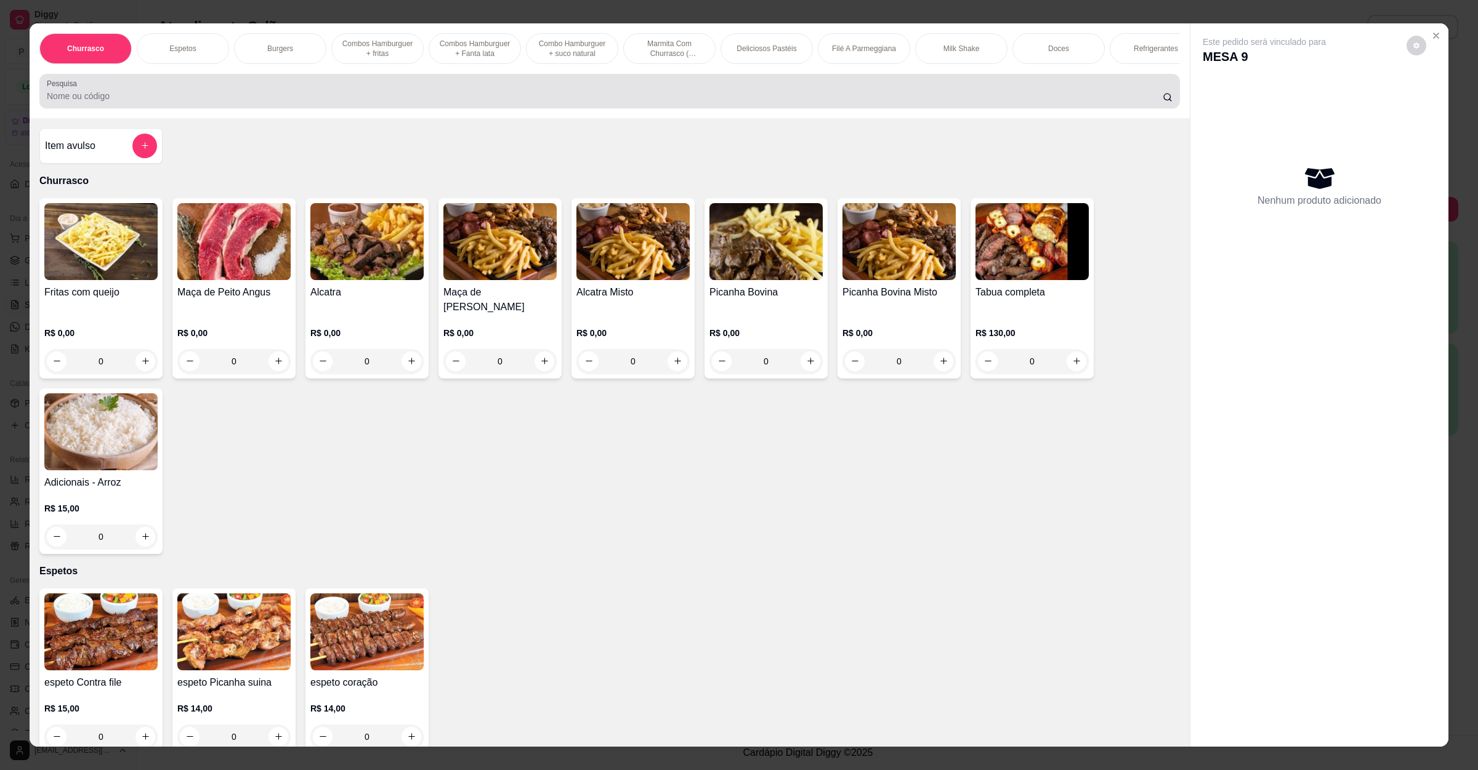
drag, startPoint x: 424, startPoint y: 120, endPoint x: 414, endPoint y: 115, distance: 11.0
click at [419, 118] on div "Churrasco Espetos Burgers Combos Hamburguer + fritas Combos Hamburguer + Fanta …" at bounding box center [610, 70] width 1160 height 95
click at [411, 102] on input "Pesquisa" at bounding box center [605, 96] width 1116 height 12
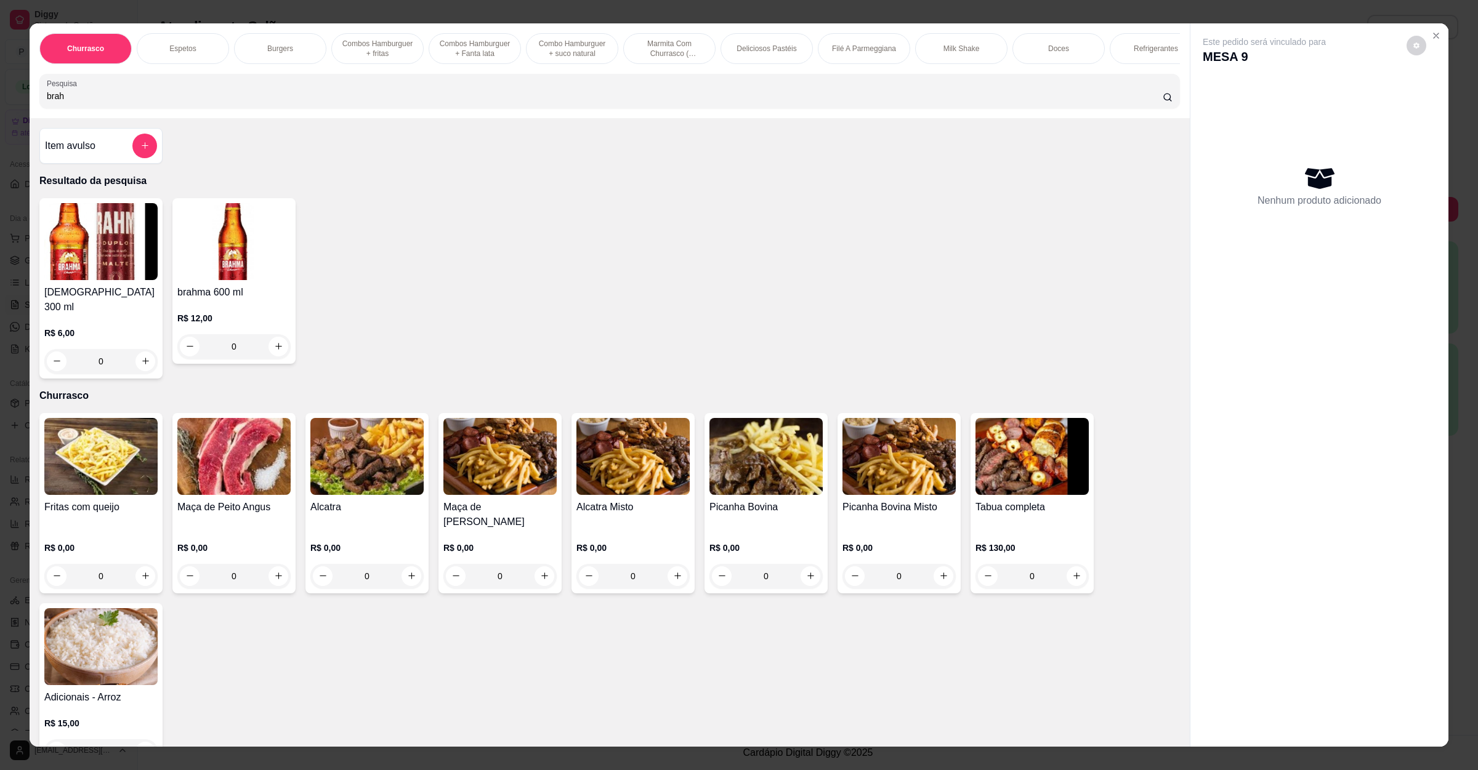
type input "brah"
click at [220, 280] on img at bounding box center [233, 241] width 113 height 77
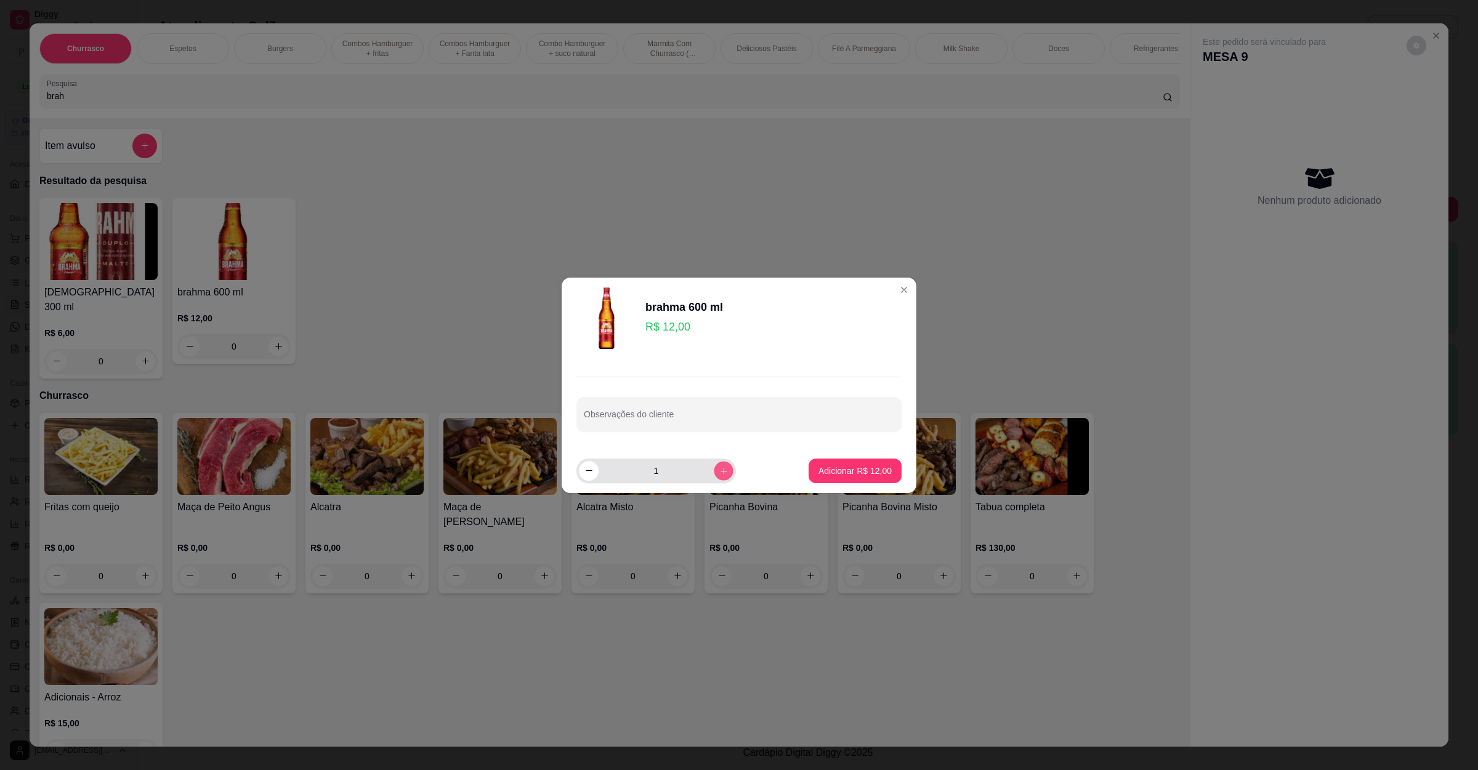
click at [719, 468] on icon "increase-product-quantity" at bounding box center [723, 470] width 9 height 9
type input "2"
click at [864, 462] on button "Adicionar R$ 24,00" at bounding box center [854, 471] width 93 height 25
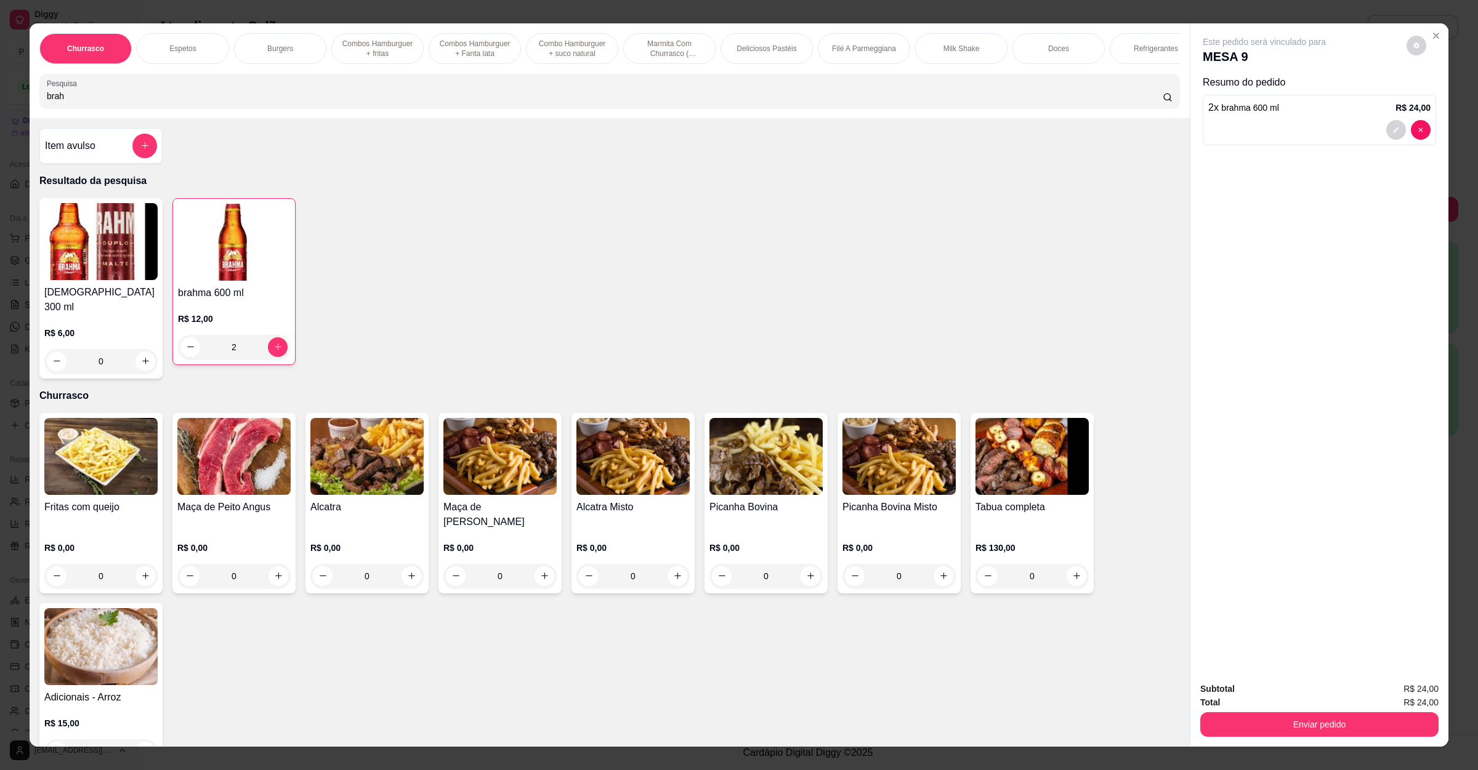
type input "2"
click at [1256, 730] on button "Enviar pedido" at bounding box center [1319, 724] width 238 height 25
click at [1220, 696] on button "Não registrar e enviar pedido" at bounding box center [1276, 694] width 124 height 23
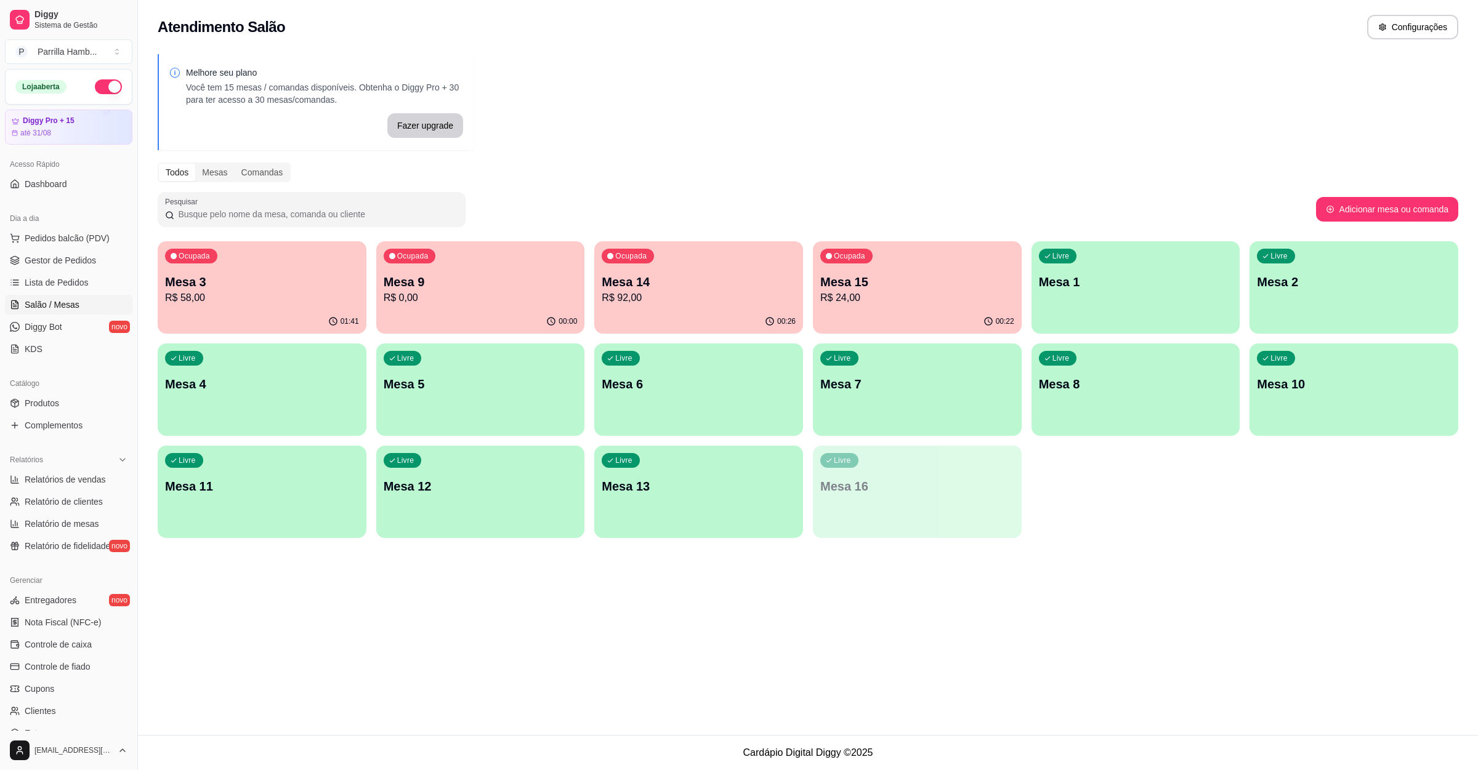
click at [267, 288] on p "Mesa 3" at bounding box center [262, 281] width 194 height 17
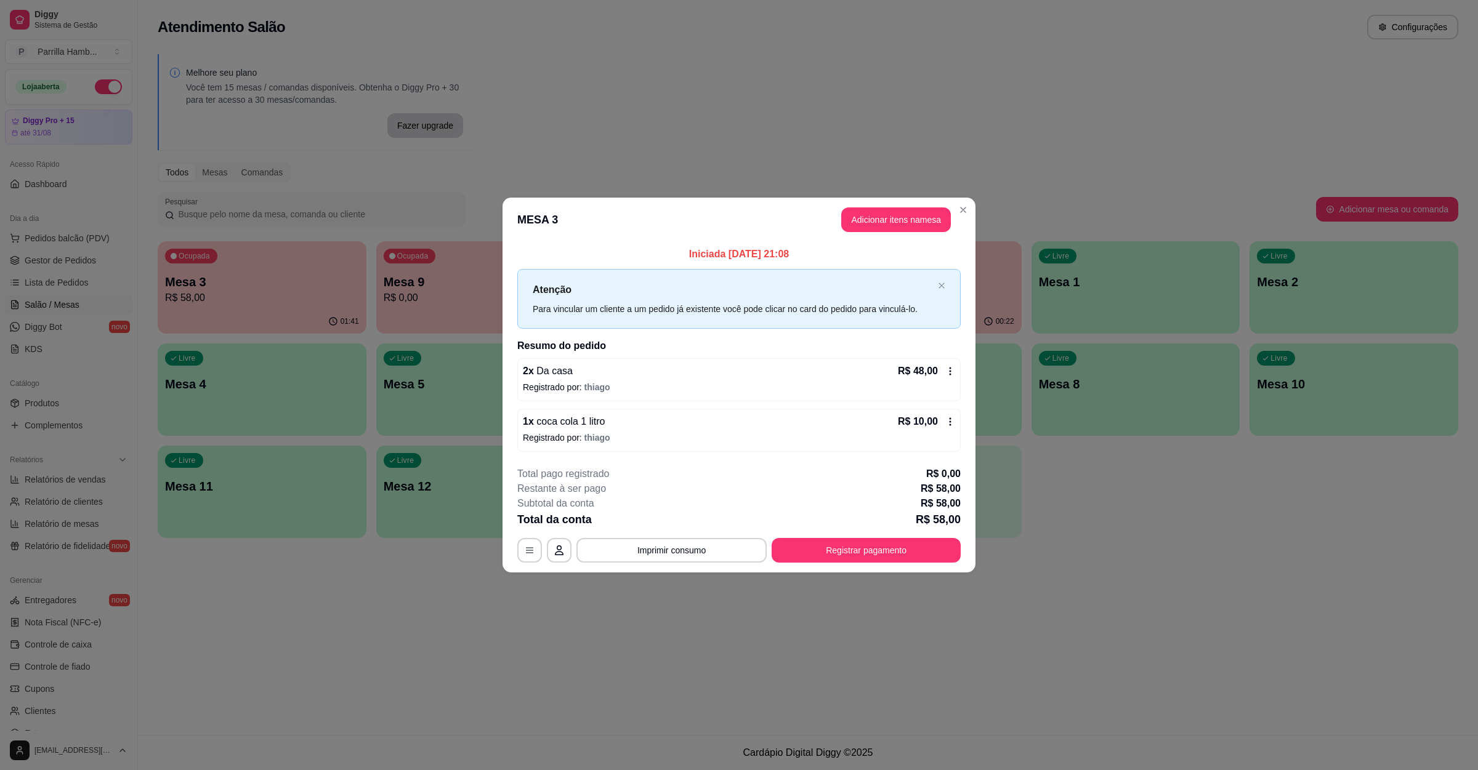
click at [639, 209] on header "MESA 3 Adicionar itens na mesa" at bounding box center [738, 220] width 473 height 44
click at [888, 538] on div "**********" at bounding box center [738, 550] width 443 height 25
click at [896, 549] on button "Registrar pagamento" at bounding box center [865, 550] width 189 height 25
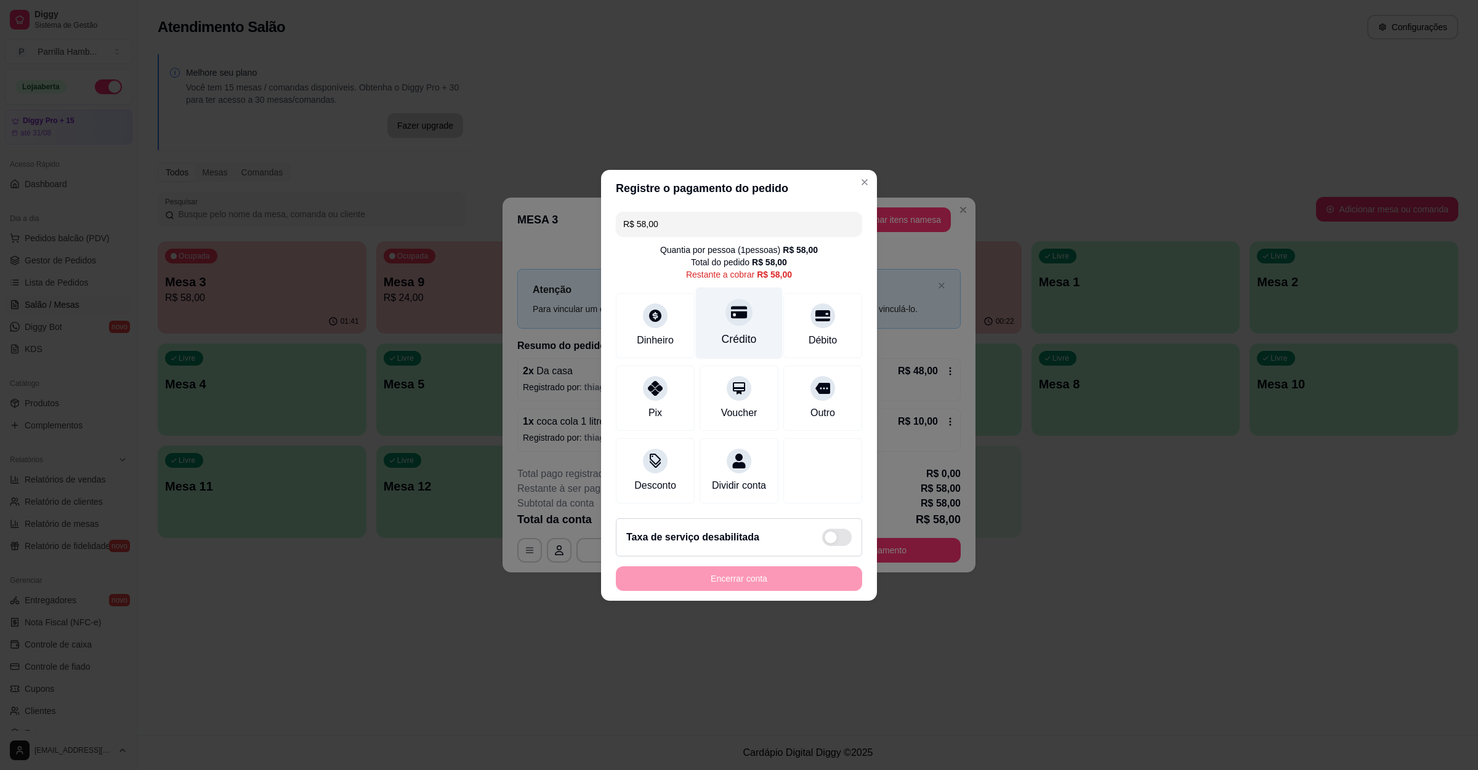
click at [735, 318] on div "Crédito" at bounding box center [739, 323] width 87 height 72
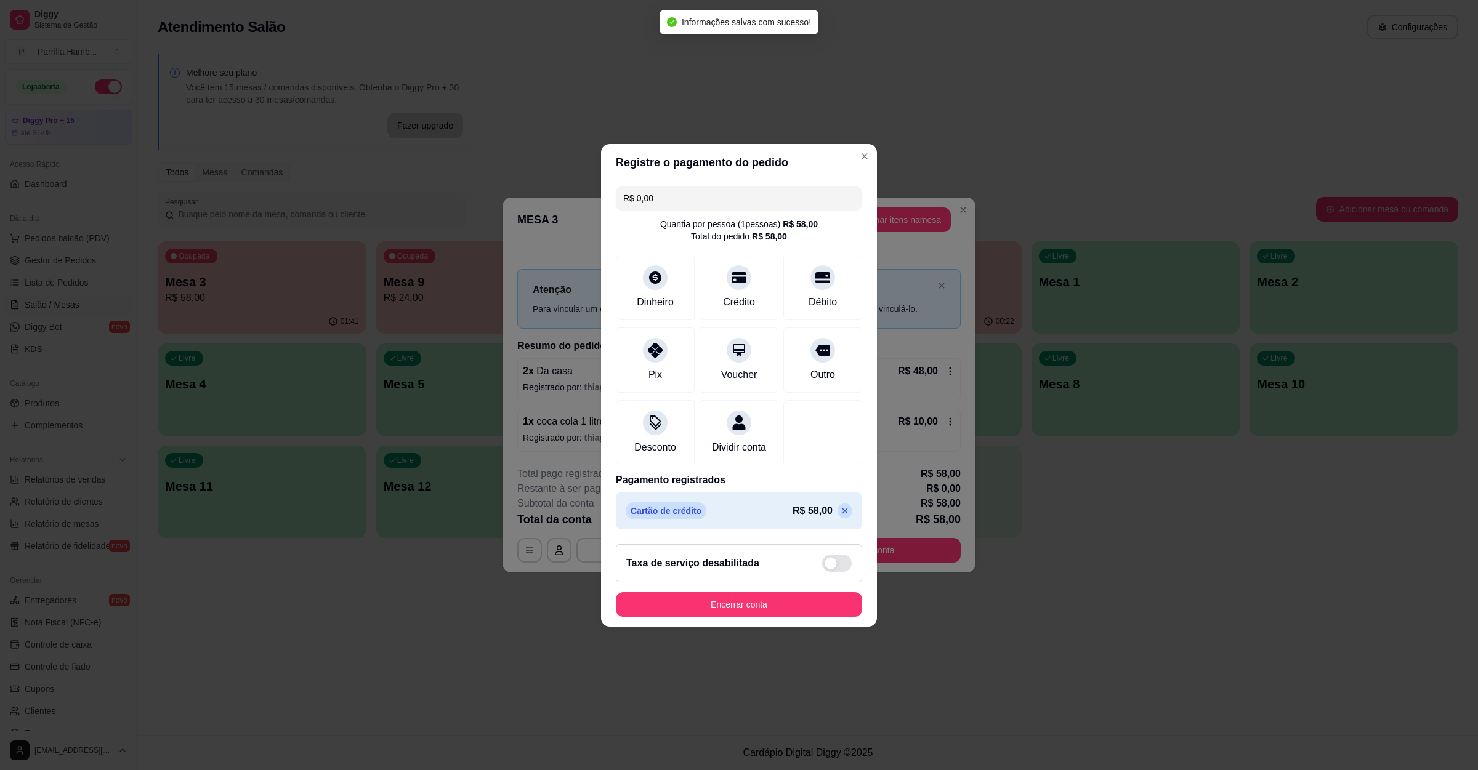
type input "R$ 0,00"
click at [770, 603] on button "Encerrar conta" at bounding box center [738, 604] width 239 height 24
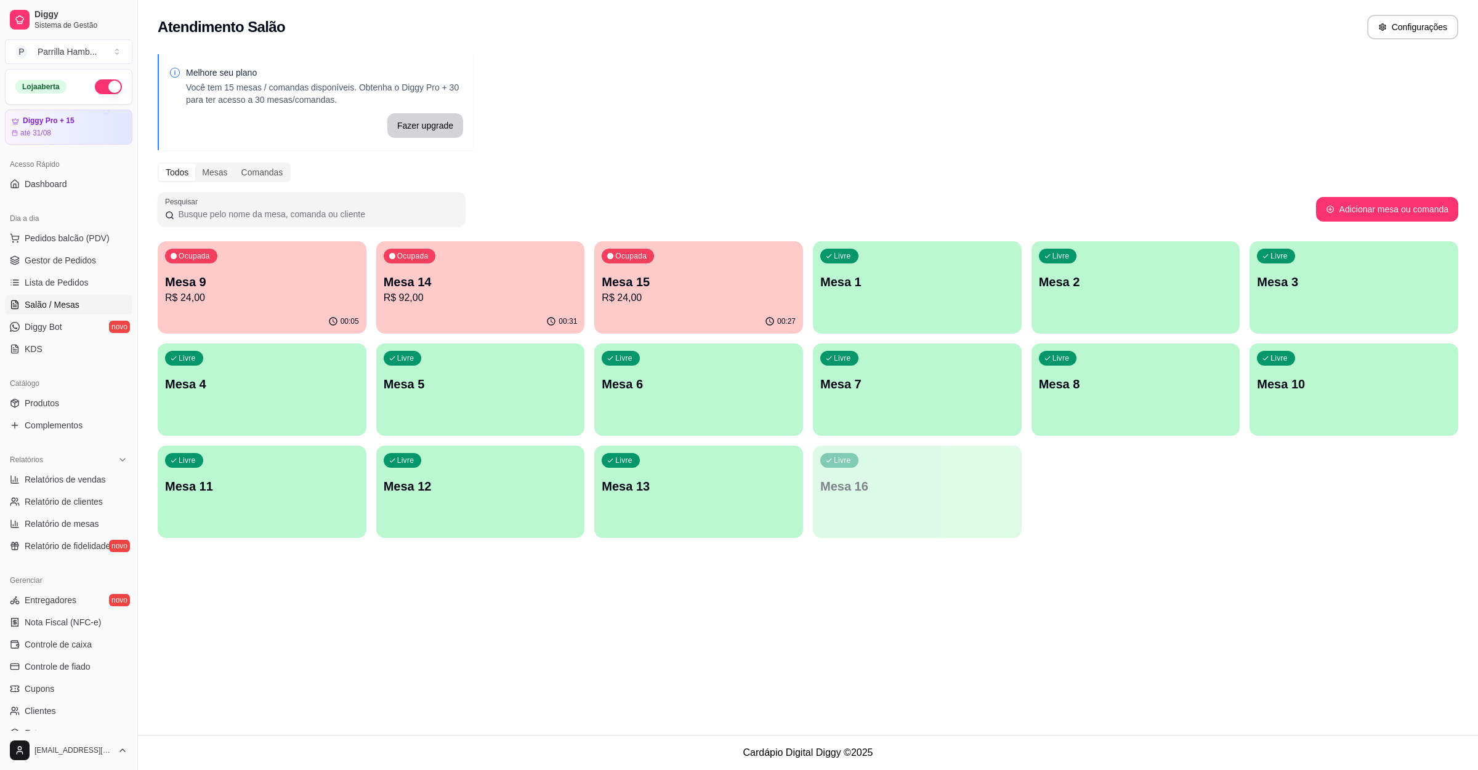
click at [739, 279] on p "Mesa 15" at bounding box center [698, 281] width 194 height 17
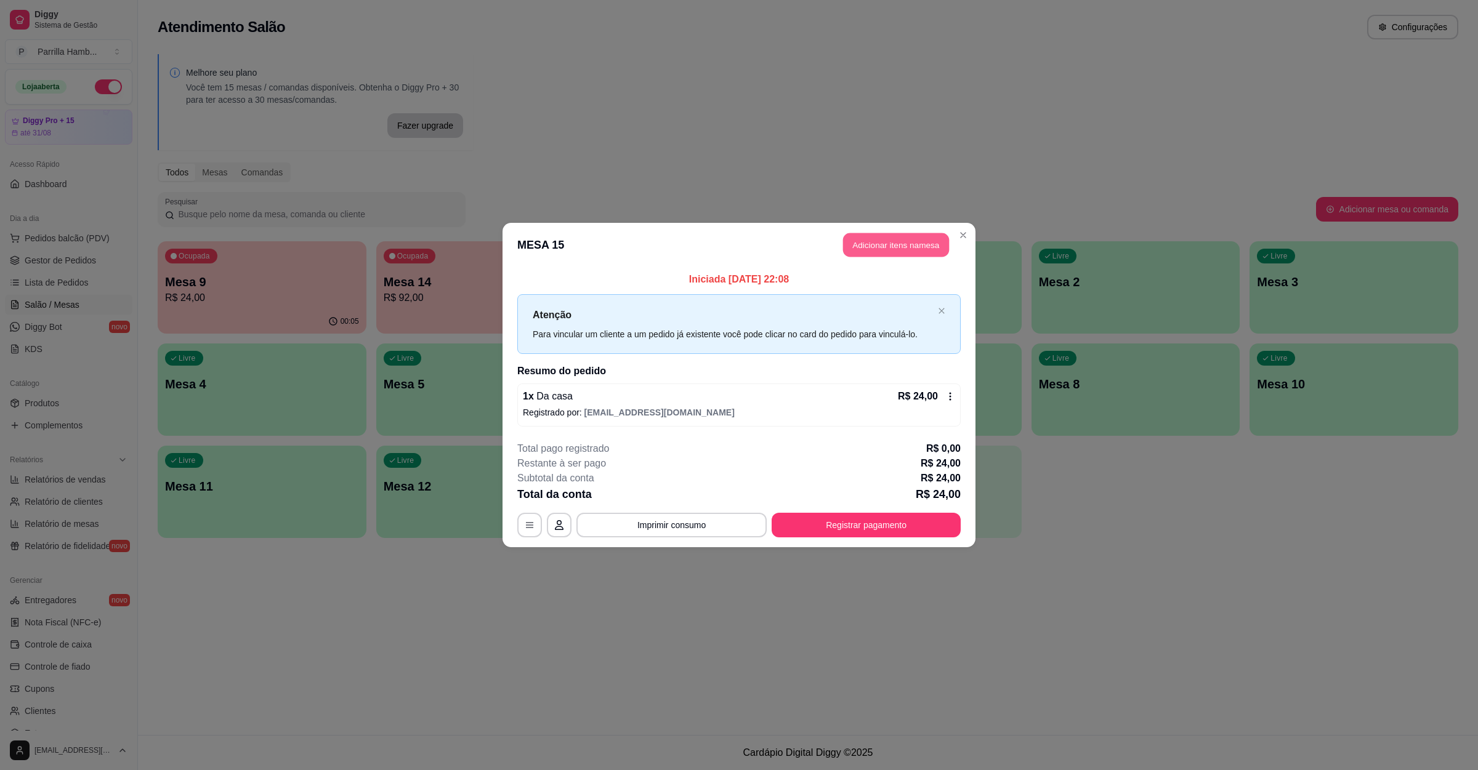
click at [890, 254] on button "Adicionar itens na mesa" at bounding box center [896, 245] width 106 height 24
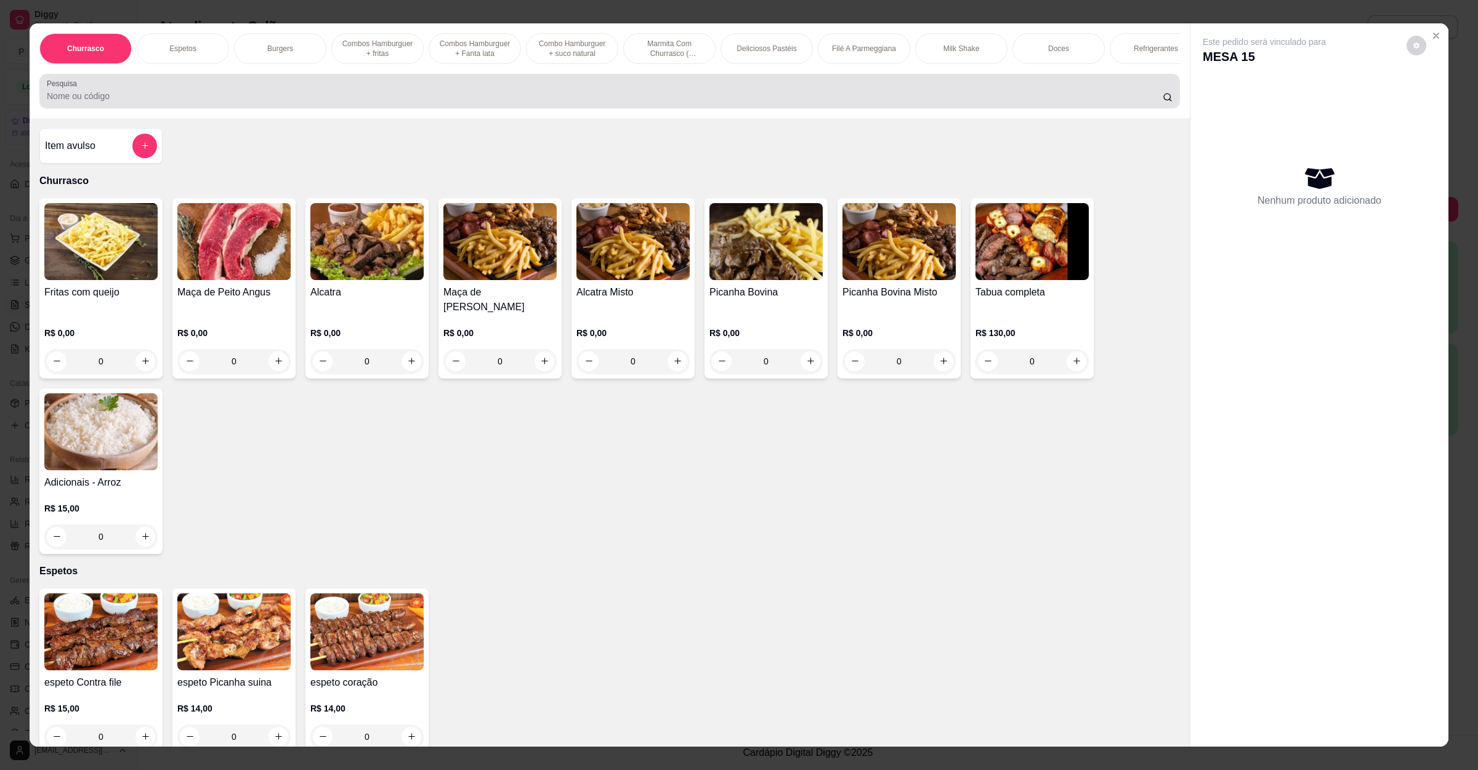
click at [495, 102] on input "Pesquisa" at bounding box center [605, 96] width 1116 height 12
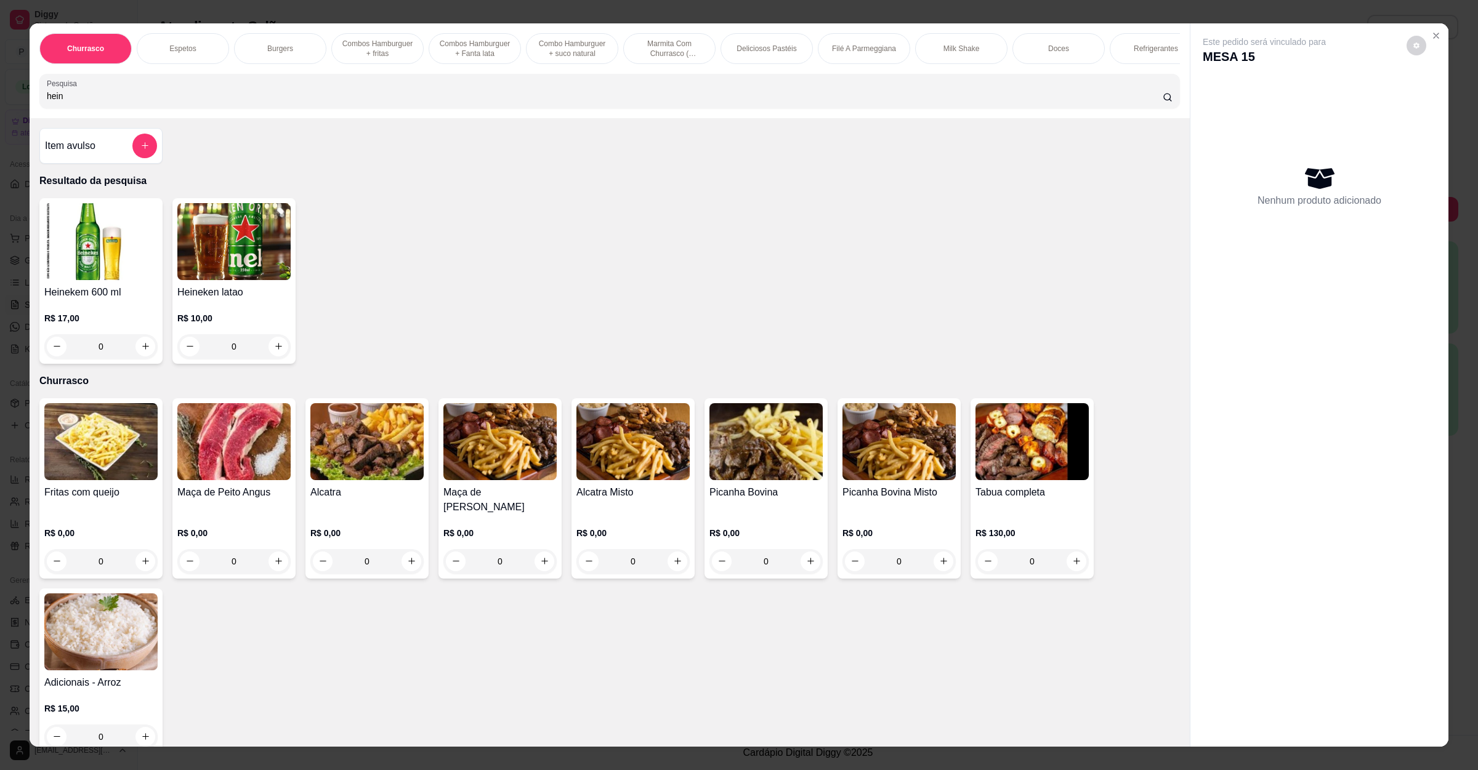
type input "hein"
click at [100, 280] on img at bounding box center [100, 241] width 113 height 77
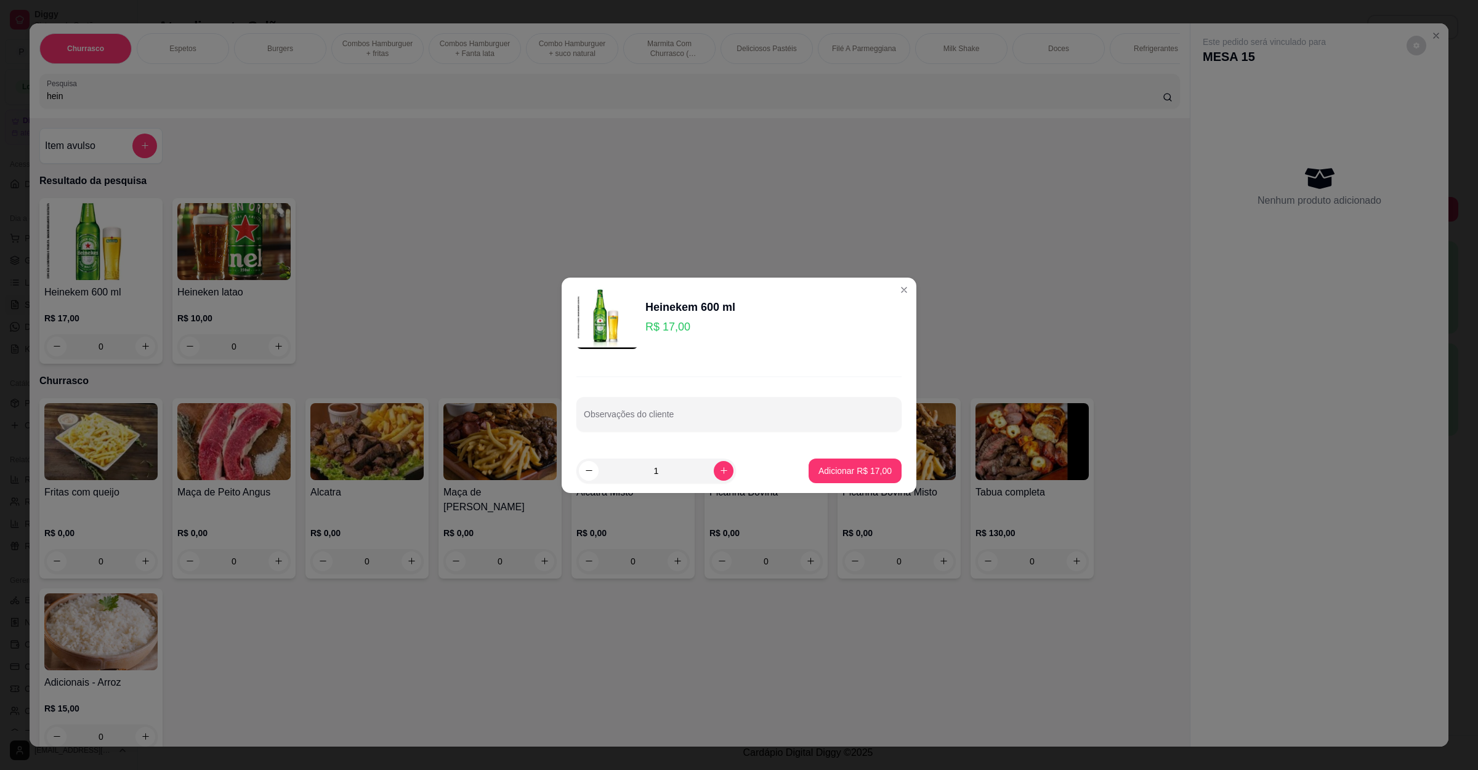
click at [852, 478] on button "Adicionar R$ 17,00" at bounding box center [854, 471] width 93 height 25
type input "1"
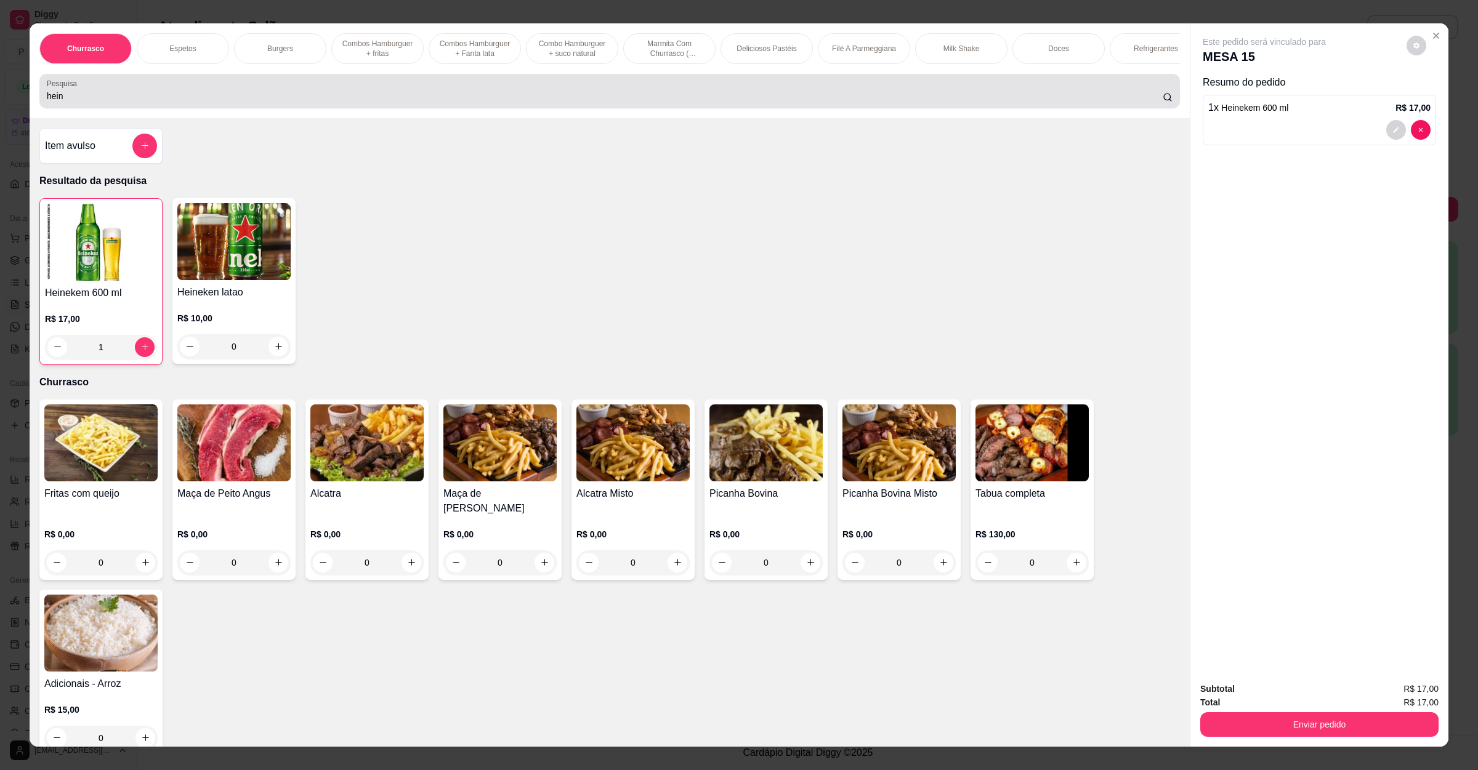
click at [292, 102] on input "hein" at bounding box center [605, 96] width 1116 height 12
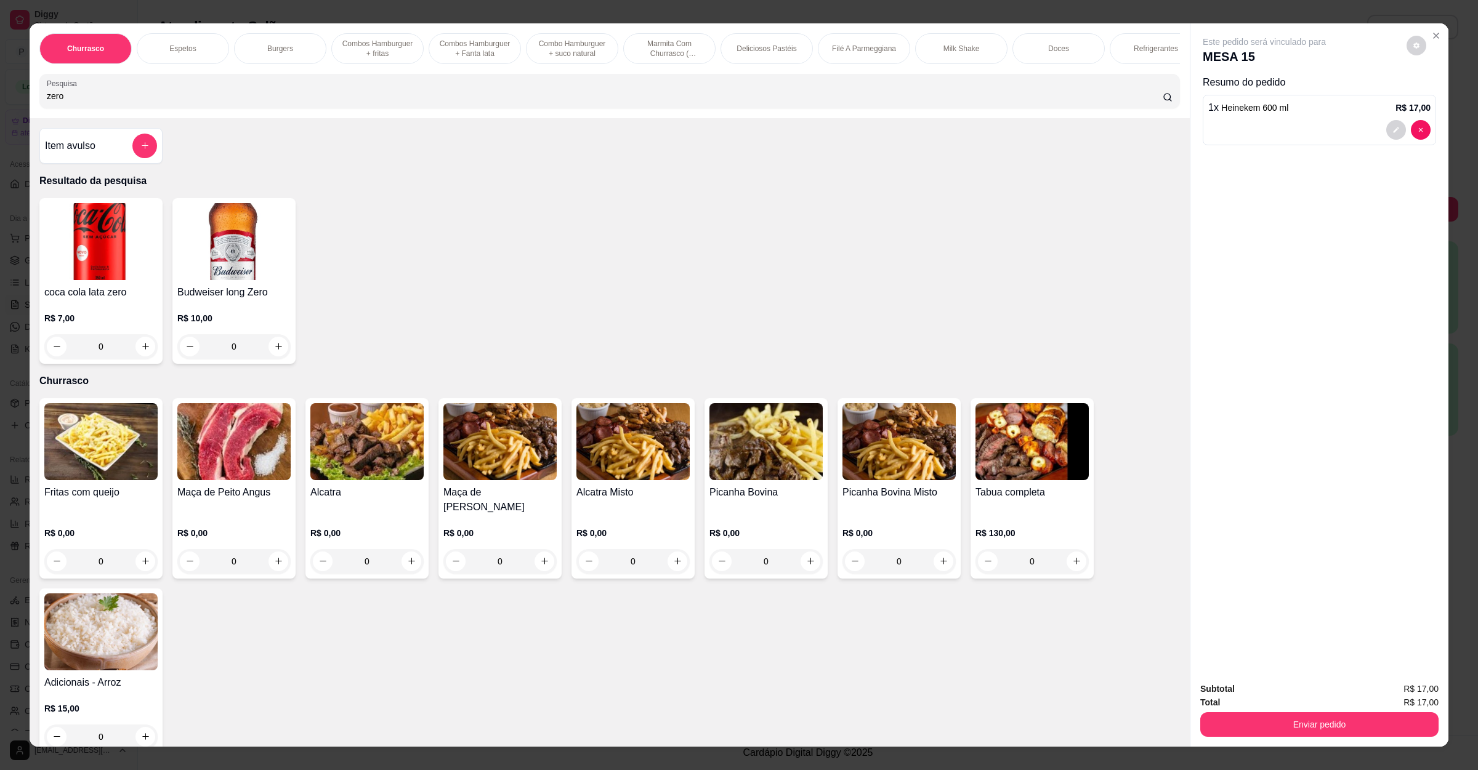
type input "zero"
click at [129, 297] on div "coca cola lata zero R$ 7,00 0" at bounding box center [100, 281] width 123 height 166
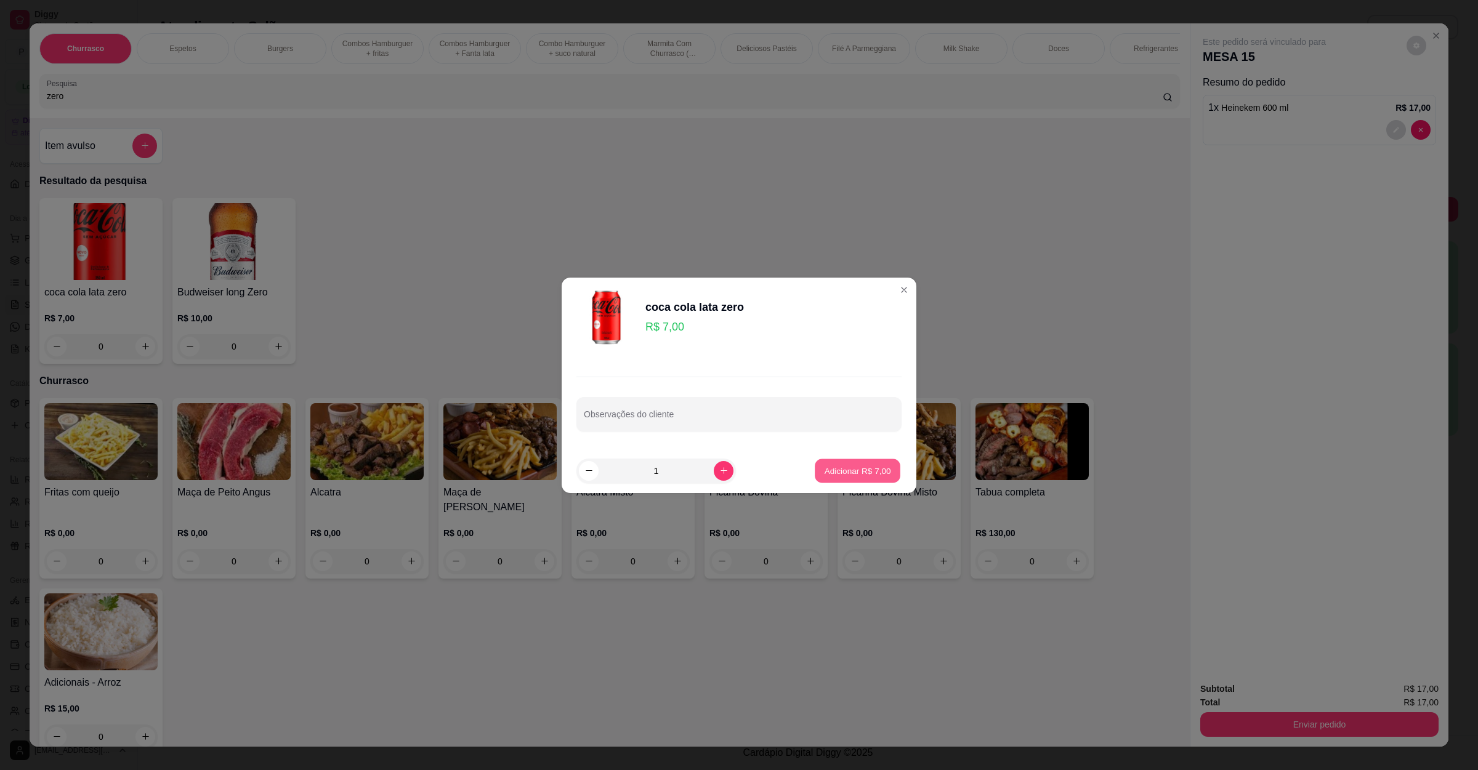
click at [840, 473] on p "Adicionar R$ 7,00" at bounding box center [857, 471] width 66 height 12
type input "1"
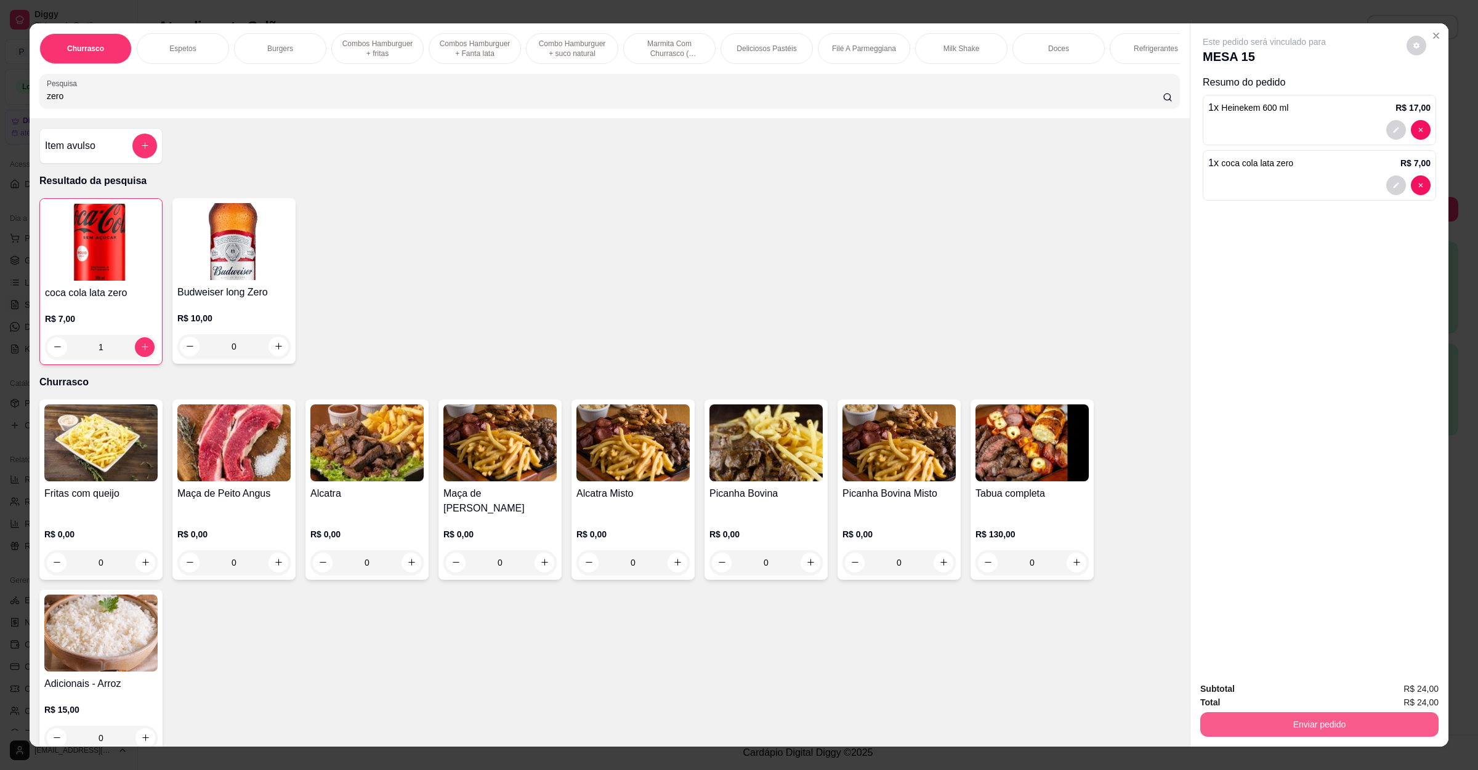
click at [1268, 721] on button "Enviar pedido" at bounding box center [1319, 724] width 238 height 25
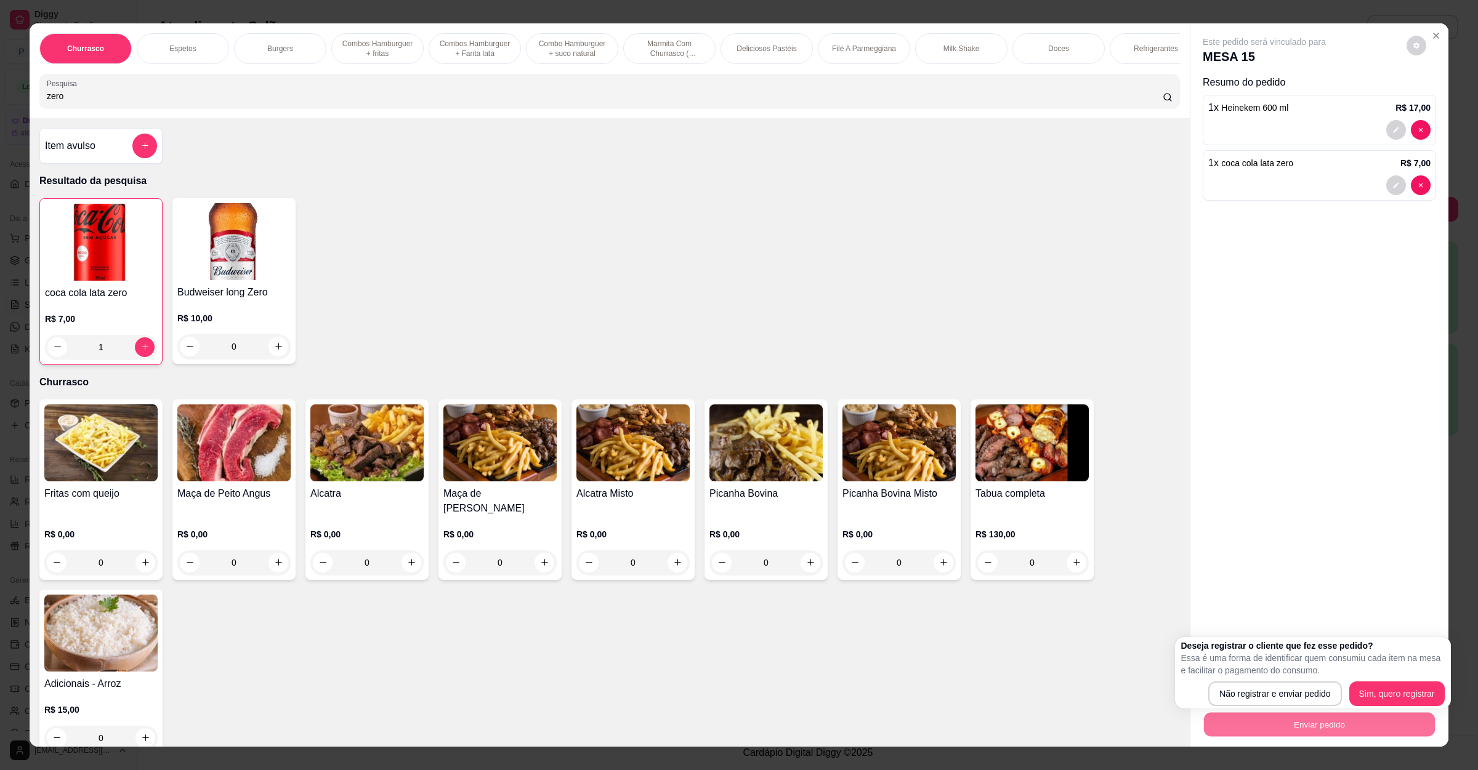
click at [1196, 682] on div "Não registrar e enviar pedido Sim, quero registrar" at bounding box center [1312, 693] width 263 height 25
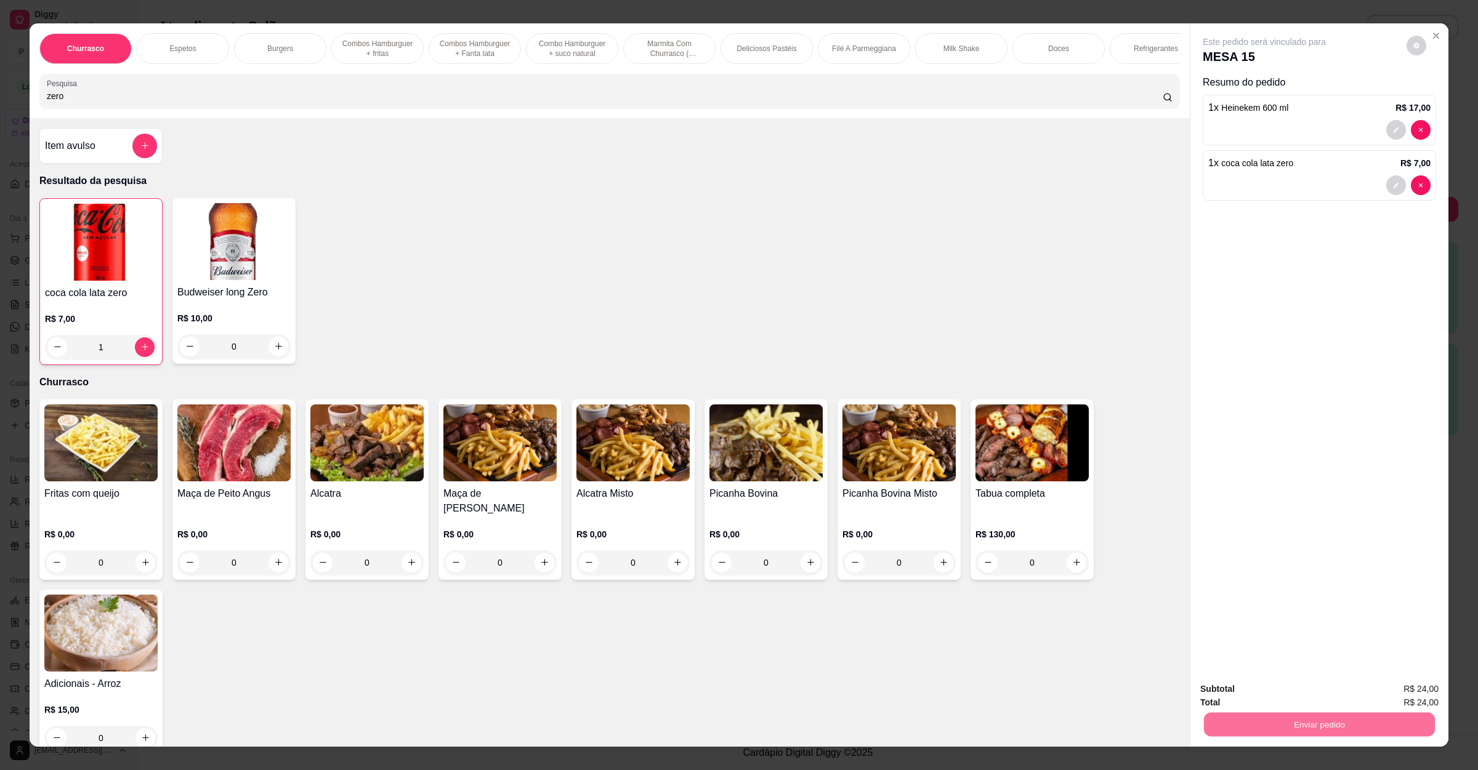
click at [1252, 697] on button "Não registrar e enviar pedido" at bounding box center [1276, 694] width 128 height 23
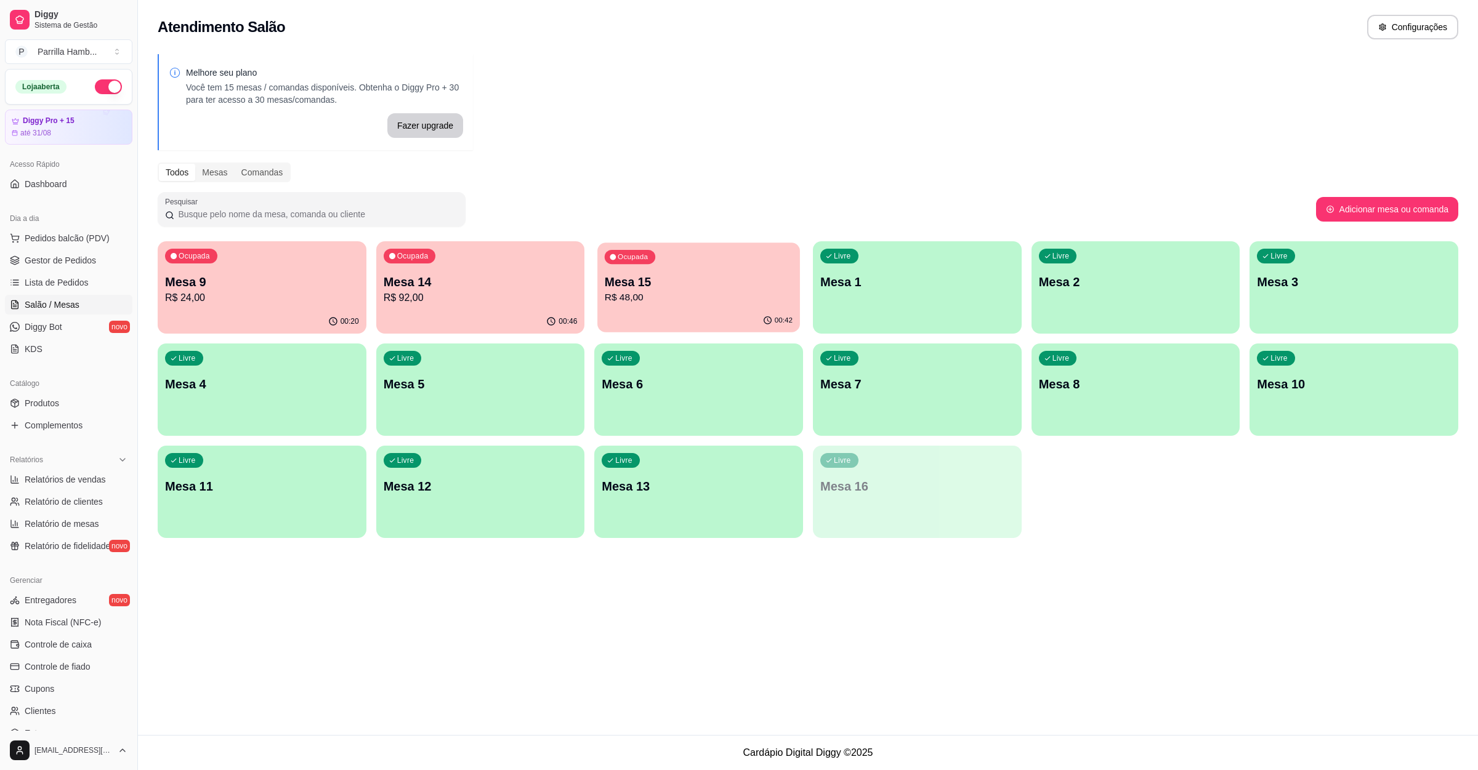
click at [698, 294] on p "R$ 48,00" at bounding box center [699, 298] width 188 height 14
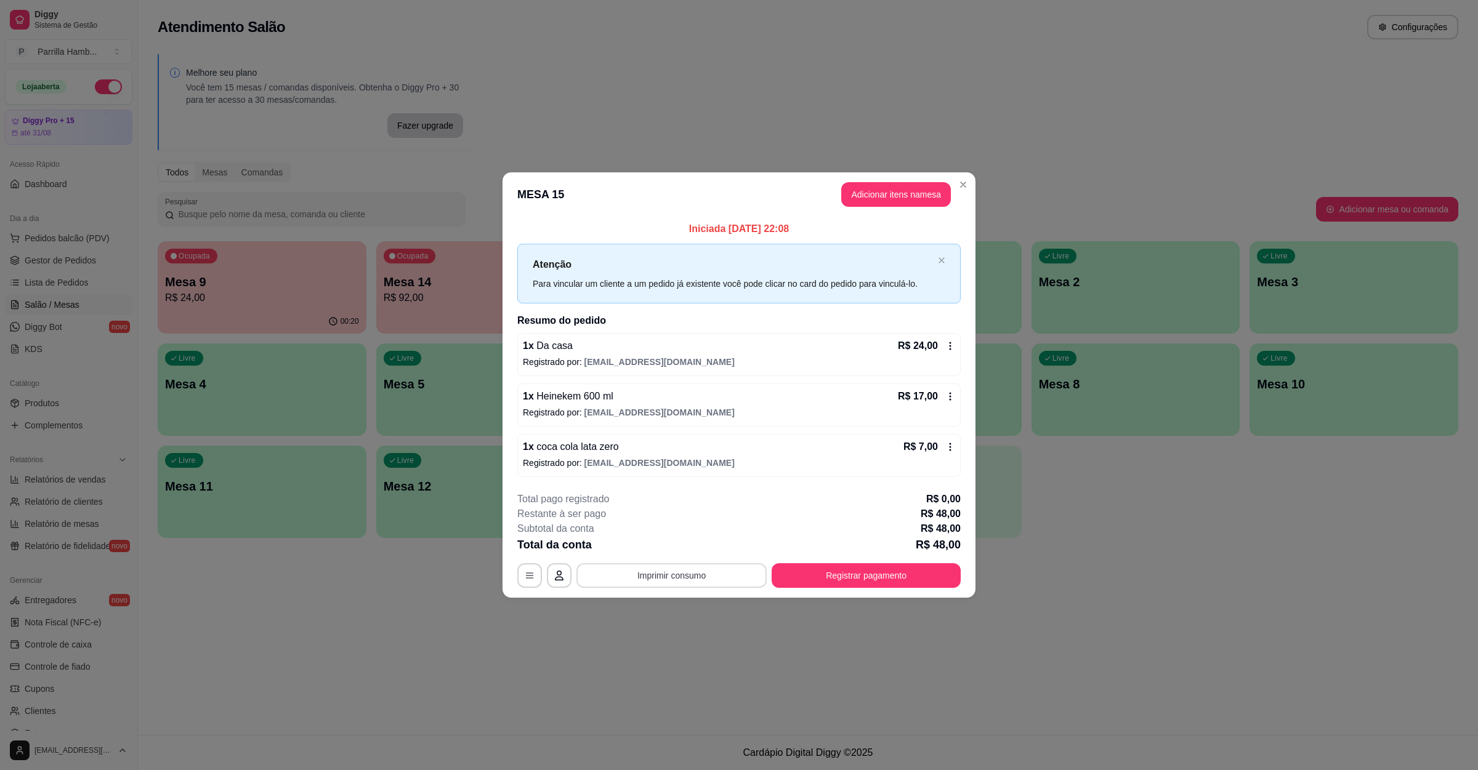
click at [691, 584] on button "Imprimir consumo" at bounding box center [671, 575] width 190 height 25
click at [689, 540] on button "IMPRESSORA" at bounding box center [674, 549] width 89 height 20
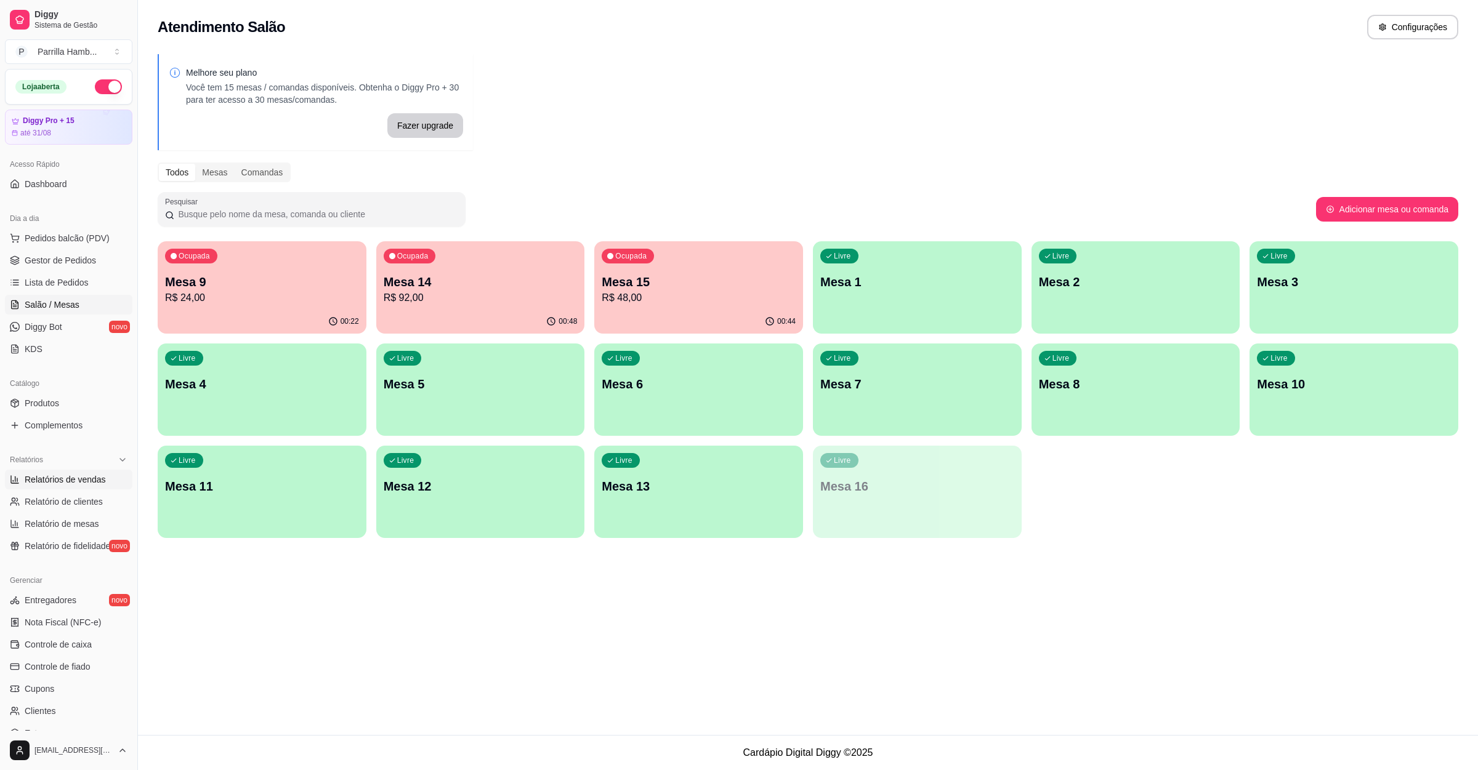
click at [78, 489] on link "Relatórios de vendas" at bounding box center [68, 480] width 127 height 20
select select "ALL"
select select "0"
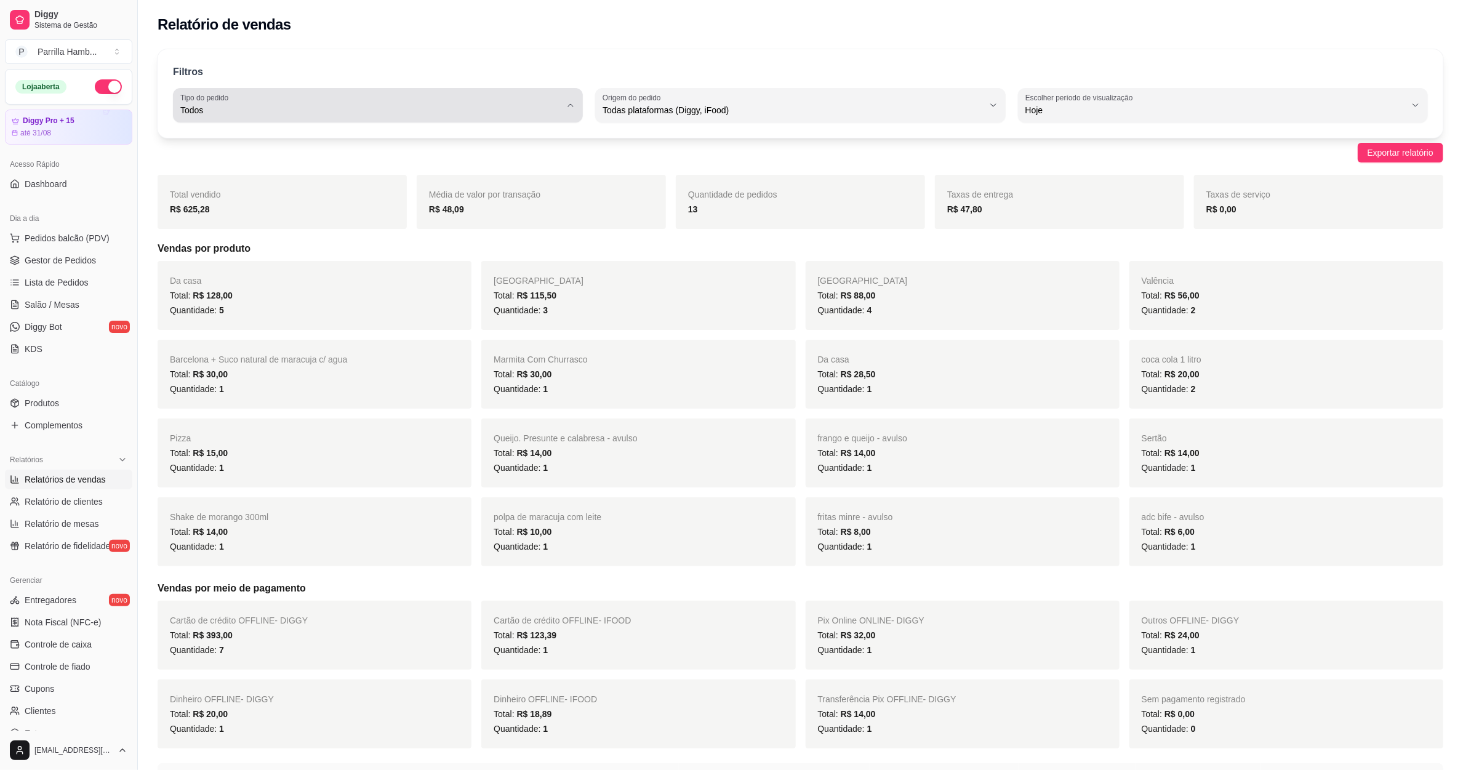
click at [501, 105] on span "Todos" at bounding box center [370, 110] width 380 height 12
click at [393, 175] on span "Retirada" at bounding box center [372, 180] width 363 height 12
type input "PICKUP"
select select "PICKUP"
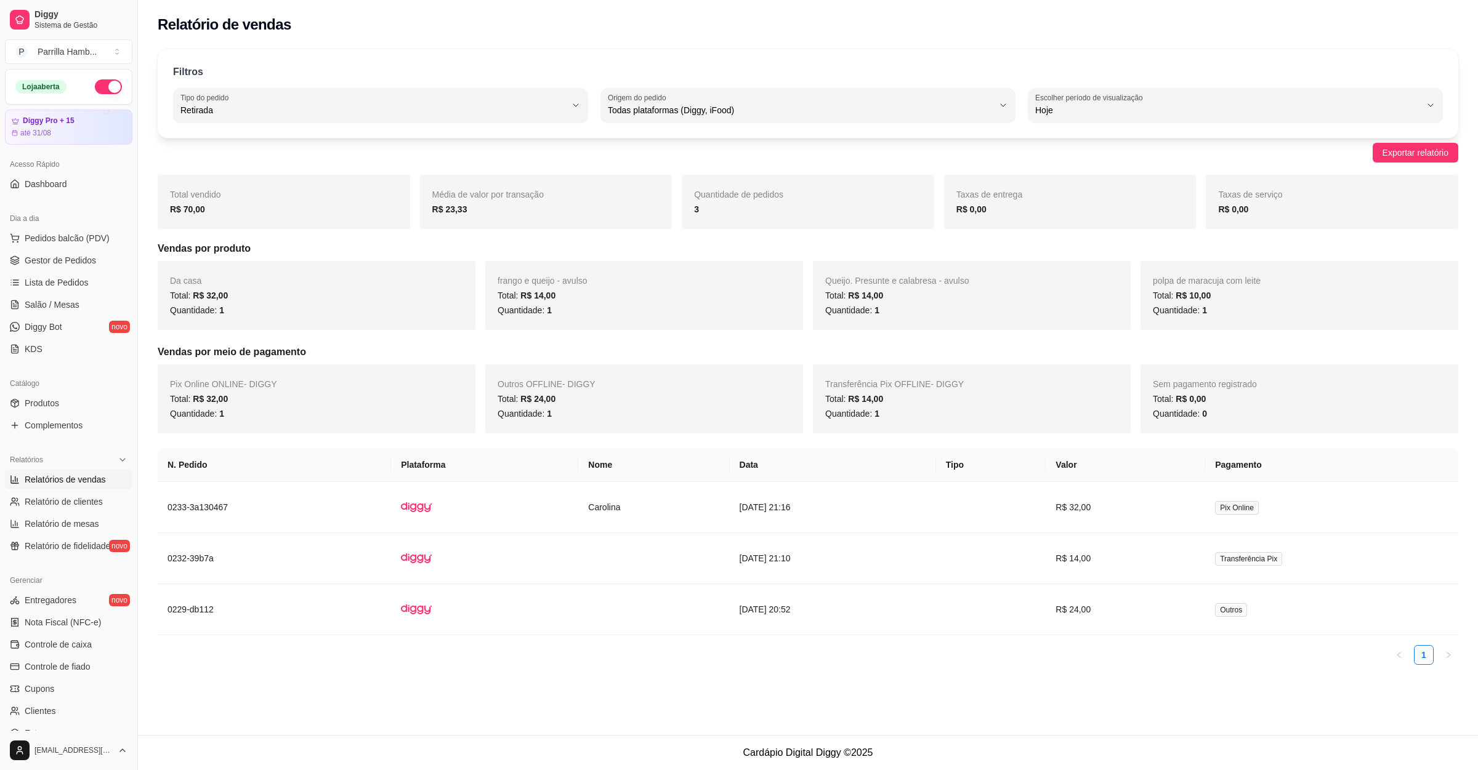
click at [416, 123] on div "Filtros PICKUP Tipo do pedido Todos Entrega Retirada Mesa Consumo local Tipo do…" at bounding box center [808, 93] width 1300 height 89
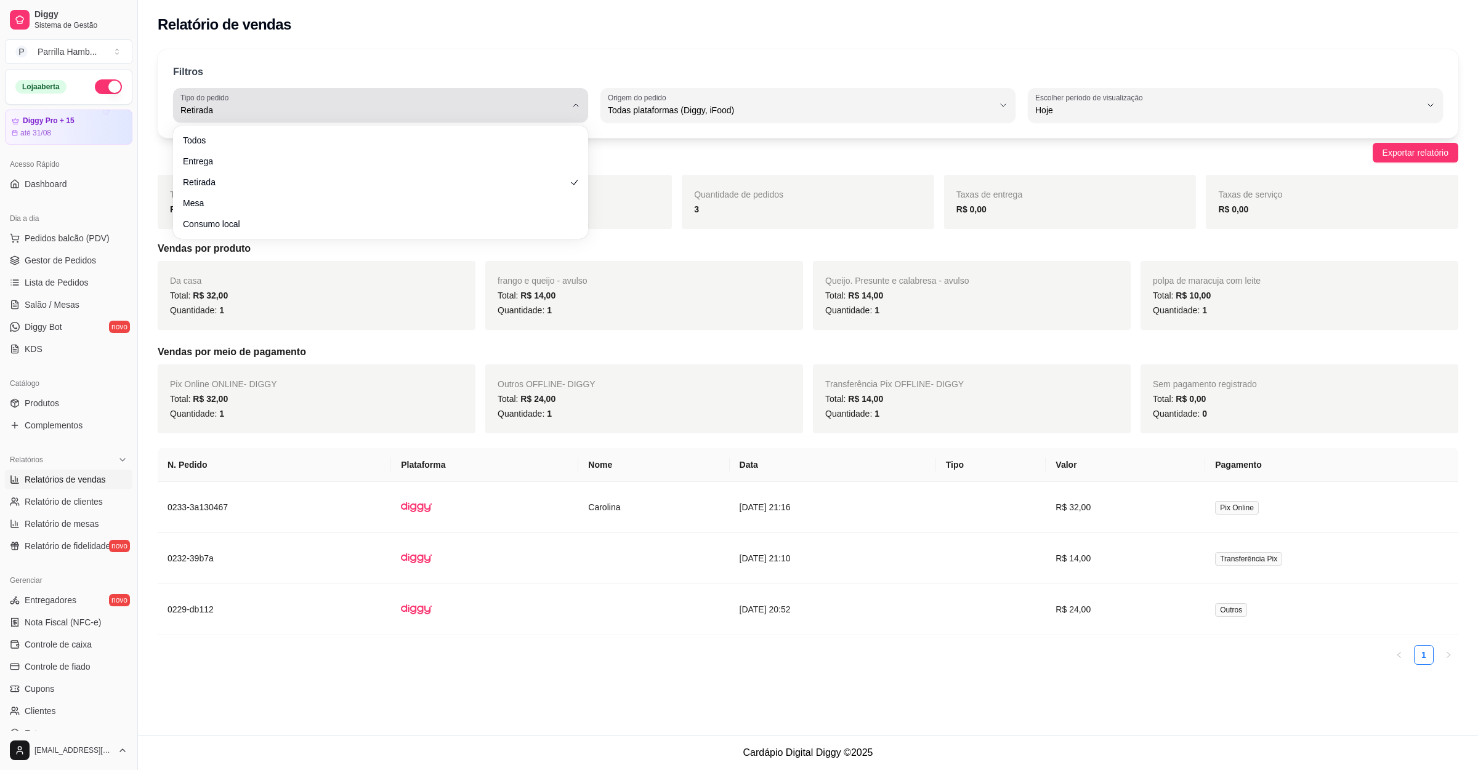
click at [416, 97] on div "Retirada" at bounding box center [372, 105] width 385 height 25
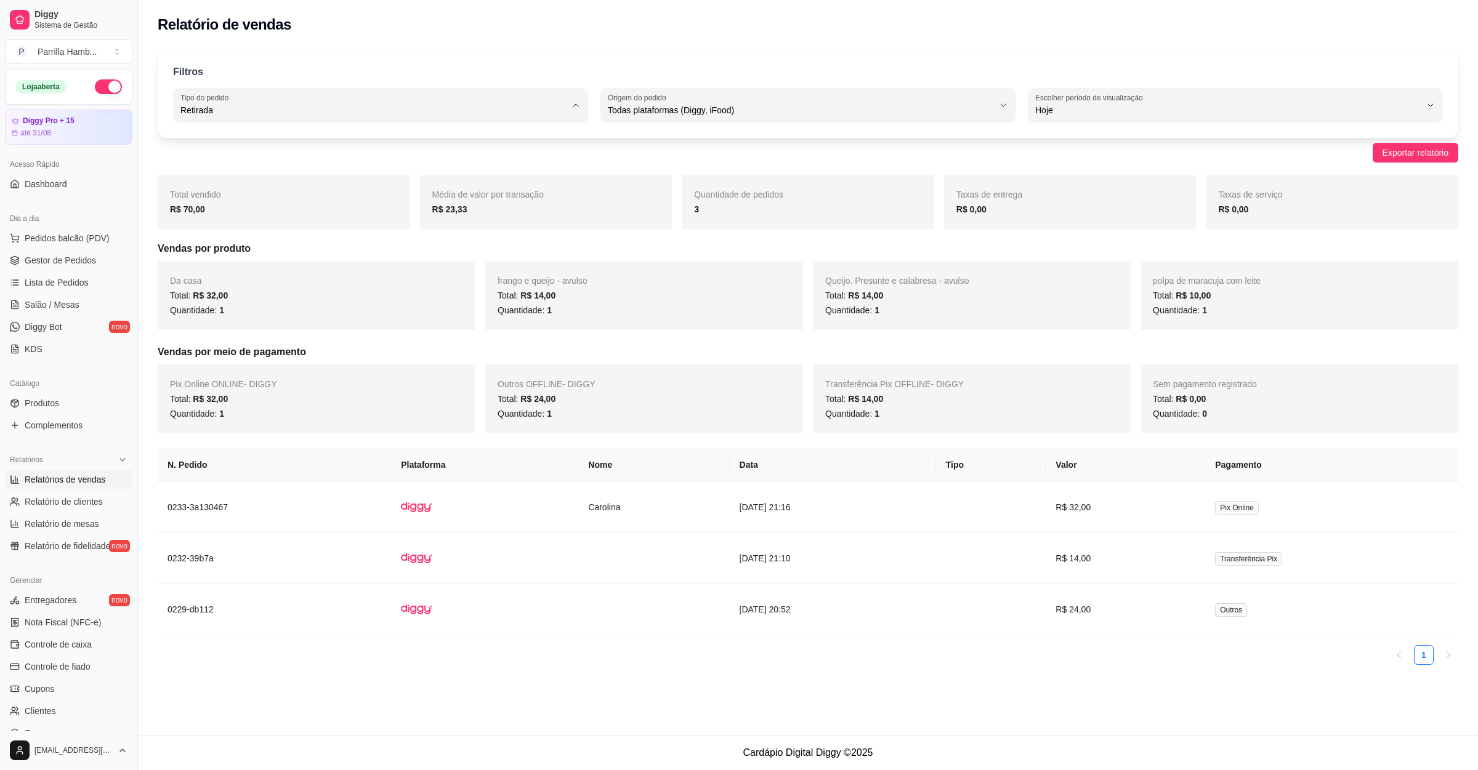
click at [393, 168] on li "Entrega" at bounding box center [381, 159] width 388 height 19
type input "DELIVERY"
select select "DELIVERY"
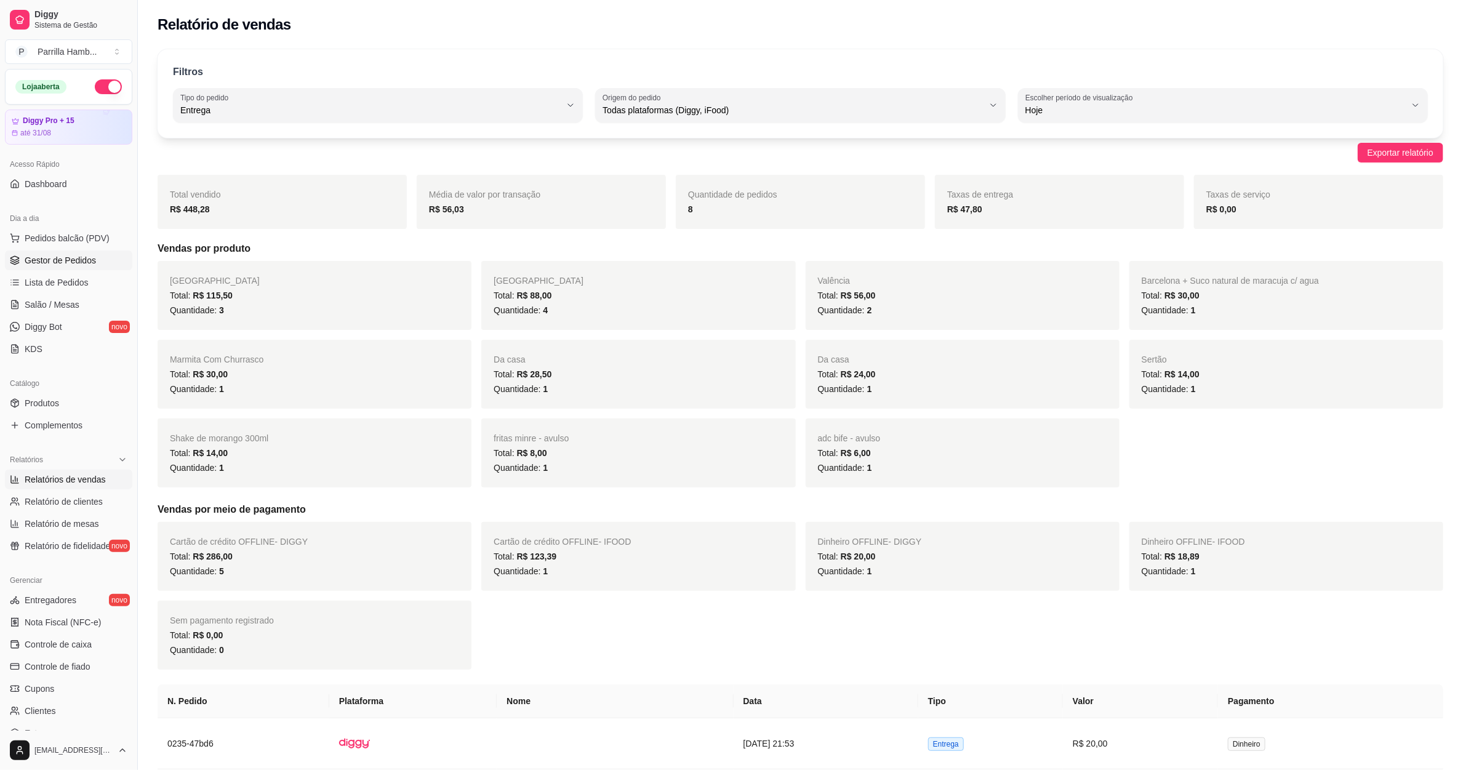
click at [76, 261] on span "Gestor de Pedidos" at bounding box center [60, 260] width 71 height 12
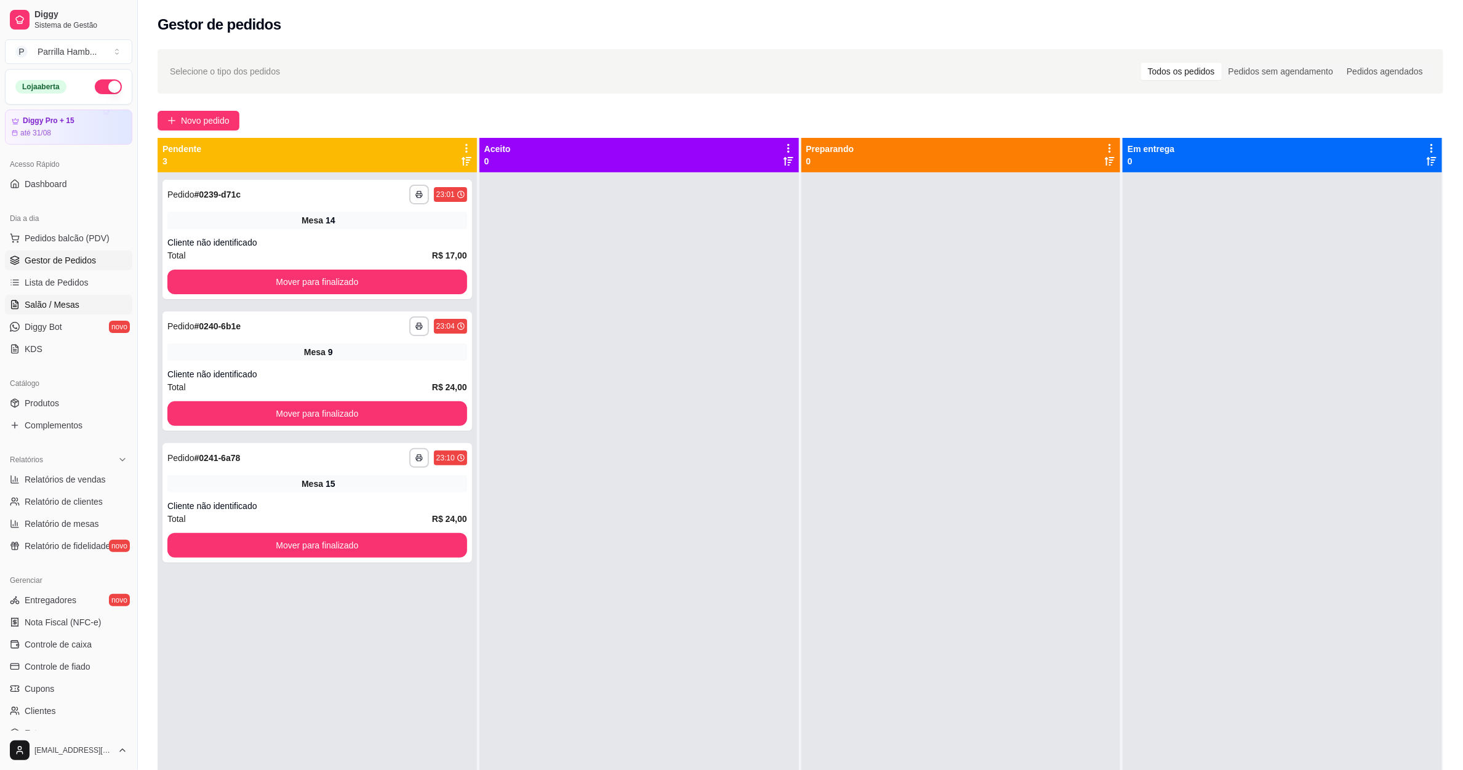
click at [87, 304] on link "Salão / Mesas" at bounding box center [68, 305] width 127 height 20
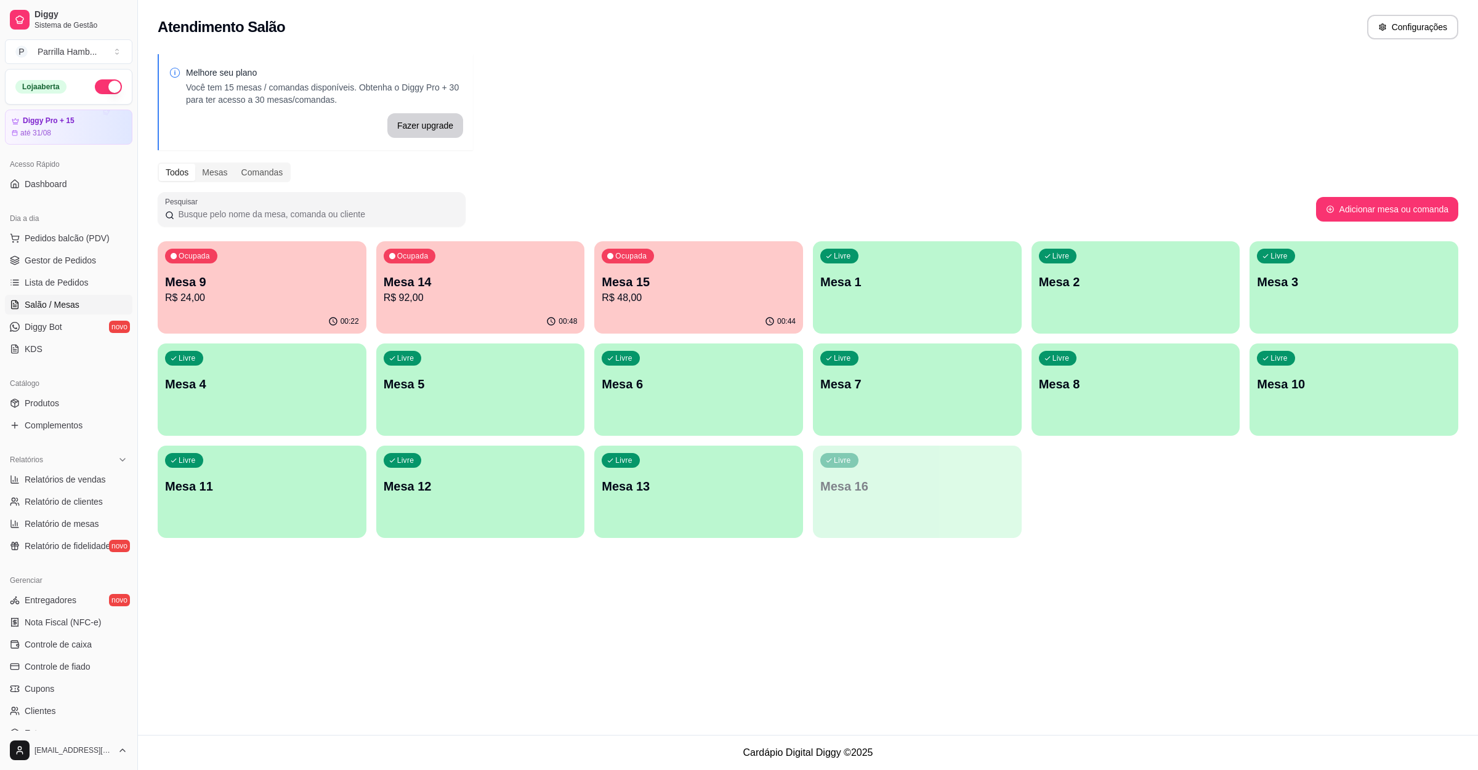
click at [734, 296] on p "R$ 48,00" at bounding box center [698, 298] width 194 height 15
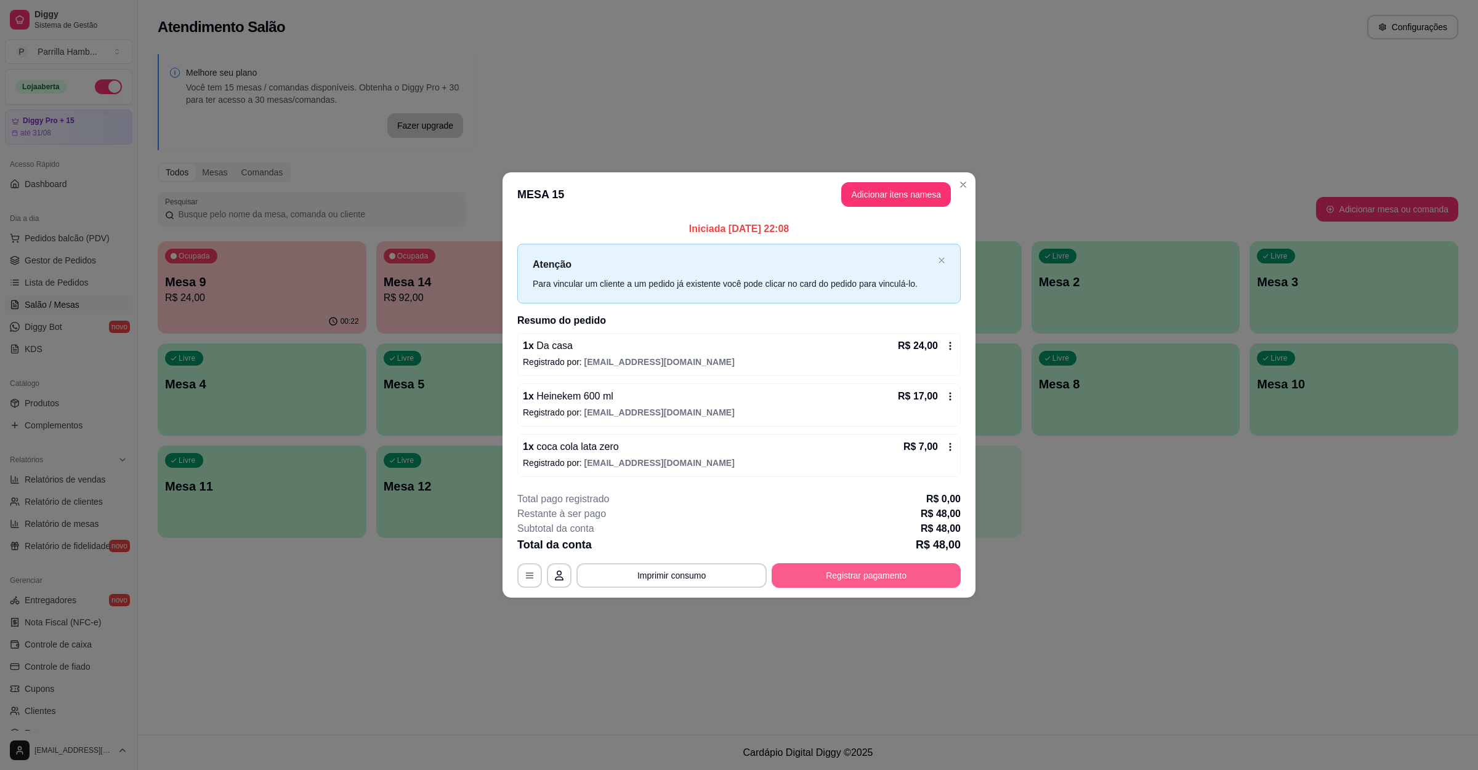
click at [922, 585] on button "Registrar pagamento" at bounding box center [865, 575] width 189 height 25
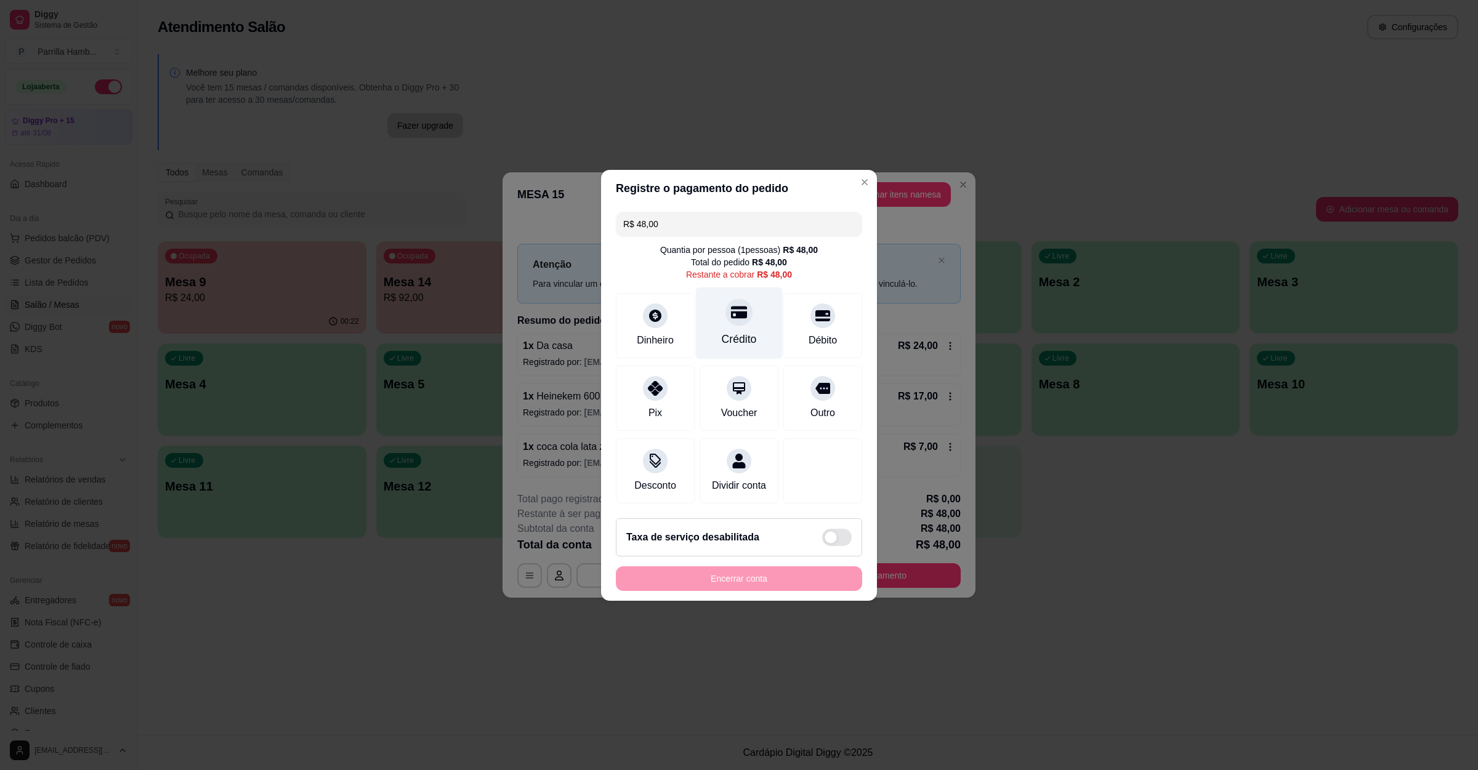
click at [730, 321] on div "Crédito" at bounding box center [739, 323] width 87 height 72
type input "R$ 0,00"
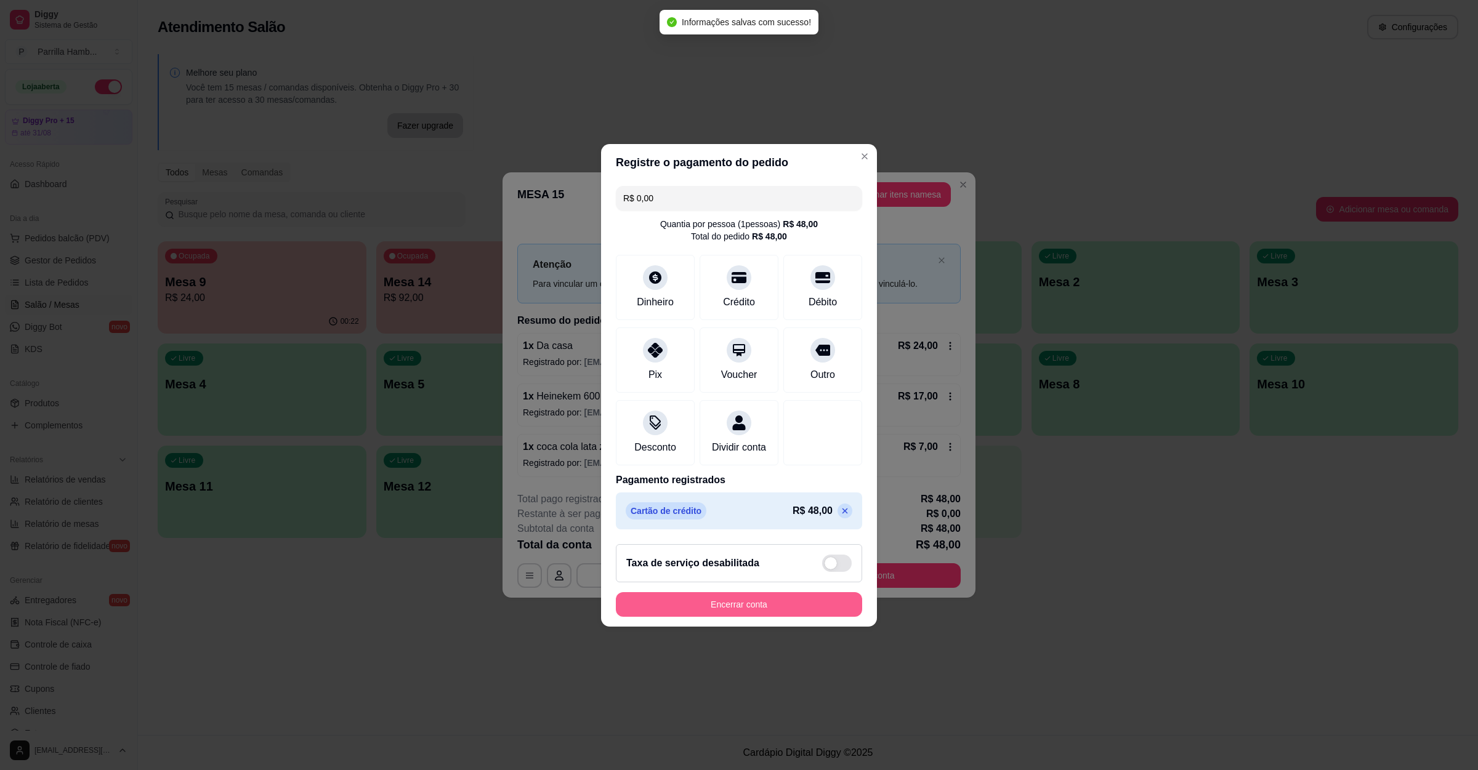
click at [746, 611] on button "Encerrar conta" at bounding box center [739, 604] width 246 height 25
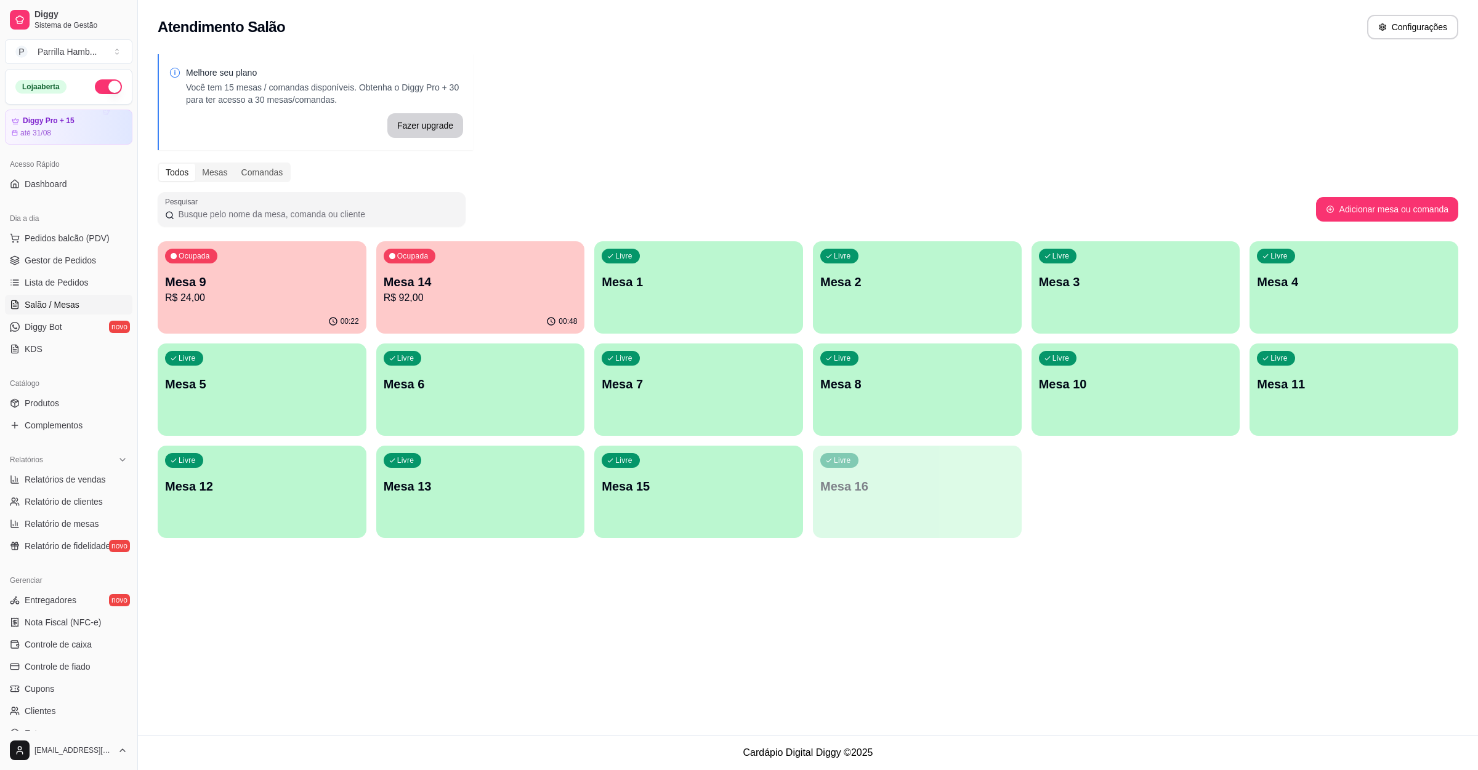
click at [469, 296] on p "R$ 92,00" at bounding box center [481, 298] width 194 height 15
click at [441, 279] on p "Mesa 14" at bounding box center [480, 282] width 188 height 17
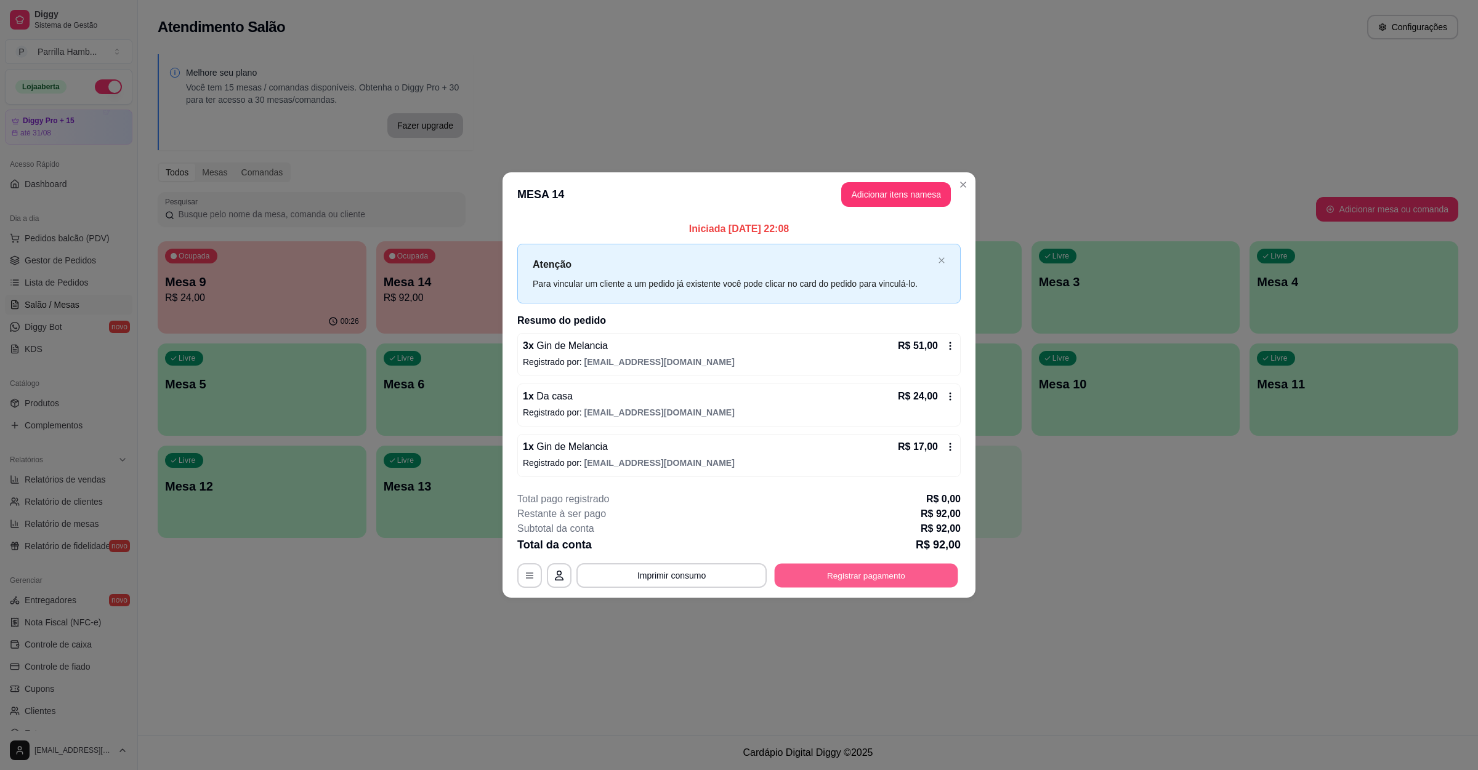
click at [837, 587] on button "Registrar pagamento" at bounding box center [865, 576] width 183 height 24
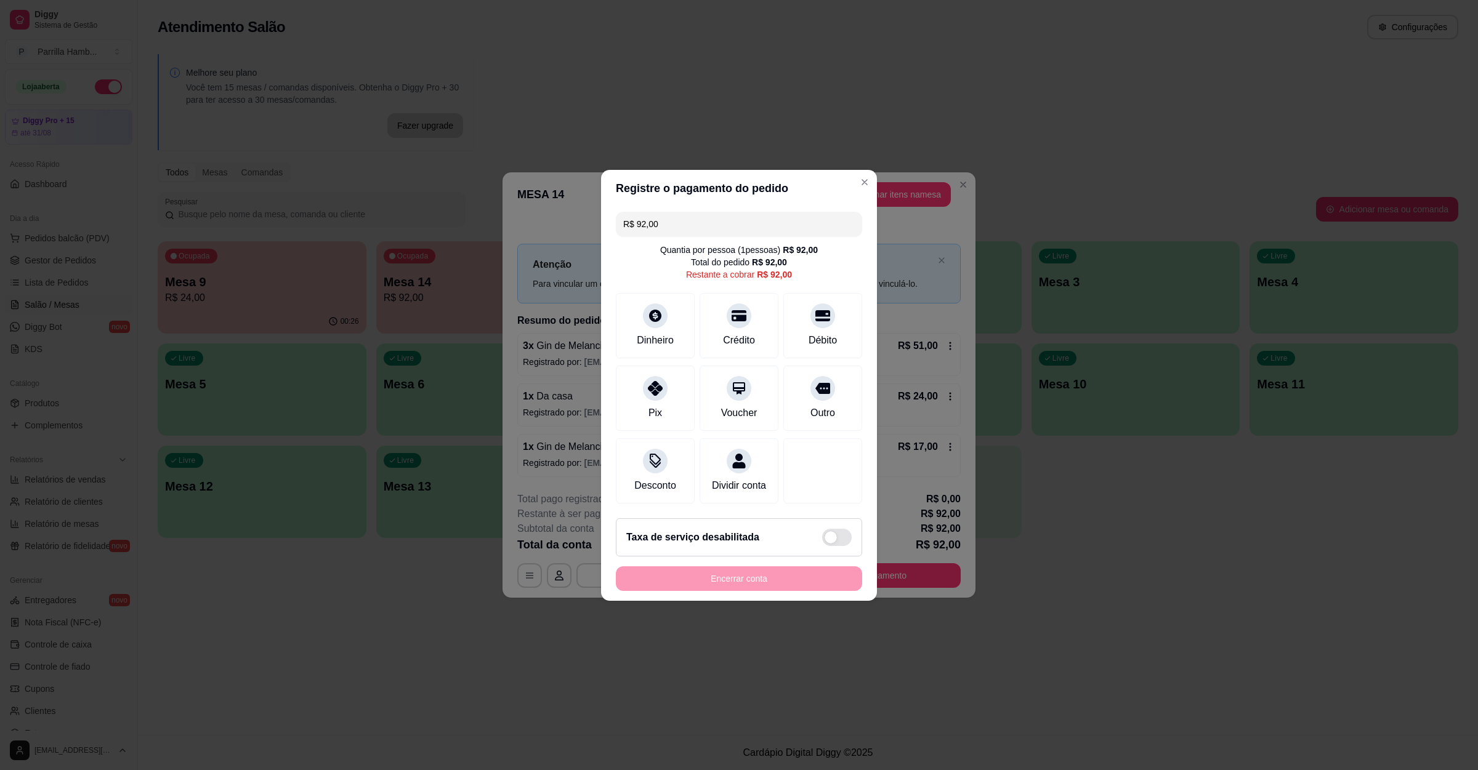
click at [695, 244] on div "Quantia por pessoa ( 1 pessoas) R$ 92,00" at bounding box center [739, 250] width 158 height 12
click at [694, 226] on input "R$ 92,00" at bounding box center [738, 224] width 231 height 25
click at [738, 333] on div "Crédito" at bounding box center [739, 339] width 35 height 16
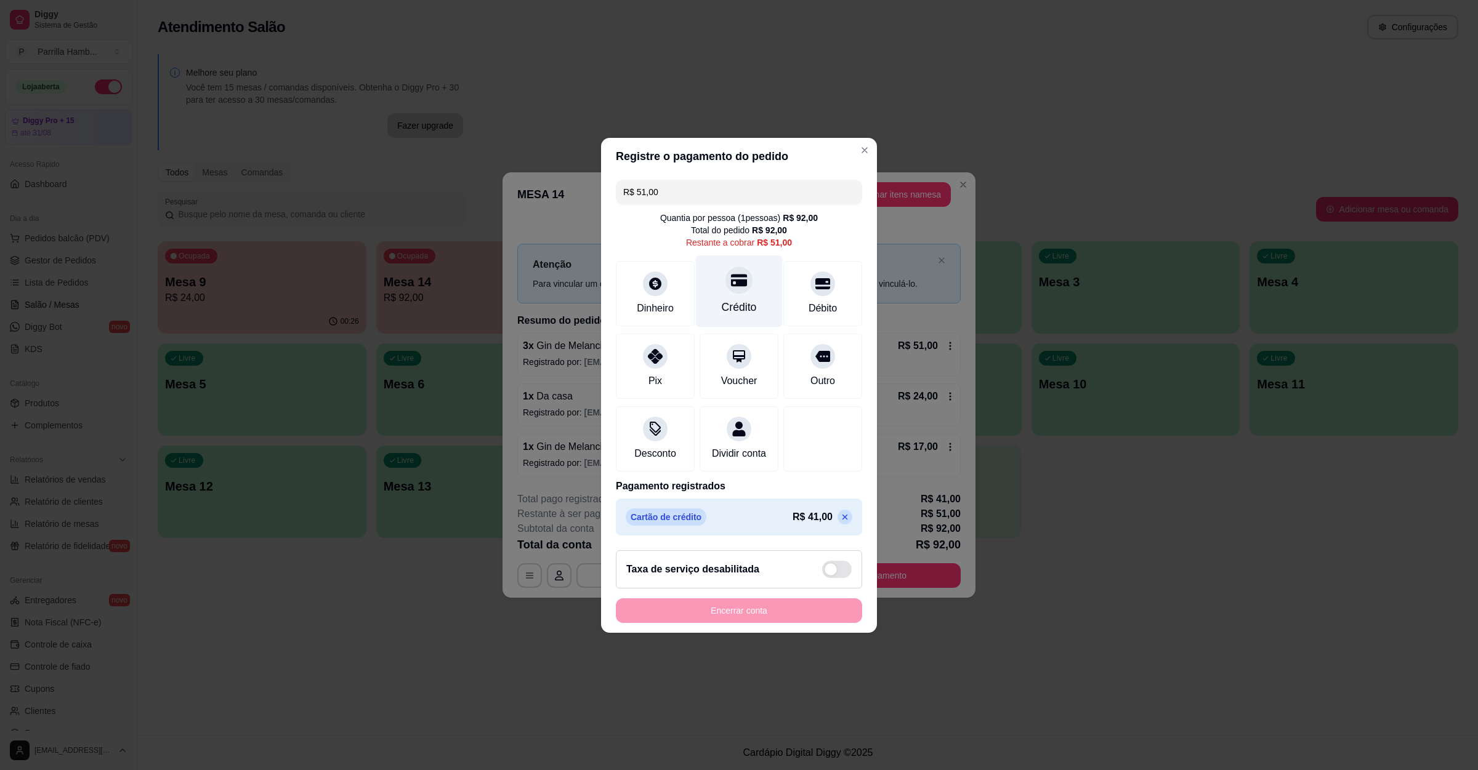
click at [745, 275] on div "Crédito" at bounding box center [739, 291] width 87 height 72
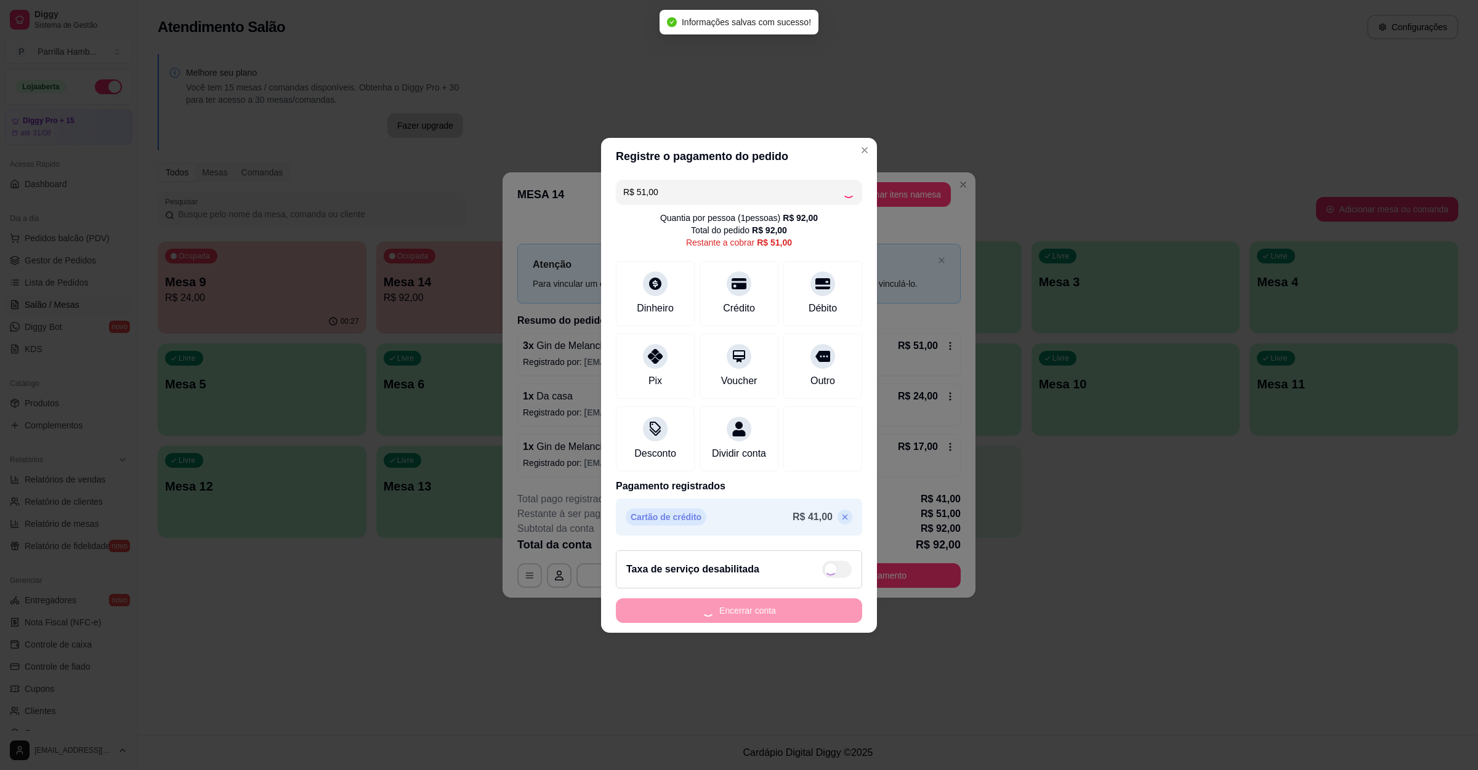
type input "R$ 0,00"
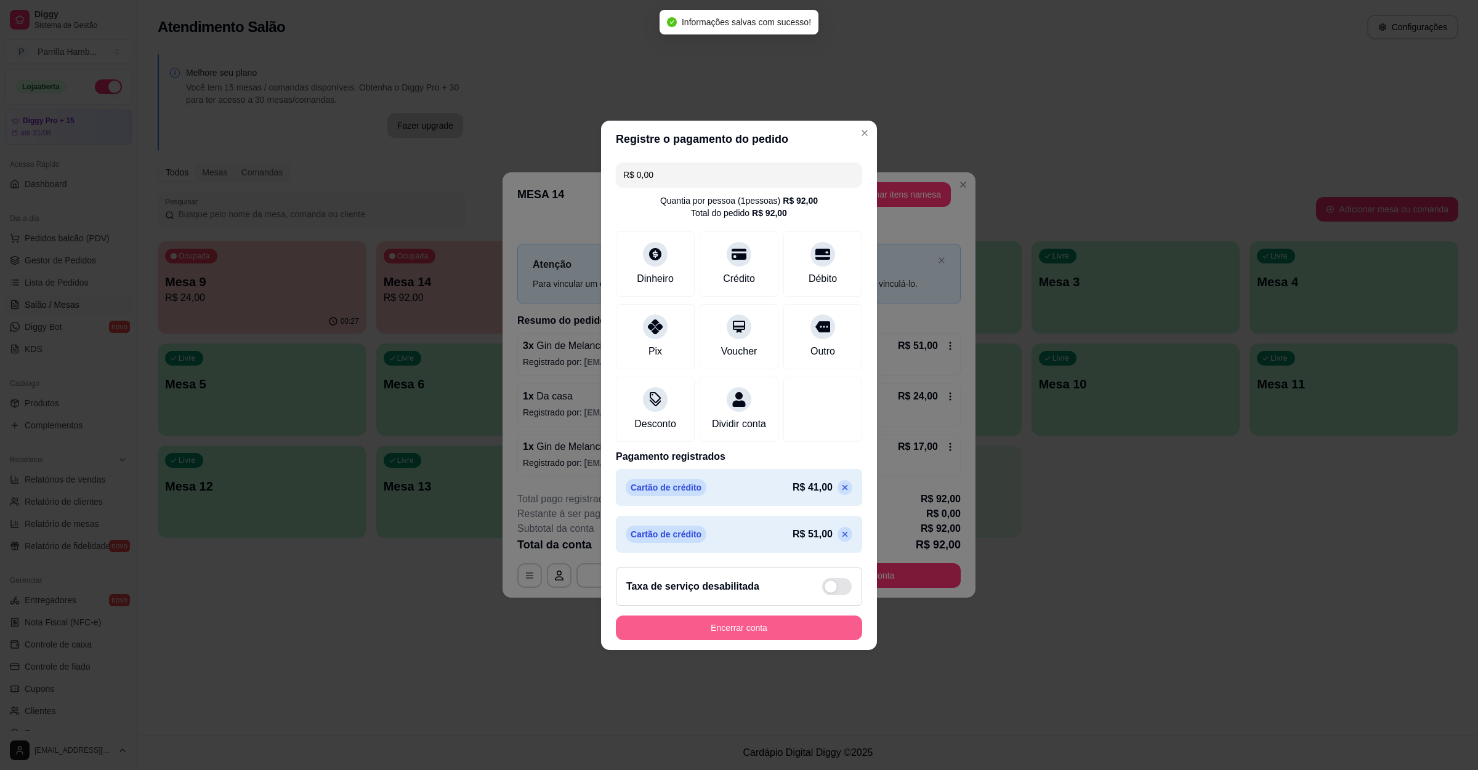
click at [784, 637] on button "Encerrar conta" at bounding box center [739, 628] width 246 height 25
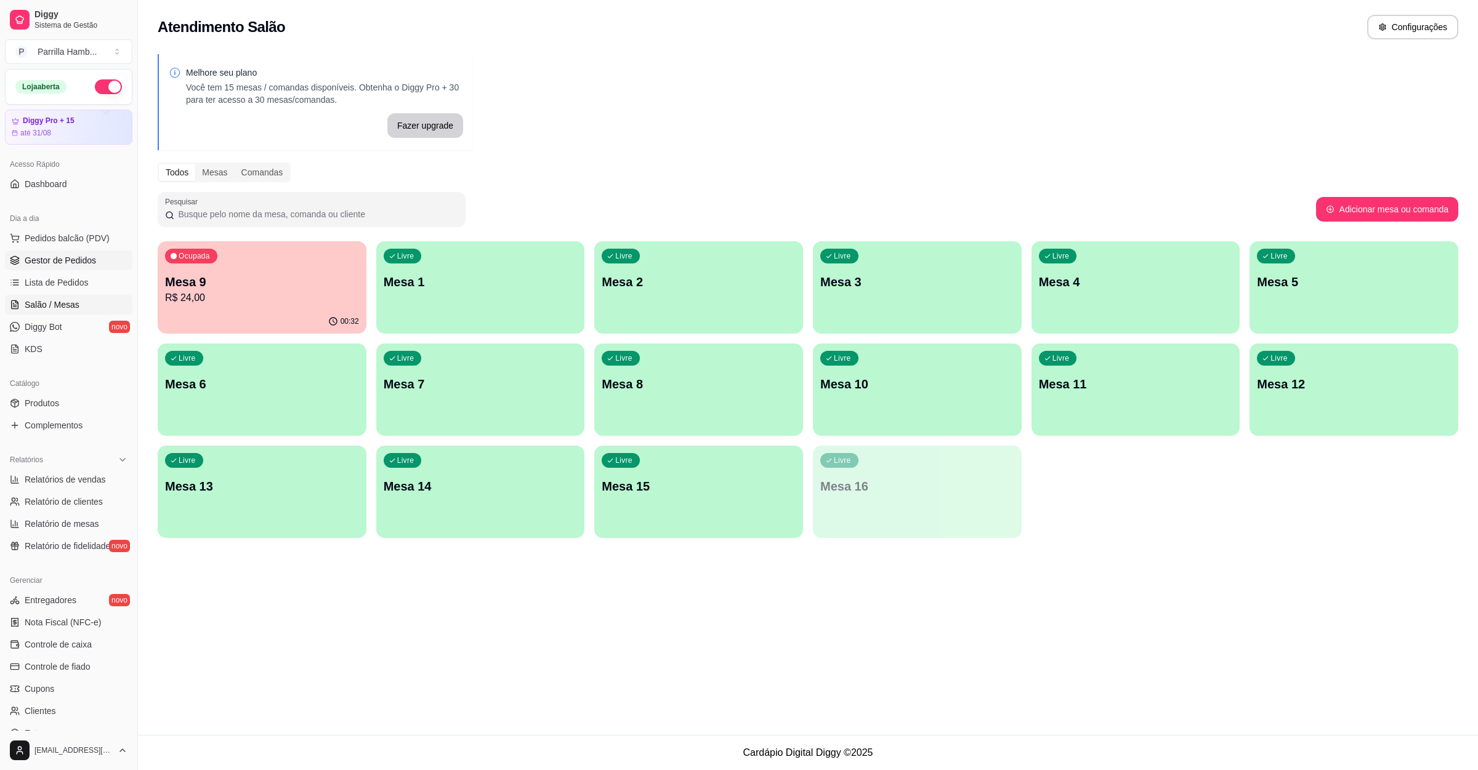
click at [74, 268] on link "Gestor de Pedidos" at bounding box center [68, 261] width 127 height 20
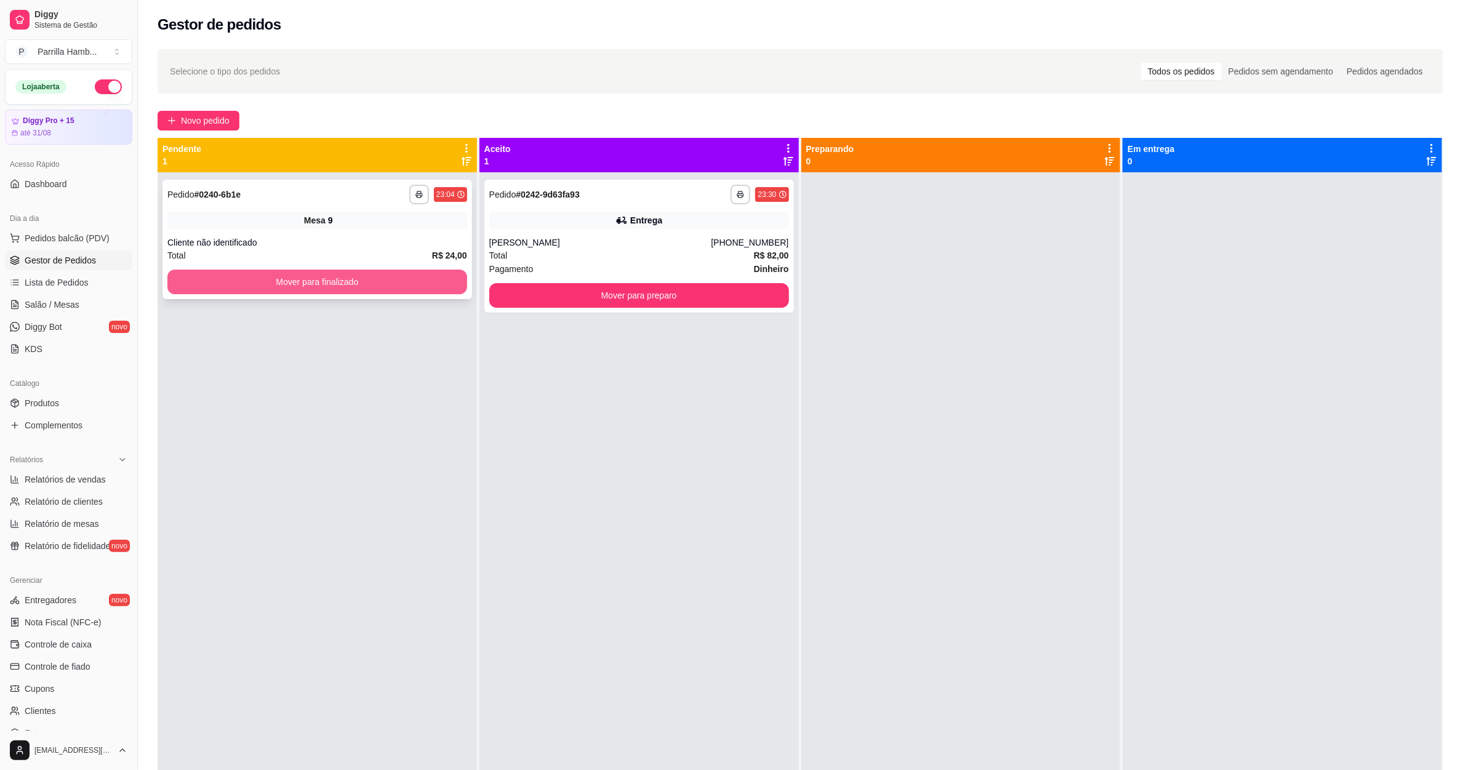
click at [414, 286] on button "Mover para finalizado" at bounding box center [317, 282] width 300 height 25
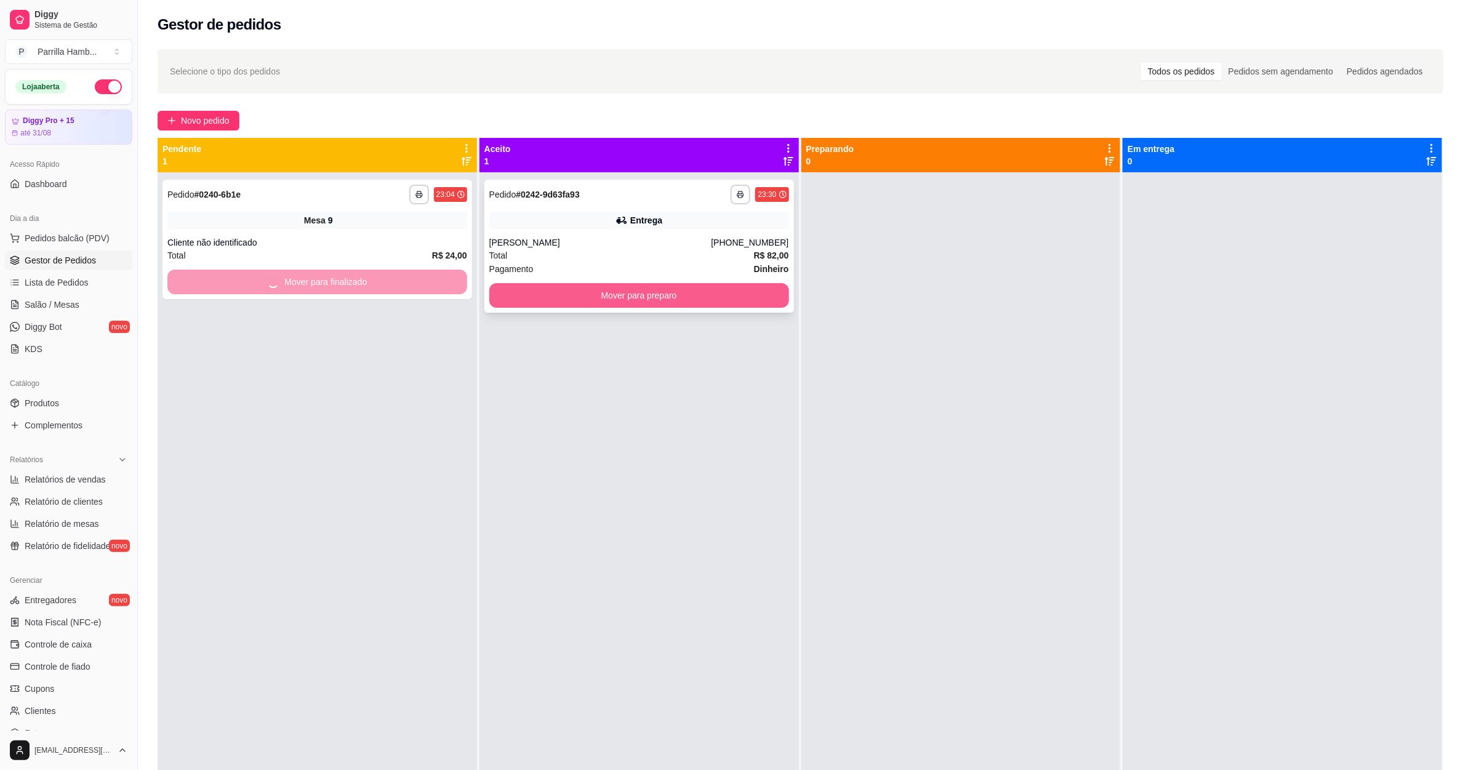
click at [605, 291] on button "Mover para preparo" at bounding box center [639, 295] width 300 height 25
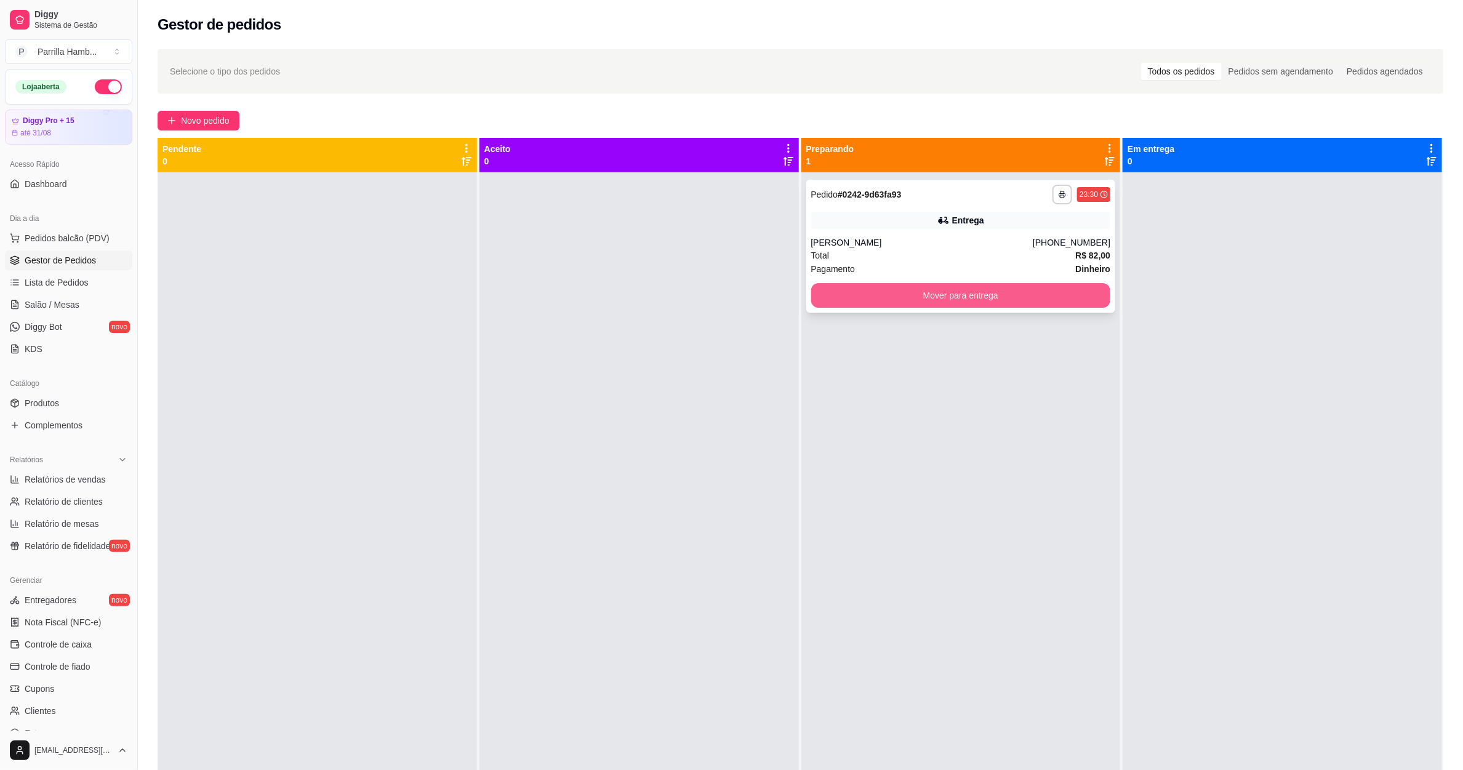
click at [940, 304] on button "Mover para entrega" at bounding box center [961, 295] width 300 height 25
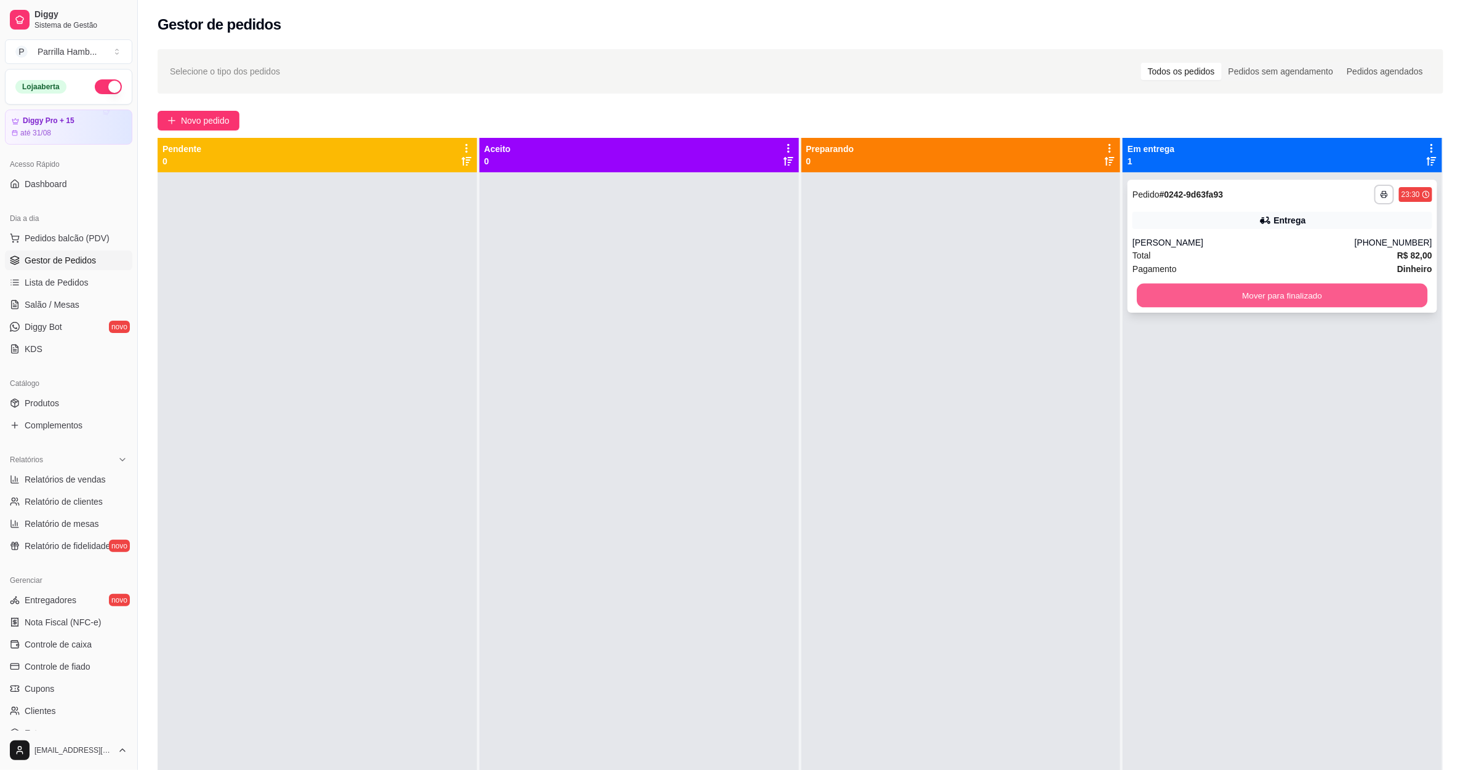
click at [1190, 301] on button "Mover para finalizado" at bounding box center [1283, 296] width 291 height 24
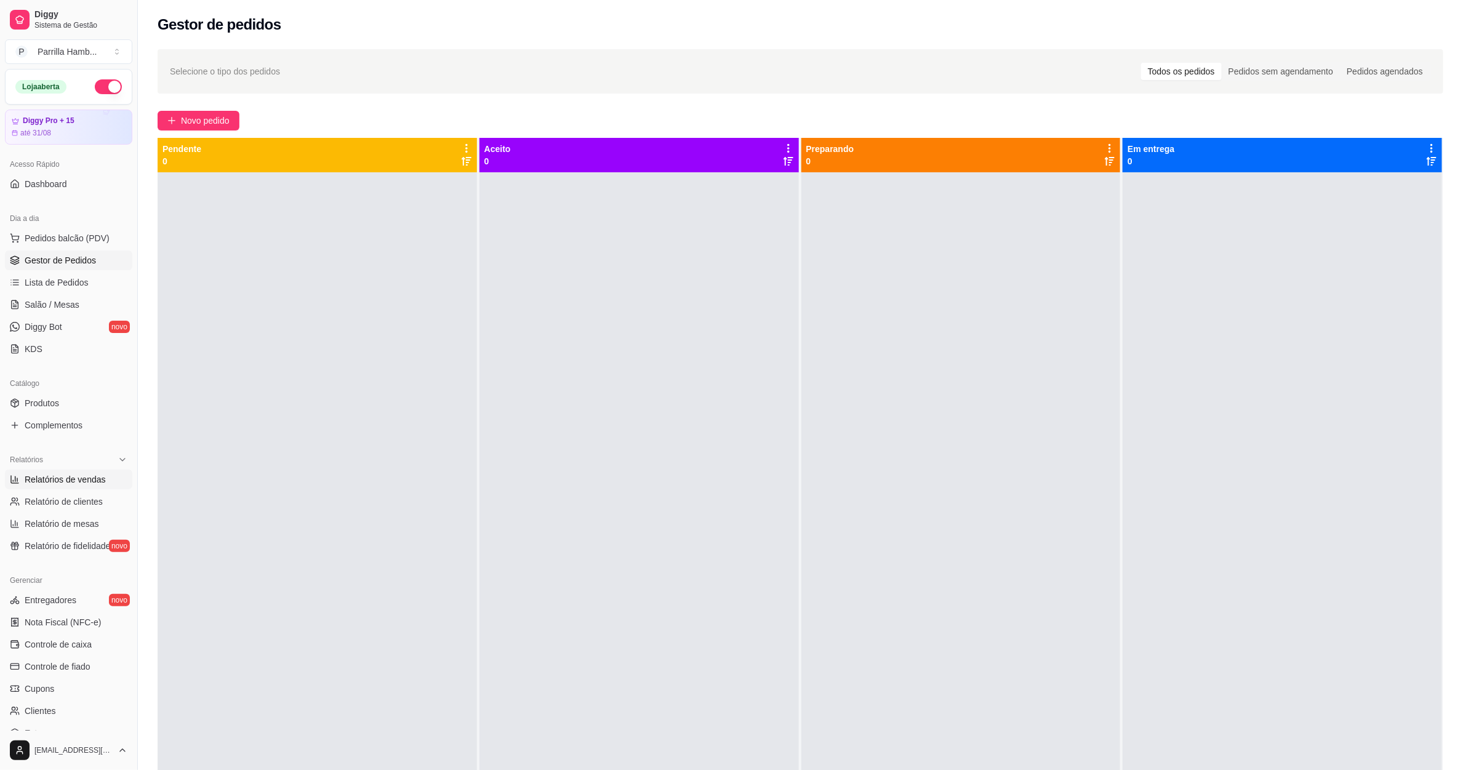
click at [82, 489] on link "Relatórios de vendas" at bounding box center [68, 480] width 127 height 20
select select "ALL"
select select "0"
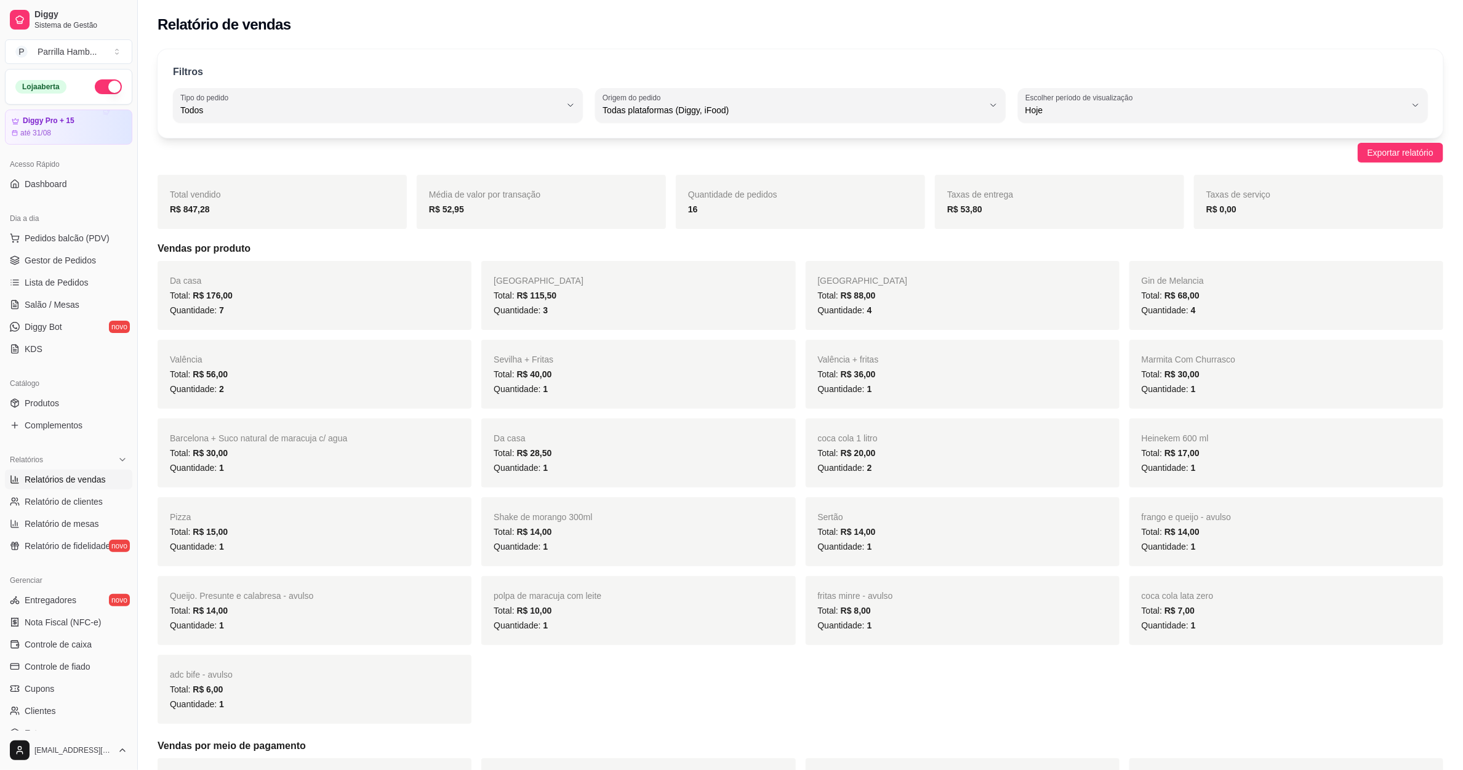
click at [416, 137] on div "Filtros ALL Tipo do pedido Todos Entrega Retirada Mesa Consumo local Tipo do pe…" at bounding box center [801, 93] width 1286 height 89
click at [397, 115] on span "Todos" at bounding box center [370, 110] width 380 height 12
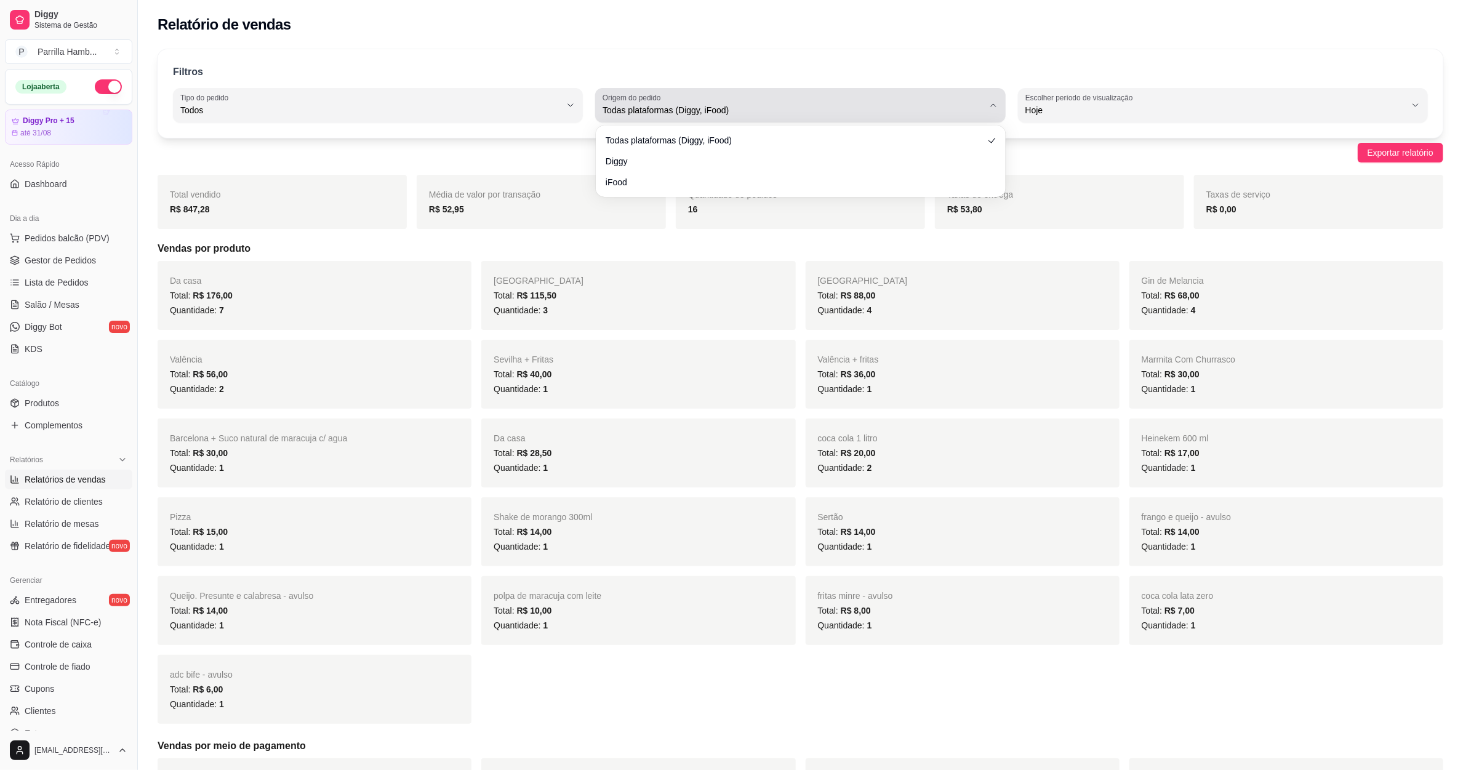
click at [674, 93] on div "Todas plataformas (Diggy, iFood)" at bounding box center [793, 105] width 380 height 25
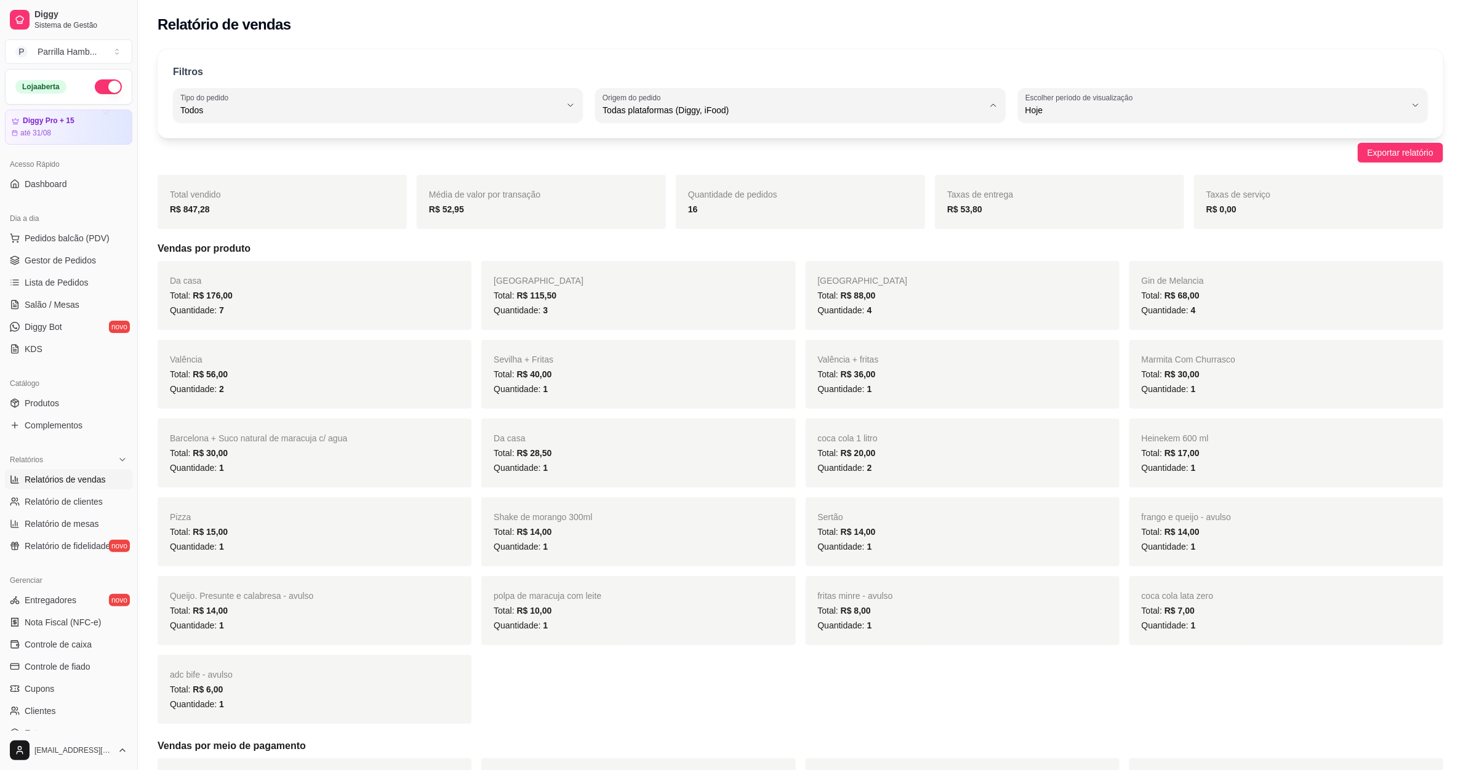
click at [630, 169] on li "Diggy" at bounding box center [801, 159] width 384 height 19
type input "DIGGY"
select select "DIGGY"
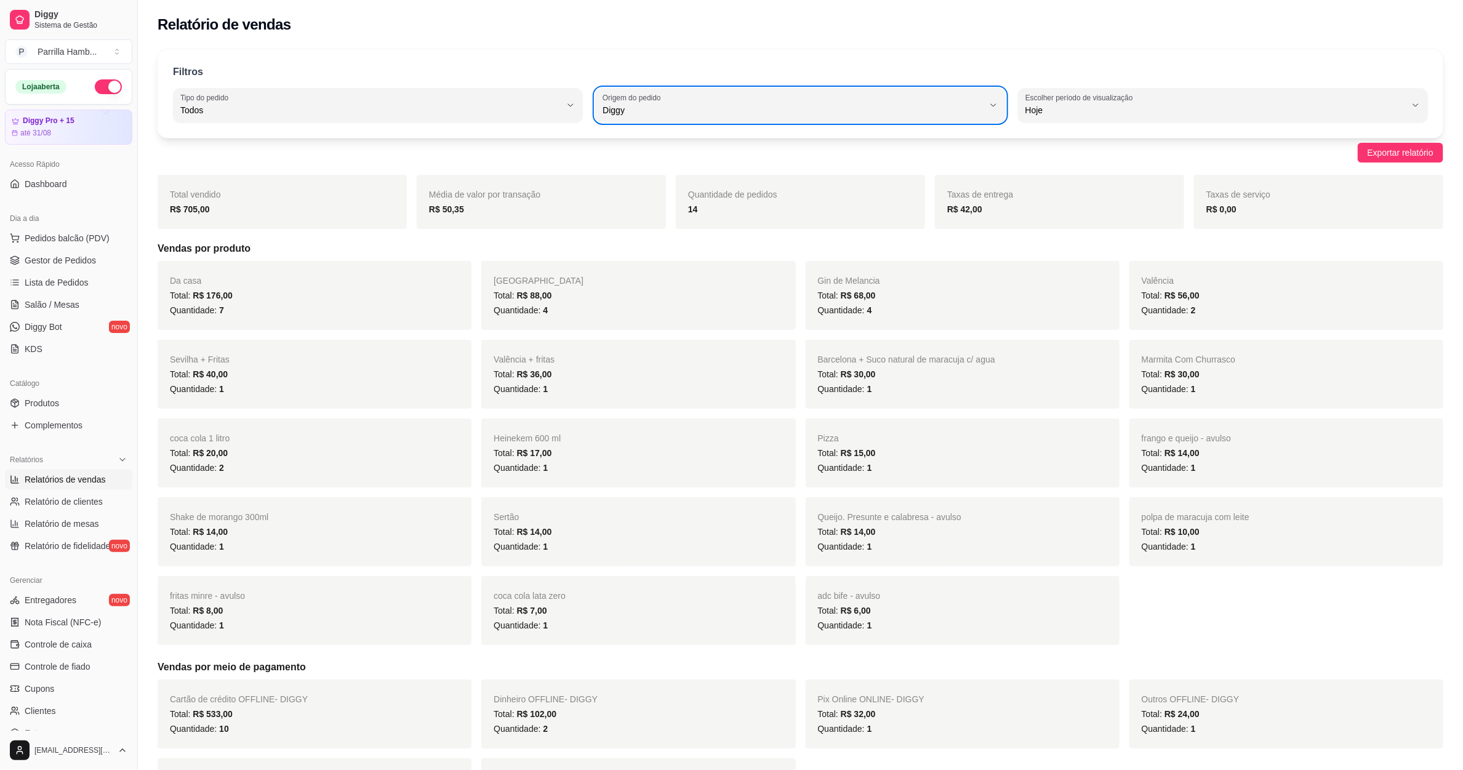
click at [623, 117] on div "Diggy" at bounding box center [793, 105] width 380 height 25
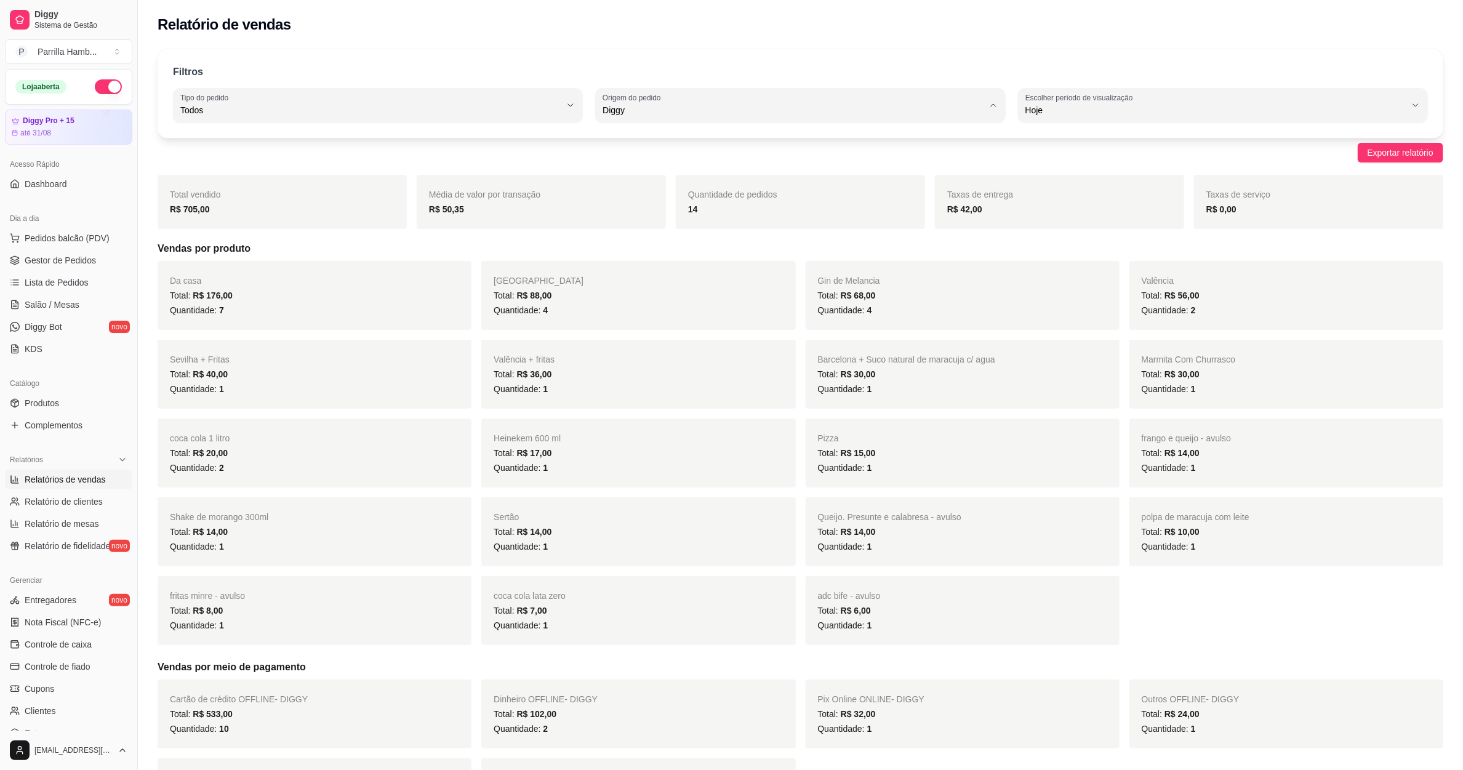
click at [616, 139] on span "Todas plataformas (Diggy, iFood)" at bounding box center [794, 140] width 363 height 12
type input "ALL"
select select "ALL"
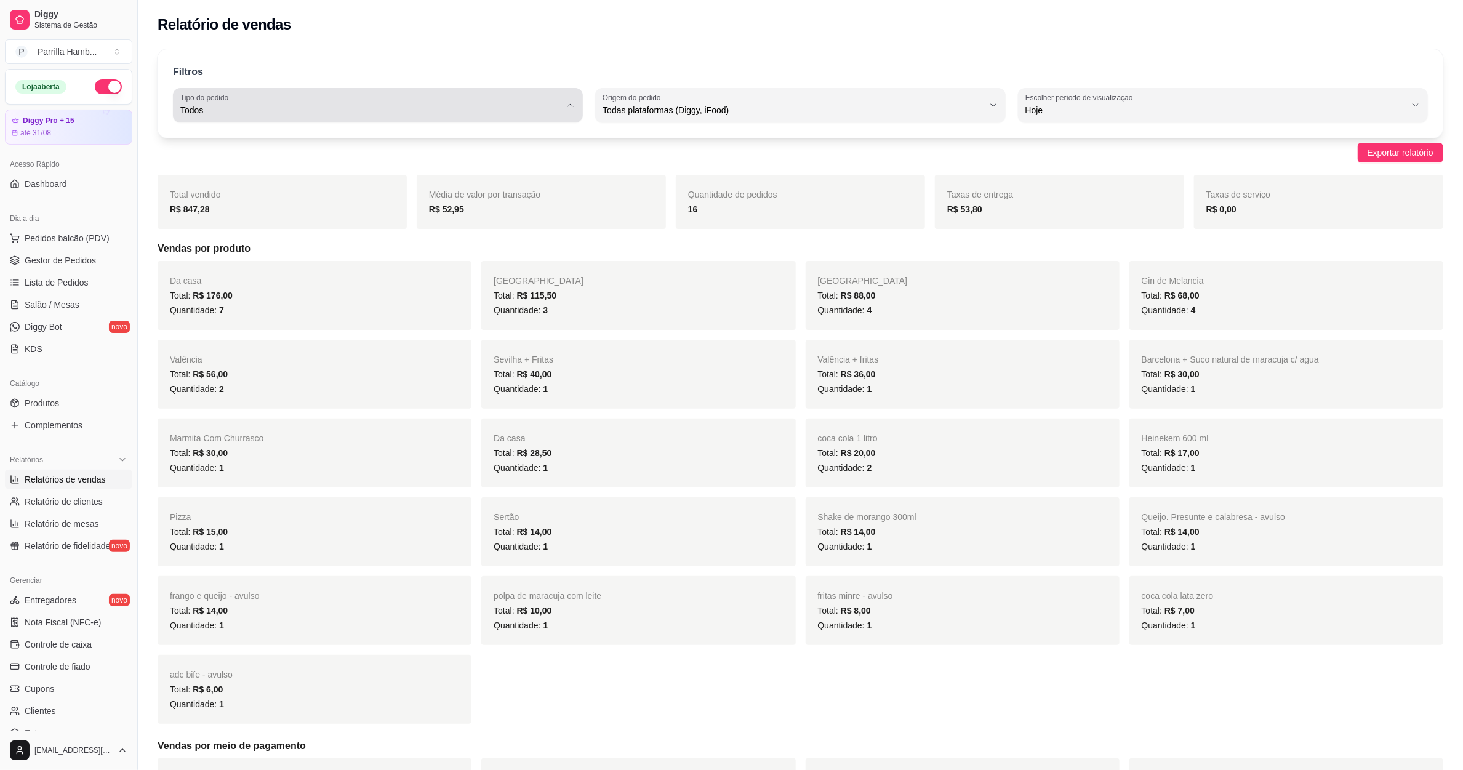
click at [387, 121] on button "Tipo do pedido Todos" at bounding box center [378, 105] width 410 height 34
click at [246, 157] on span "Entrega" at bounding box center [372, 160] width 363 height 12
type input "DELIVERY"
select select "DELIVERY"
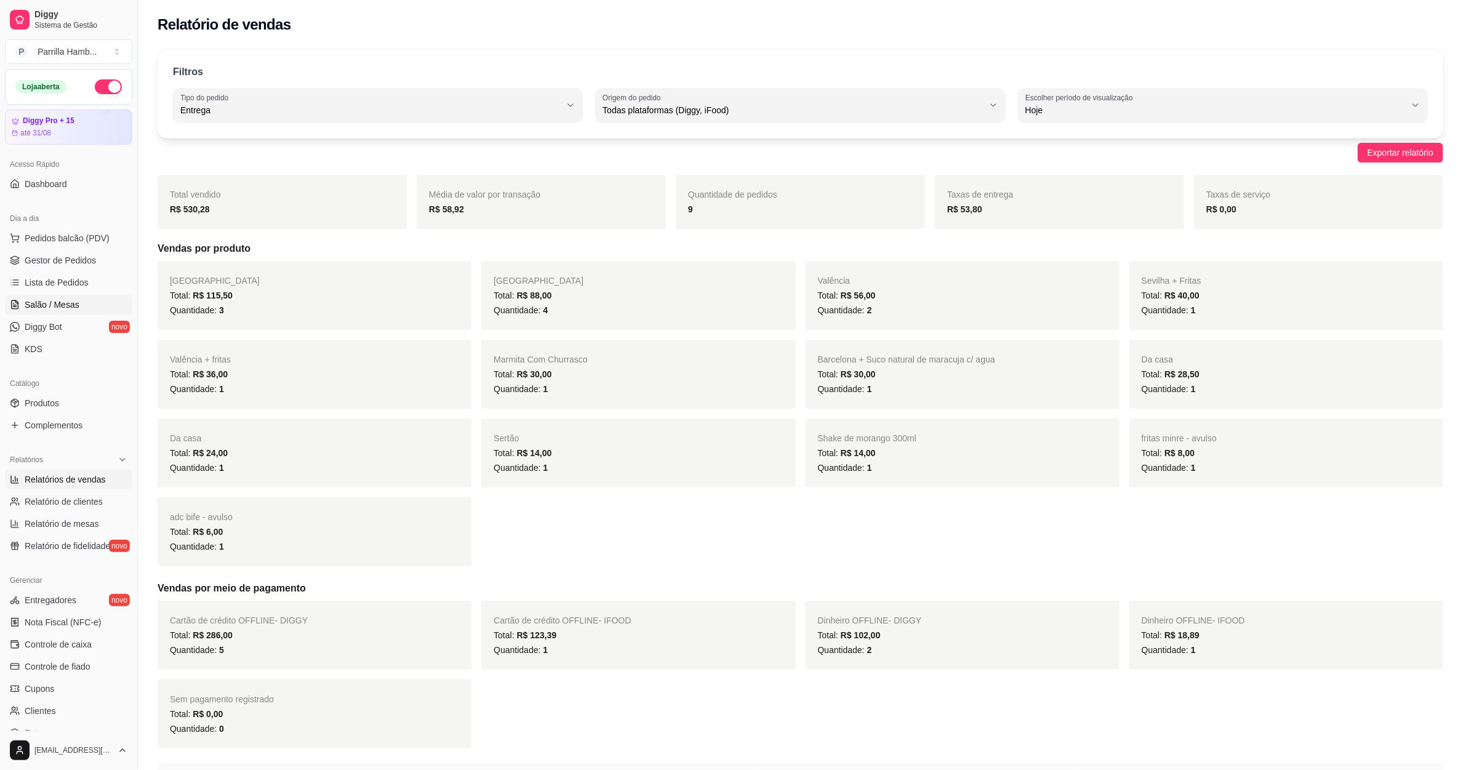
click at [66, 301] on span "Salão / Mesas" at bounding box center [52, 305] width 55 height 12
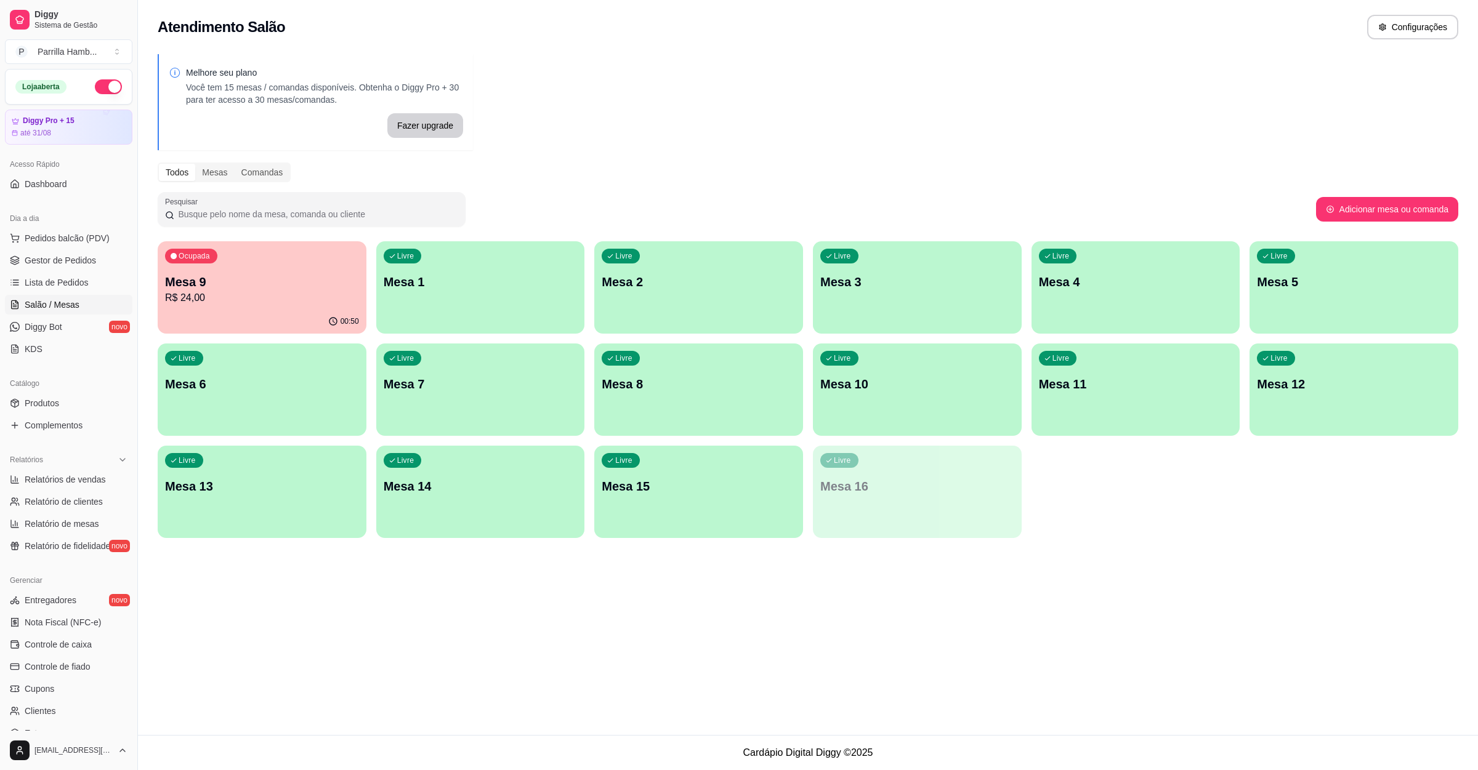
click at [271, 261] on div "Ocupada Mesa 9 R$ 24,00" at bounding box center [262, 275] width 209 height 68
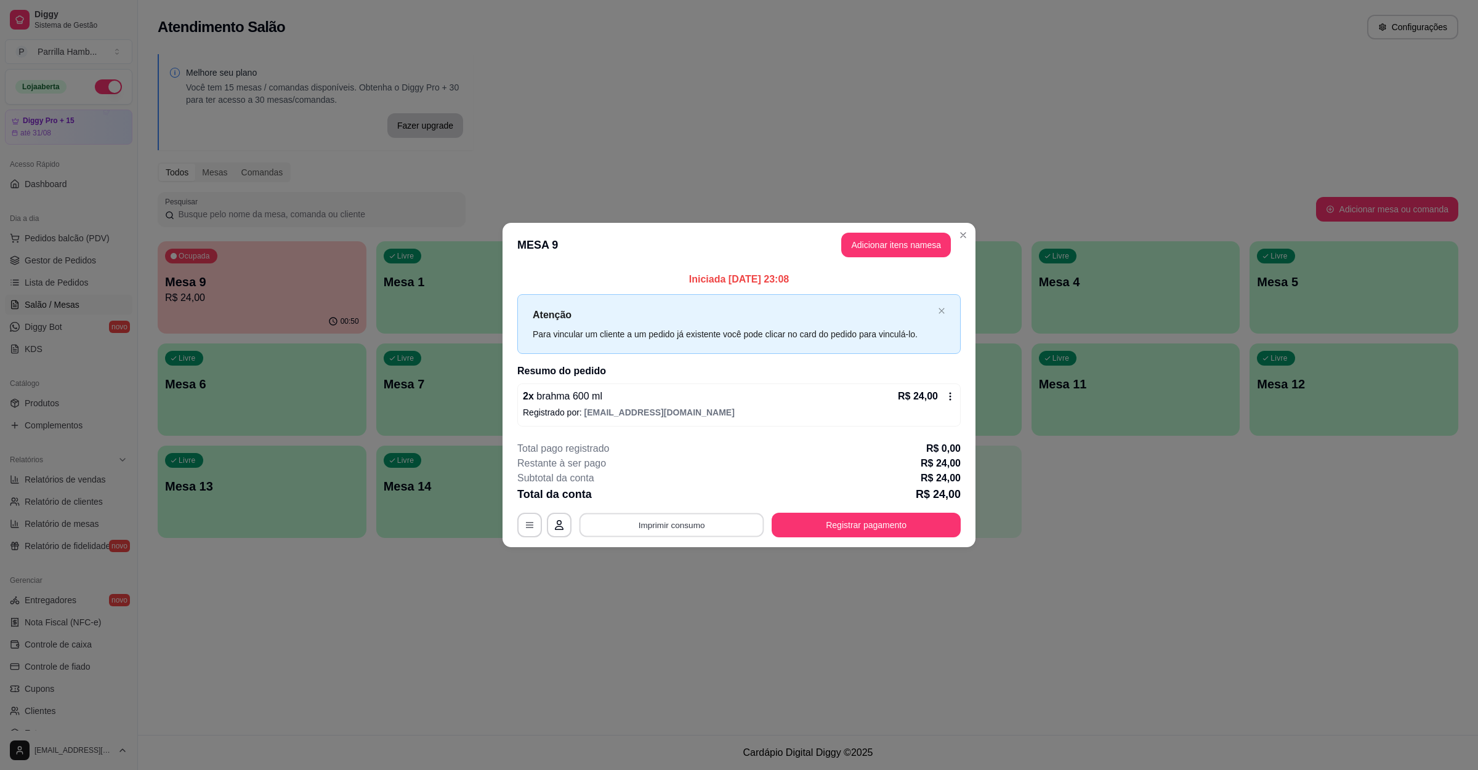
click at [683, 526] on button "Imprimir consumo" at bounding box center [671, 525] width 185 height 24
click at [669, 502] on button "IMPRESSORA" at bounding box center [674, 498] width 89 height 20
click at [813, 499] on div "Total da conta R$ 24,00" at bounding box center [738, 494] width 443 height 17
click at [848, 530] on button "Registrar pagamento" at bounding box center [865, 525] width 189 height 25
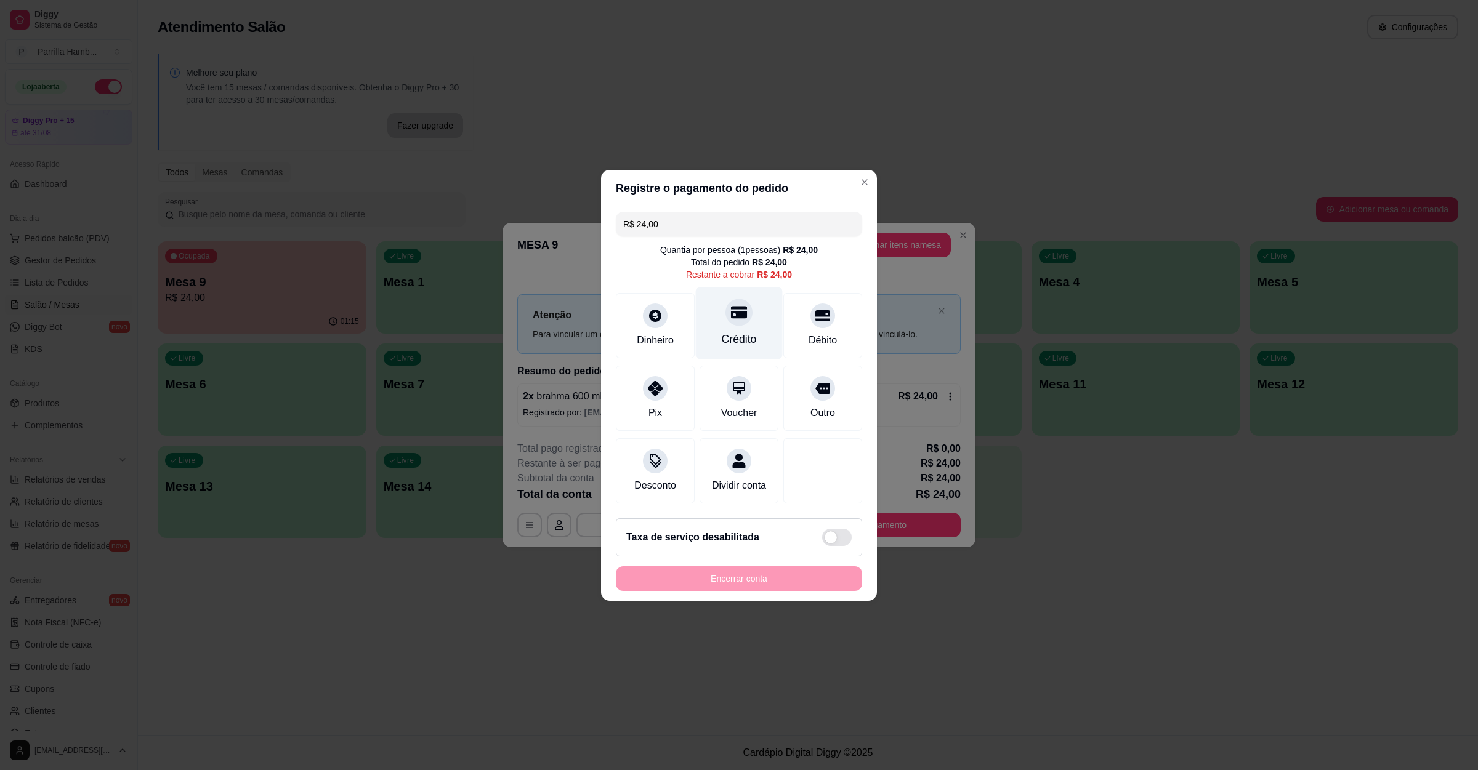
click at [736, 331] on div "Crédito" at bounding box center [739, 339] width 35 height 16
type input "R$ 0,00"
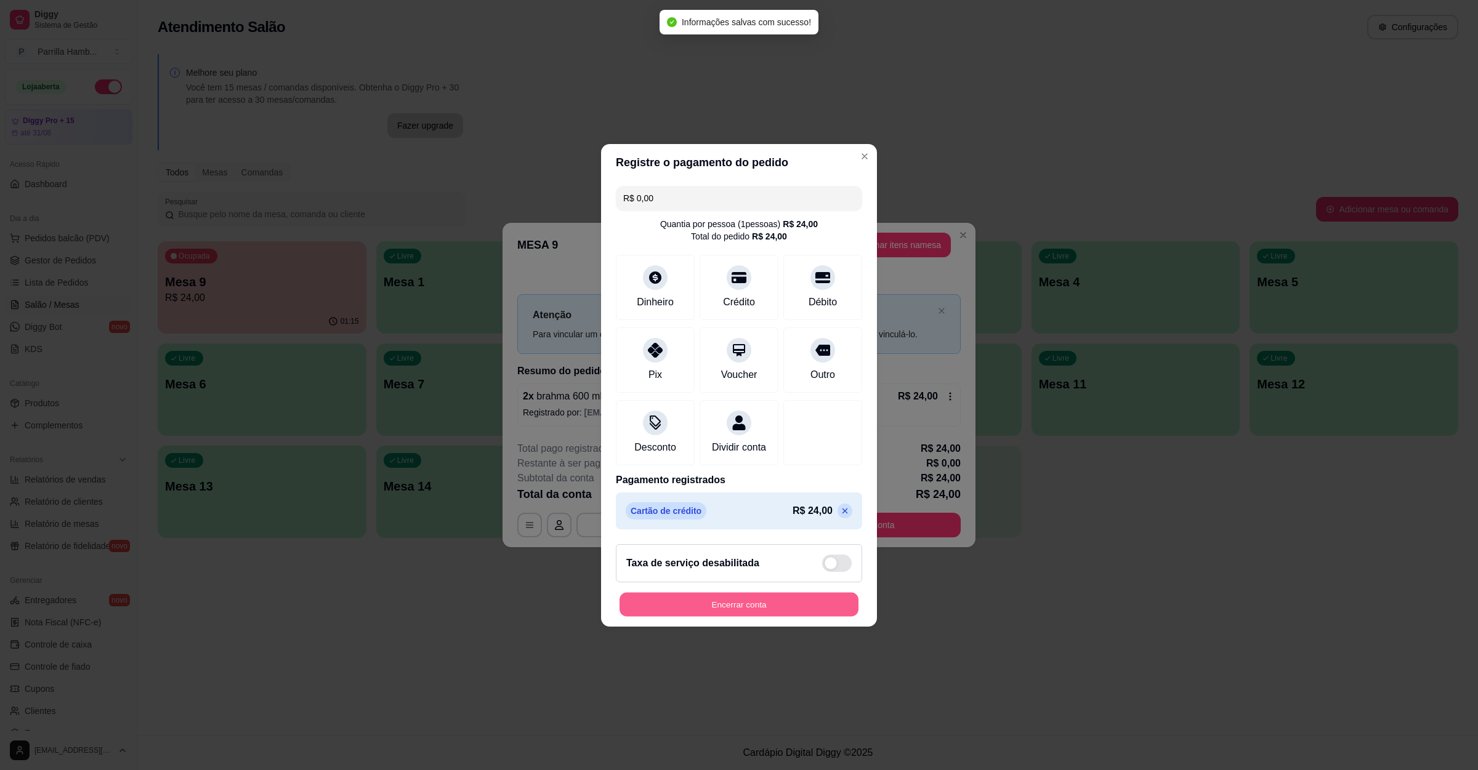
click at [772, 616] on button "Encerrar conta" at bounding box center [738, 604] width 239 height 24
click at [772, 616] on div "Encerrar conta" at bounding box center [739, 604] width 246 height 25
